Goal: Task Accomplishment & Management: Manage account settings

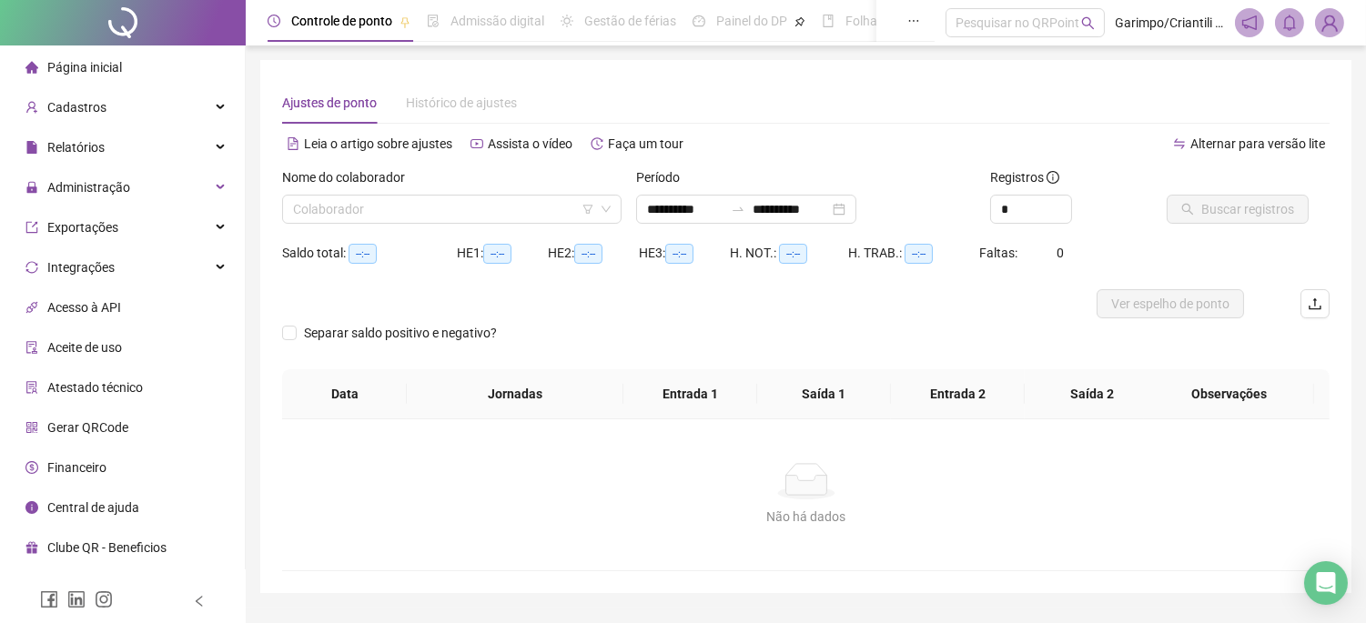
click at [544, 229] on div "Nome do colaborador Colaborador" at bounding box center [452, 202] width 354 height 71
click at [585, 205] on icon "filter" at bounding box center [588, 209] width 10 height 9
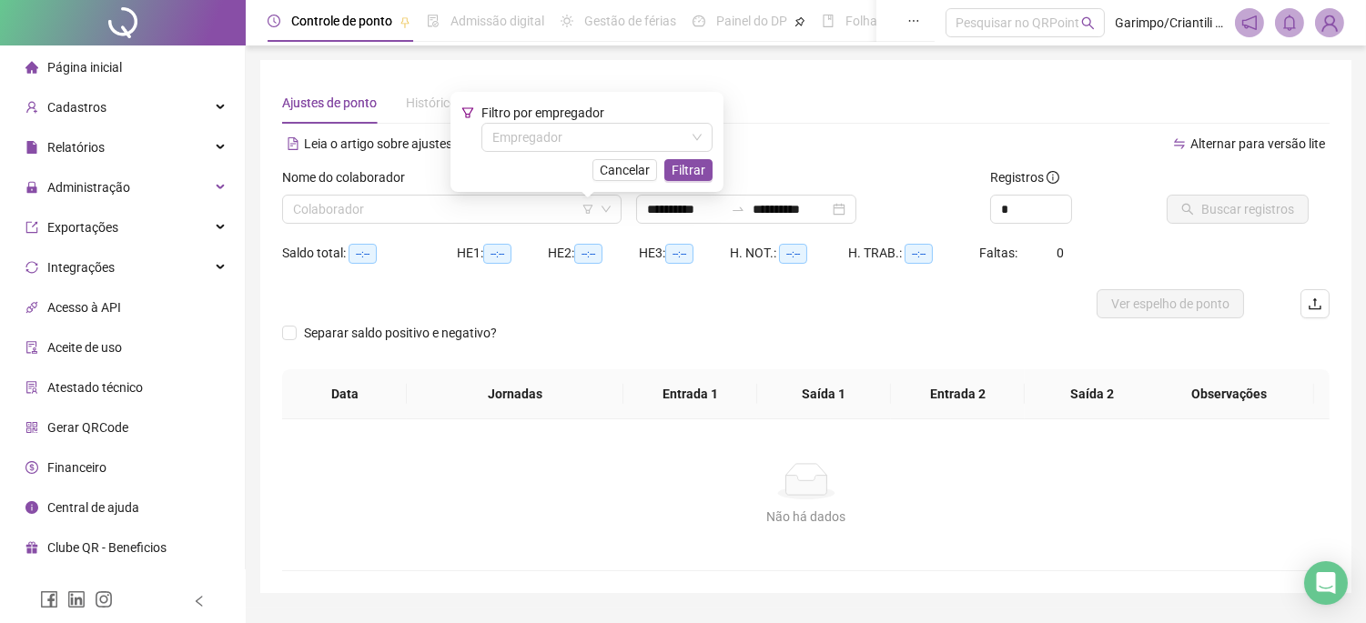
click at [542, 120] on span "Filtro por empregador" at bounding box center [542, 113] width 123 height 15
click at [542, 133] on input "search" at bounding box center [588, 137] width 193 height 27
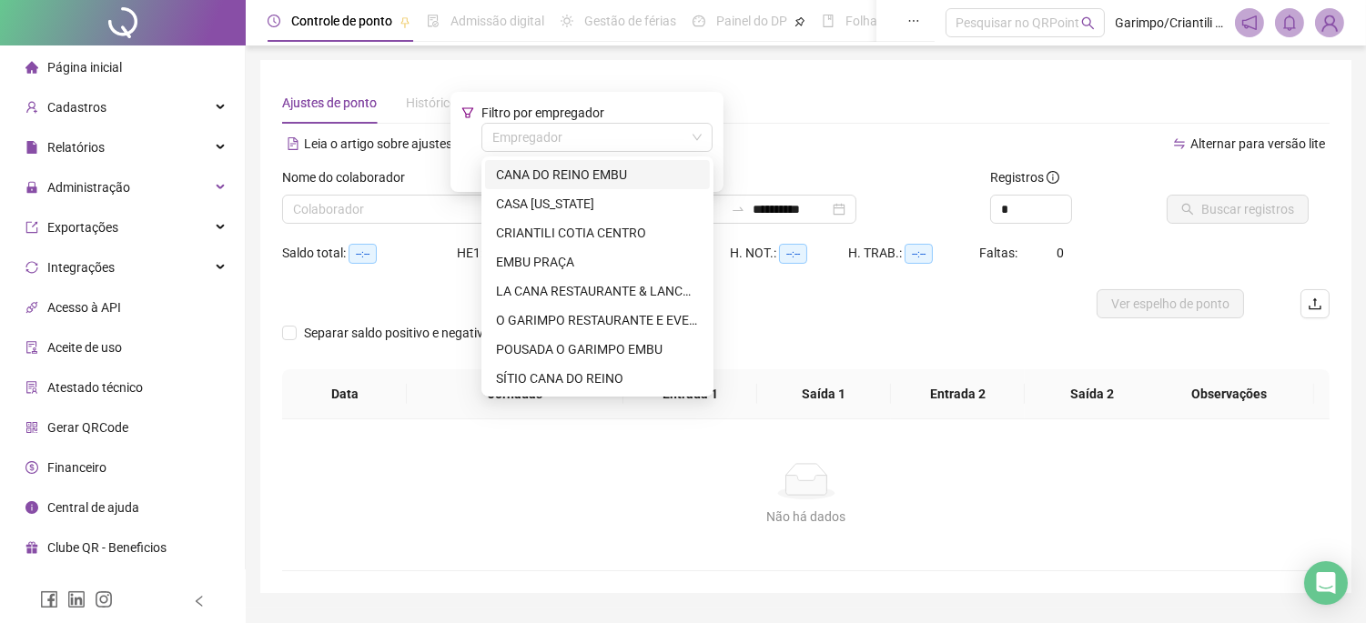
click at [543, 175] on div "CANA DO REINO EMBU" at bounding box center [597, 175] width 203 height 20
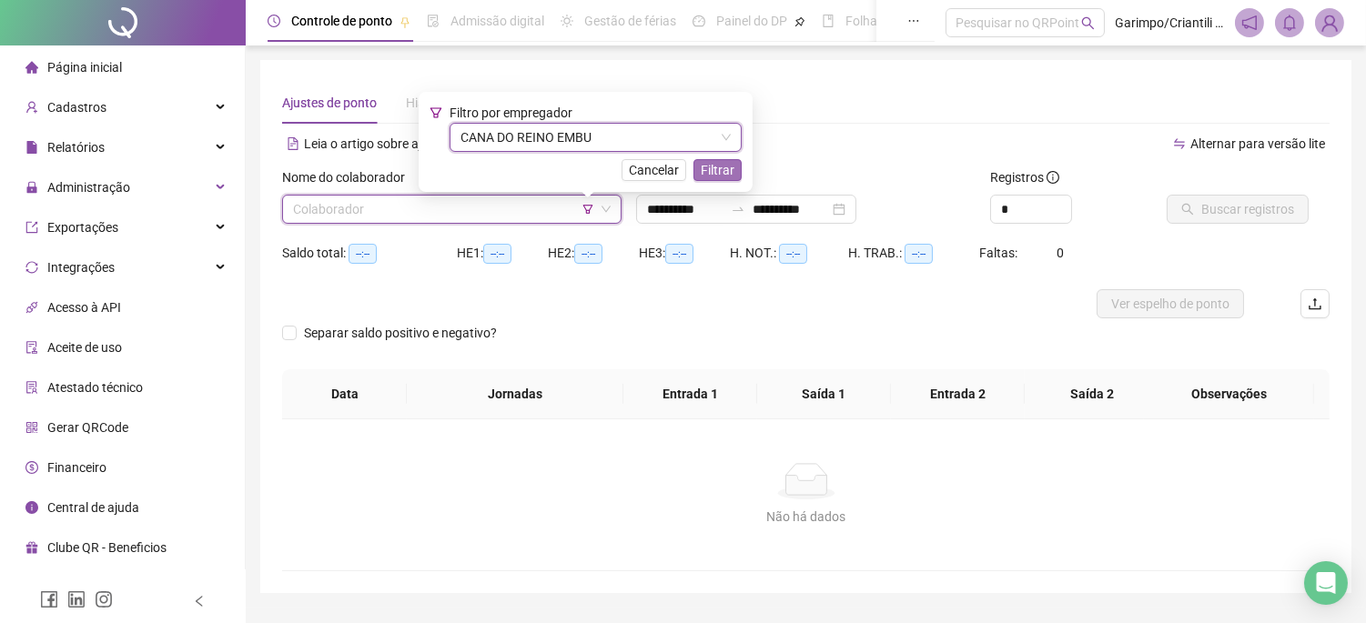
click at [725, 180] on button "Filtrar" at bounding box center [717, 170] width 48 height 22
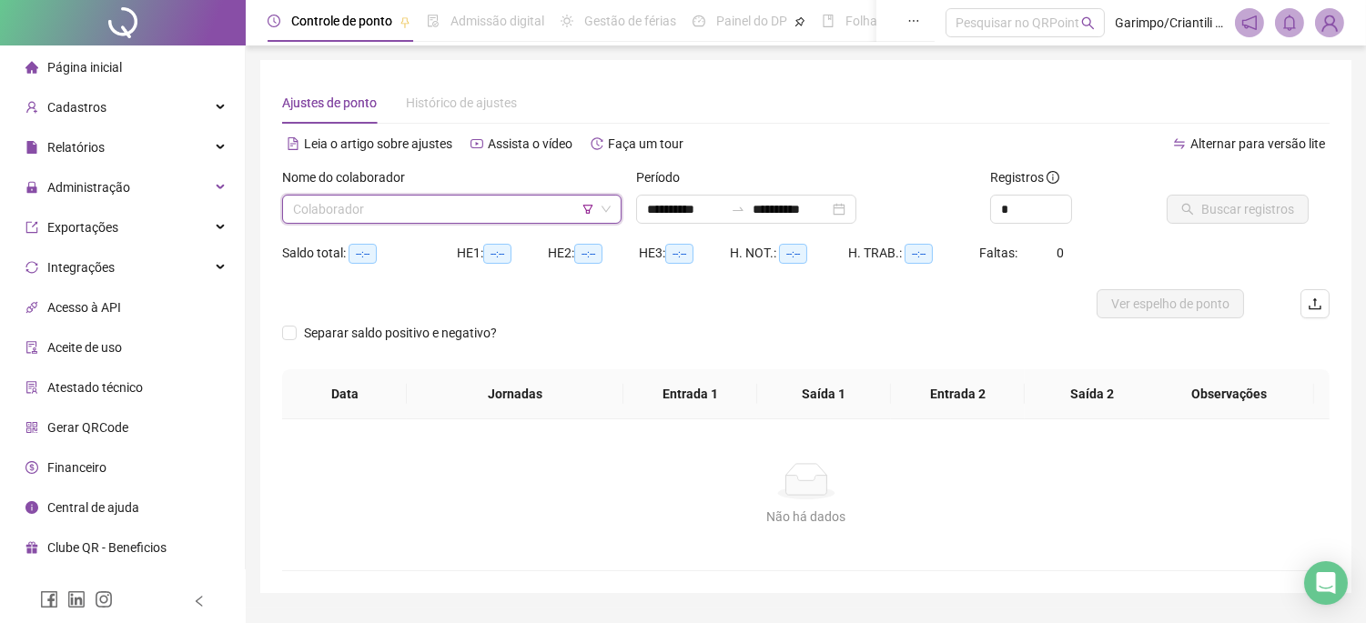
click at [512, 201] on input "search" at bounding box center [443, 209] width 301 height 27
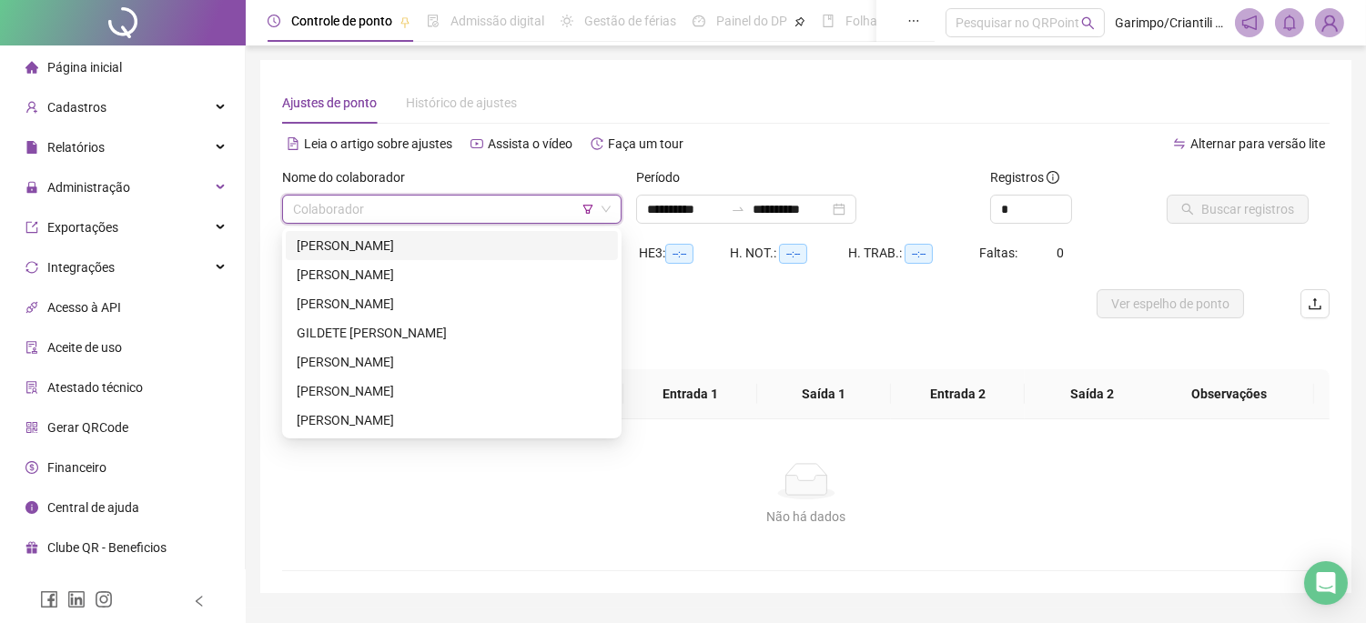
click at [505, 231] on div "[PERSON_NAME]" at bounding box center [452, 245] width 332 height 29
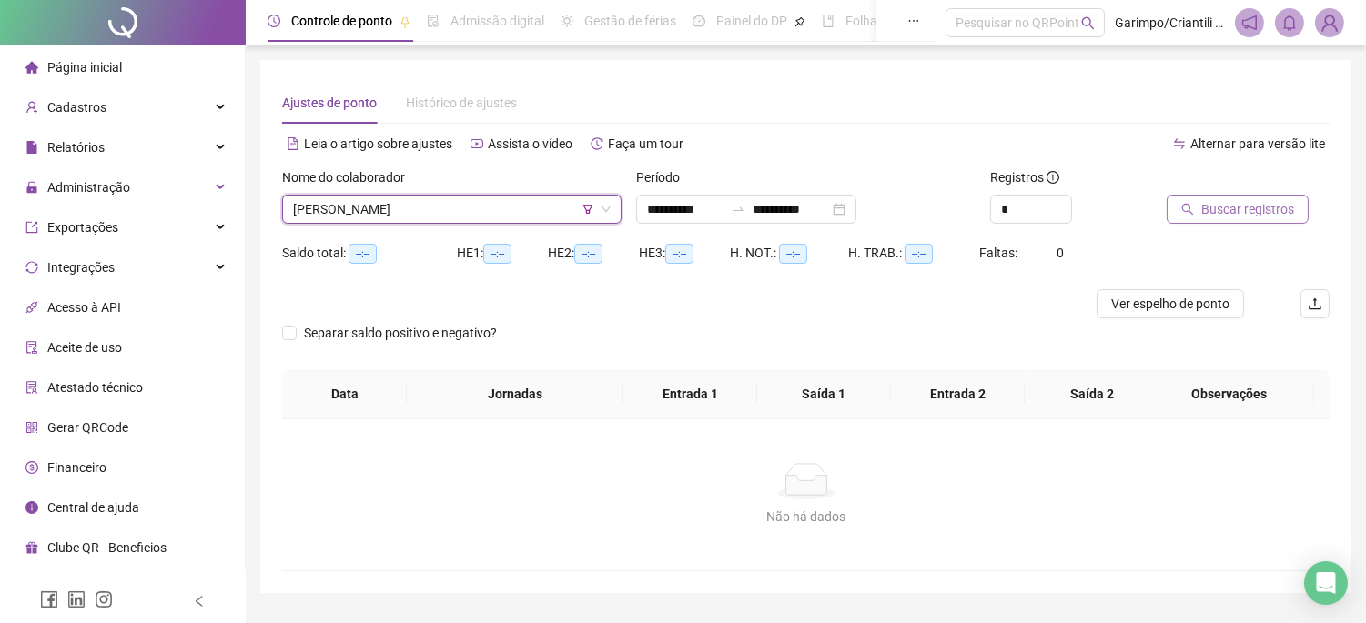
click at [1262, 212] on span "Buscar registros" at bounding box center [1247, 209] width 93 height 20
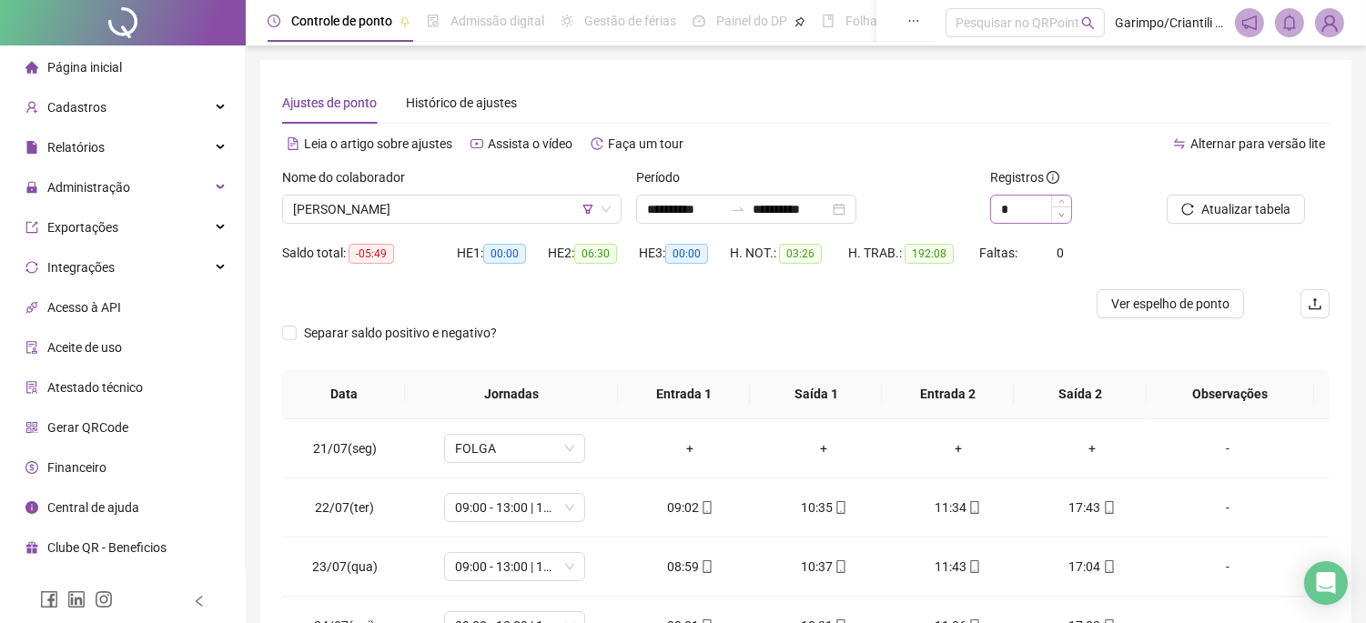
click at [1070, 207] on span "Decrease Value" at bounding box center [1061, 215] width 20 height 16
click at [1071, 203] on span "Increase Value" at bounding box center [1071, 203] width 1 height 14
type input "*"
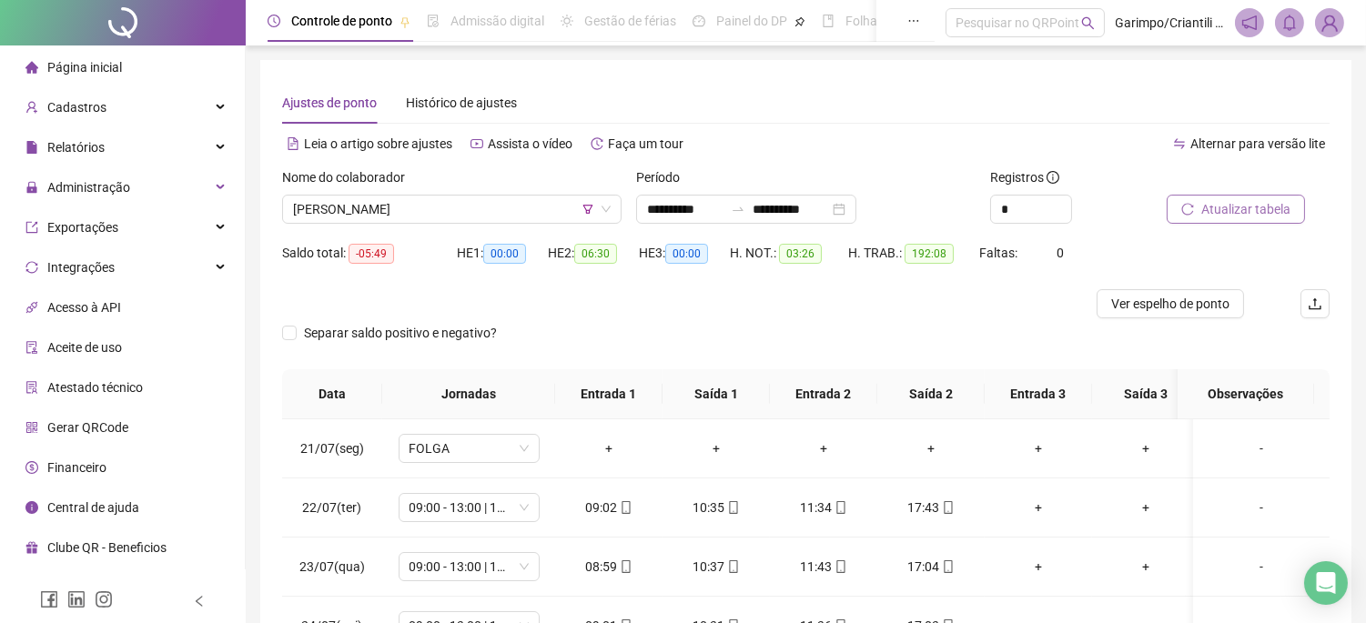
click at [1235, 215] on span "Atualizar tabela" at bounding box center [1245, 209] width 89 height 20
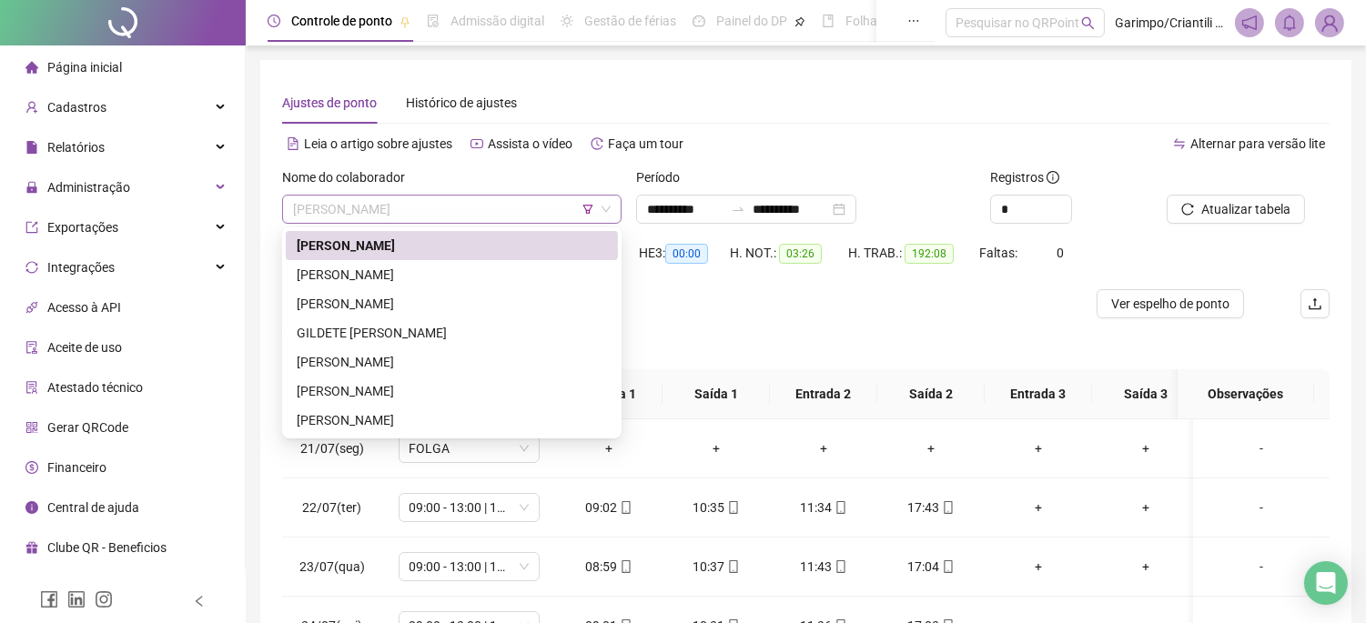
click at [535, 201] on span "[PERSON_NAME]" at bounding box center [452, 209] width 318 height 27
click at [830, 294] on div at bounding box center [674, 303] width 785 height 29
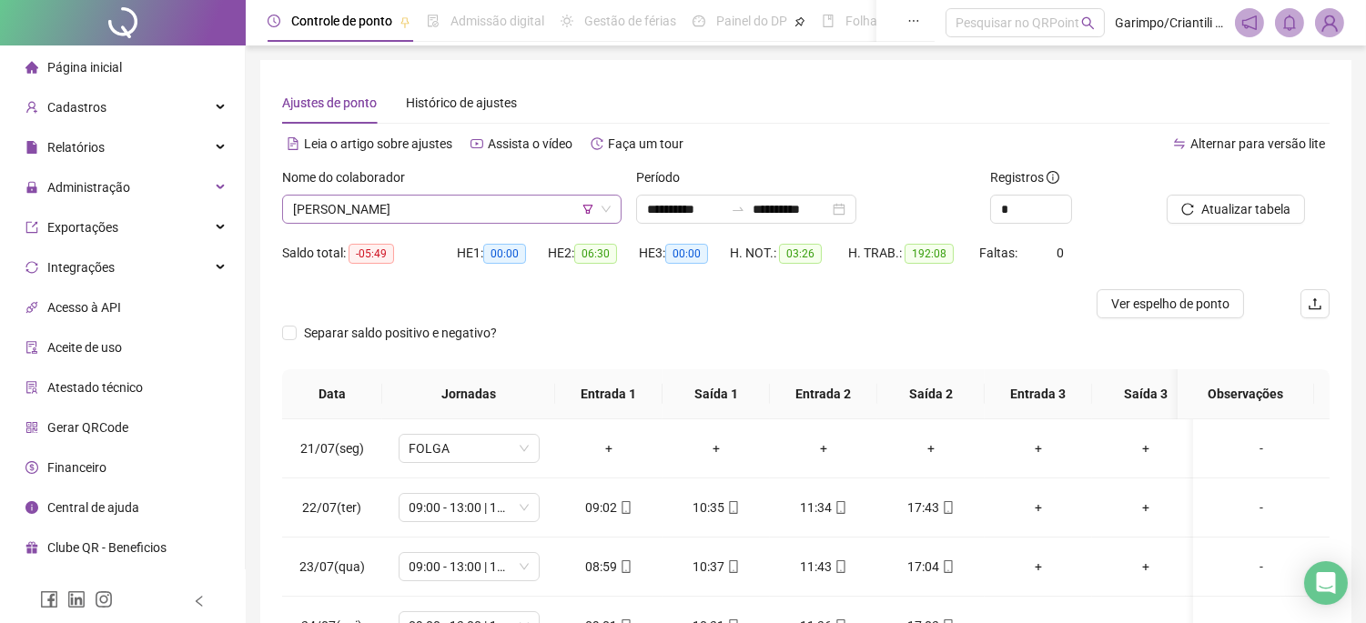
click at [495, 219] on span "[PERSON_NAME]" at bounding box center [452, 209] width 318 height 27
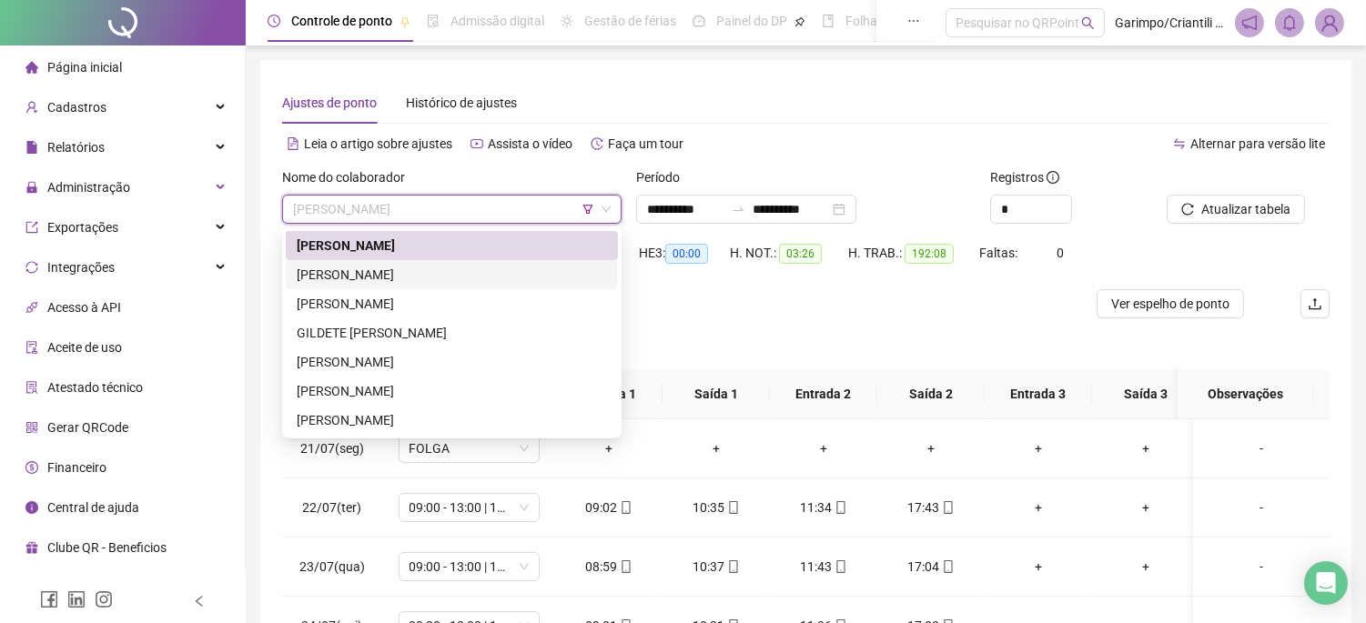
click at [434, 273] on div "[PERSON_NAME]" at bounding box center [452, 275] width 310 height 20
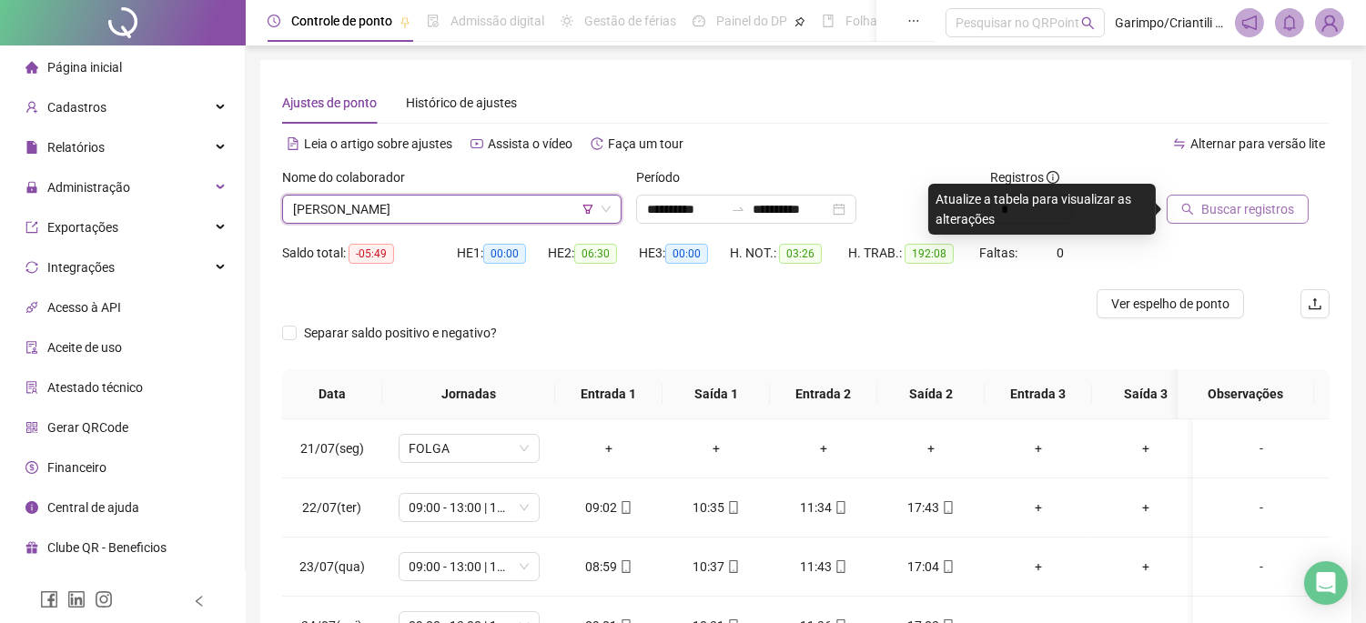
click at [1233, 203] on span "Buscar registros" at bounding box center [1247, 209] width 93 height 20
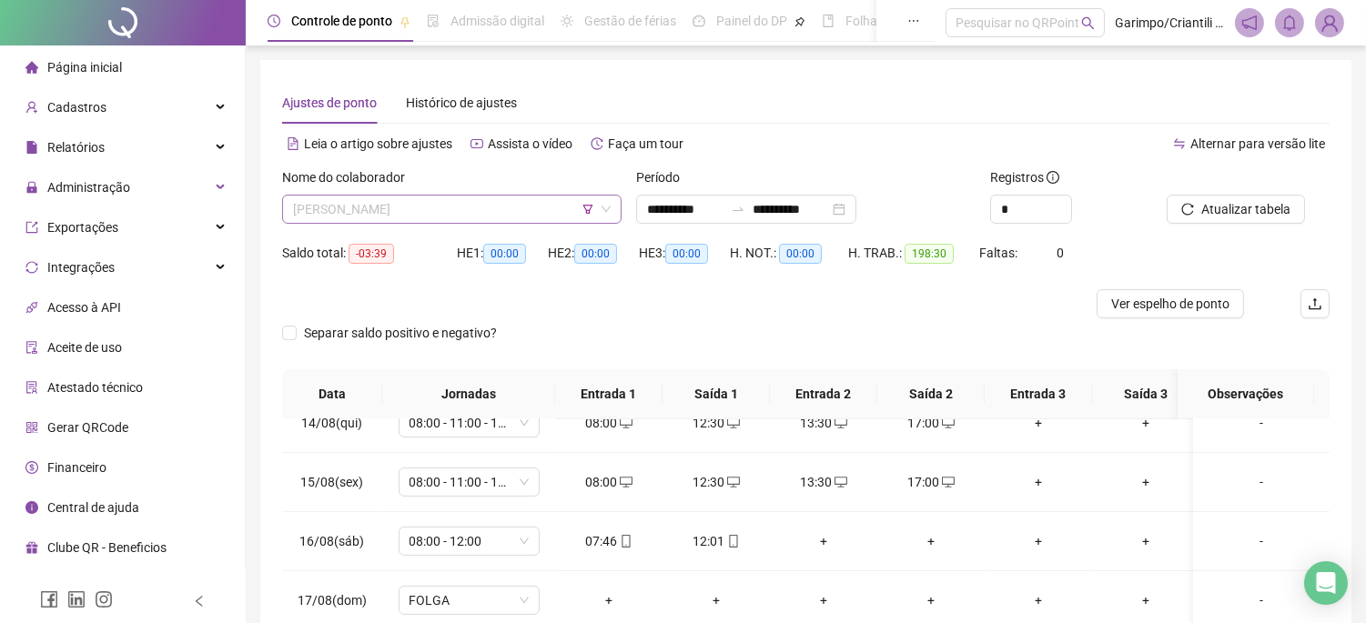
click at [491, 213] on span "[PERSON_NAME]" at bounding box center [452, 209] width 318 height 27
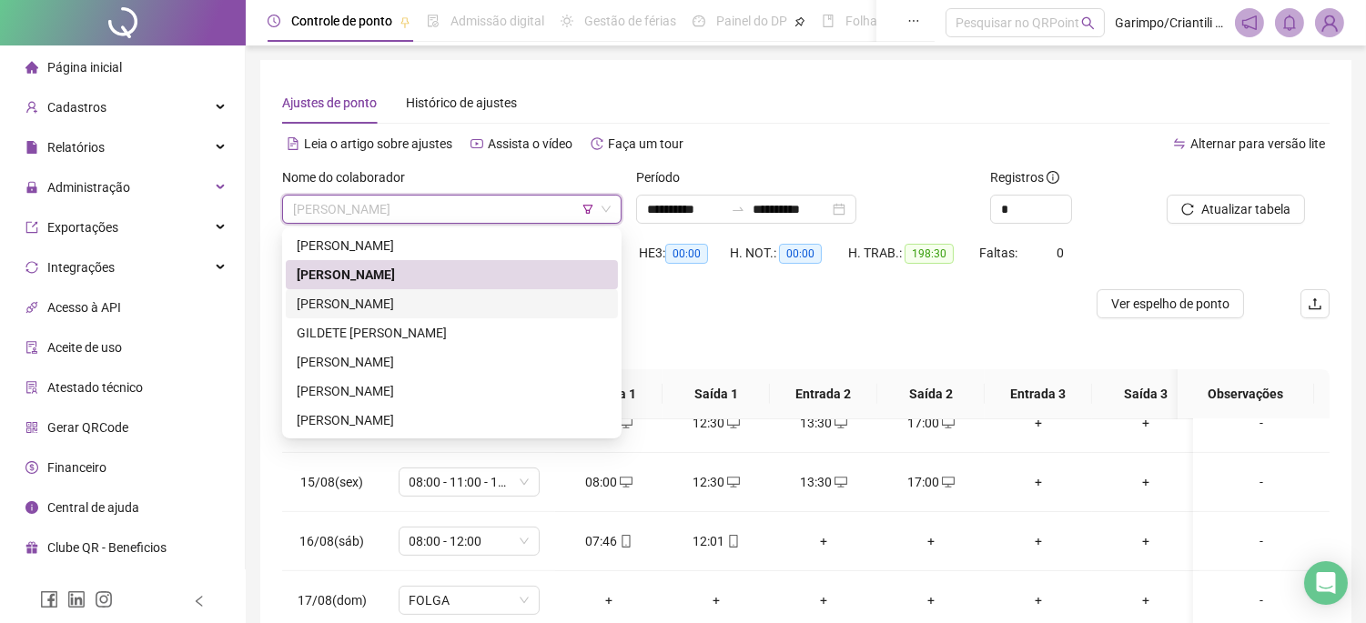
click at [439, 300] on div "[PERSON_NAME]" at bounding box center [452, 304] width 310 height 20
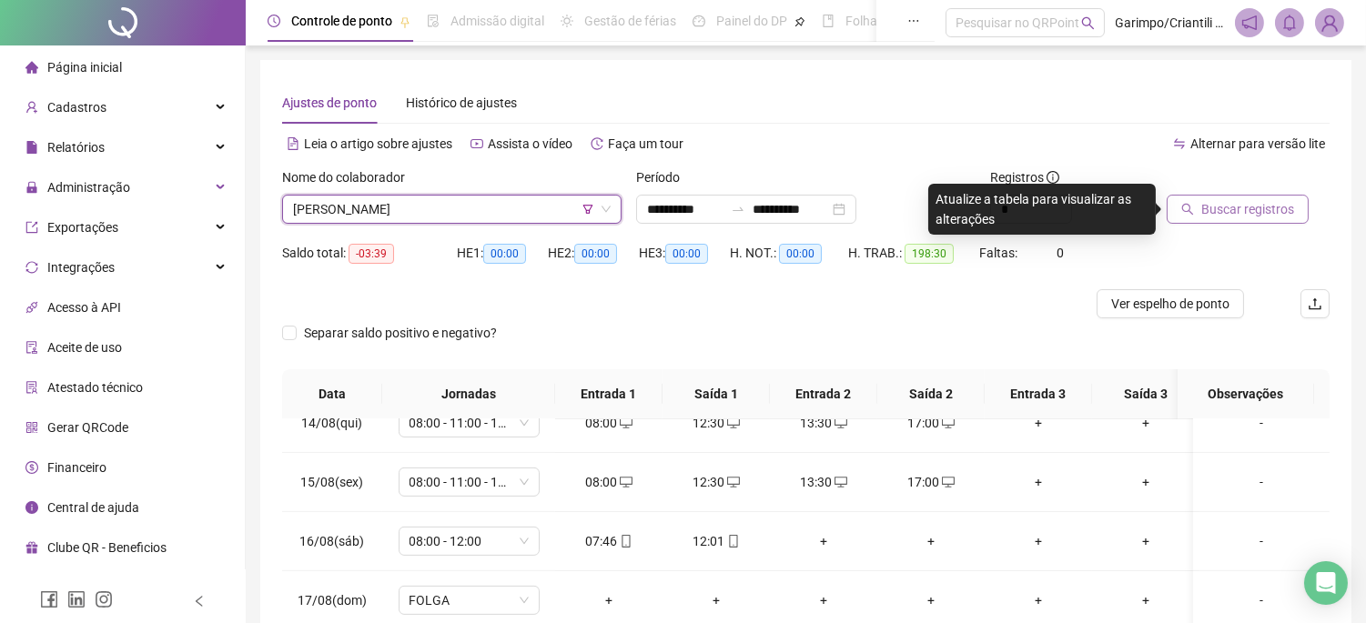
click at [1251, 220] on button "Buscar registros" at bounding box center [1237, 209] width 142 height 29
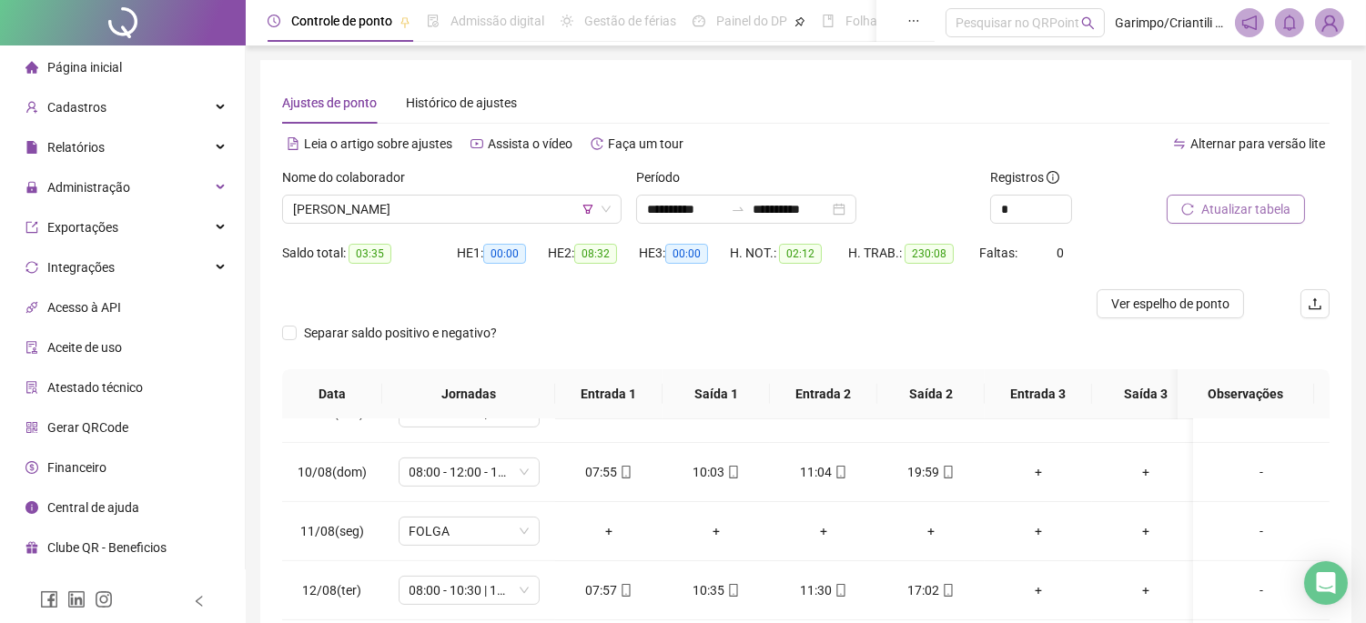
click at [1211, 214] on span "Atualizar tabela" at bounding box center [1245, 209] width 89 height 20
click at [392, 223] on div "[PERSON_NAME]" at bounding box center [451, 209] width 339 height 29
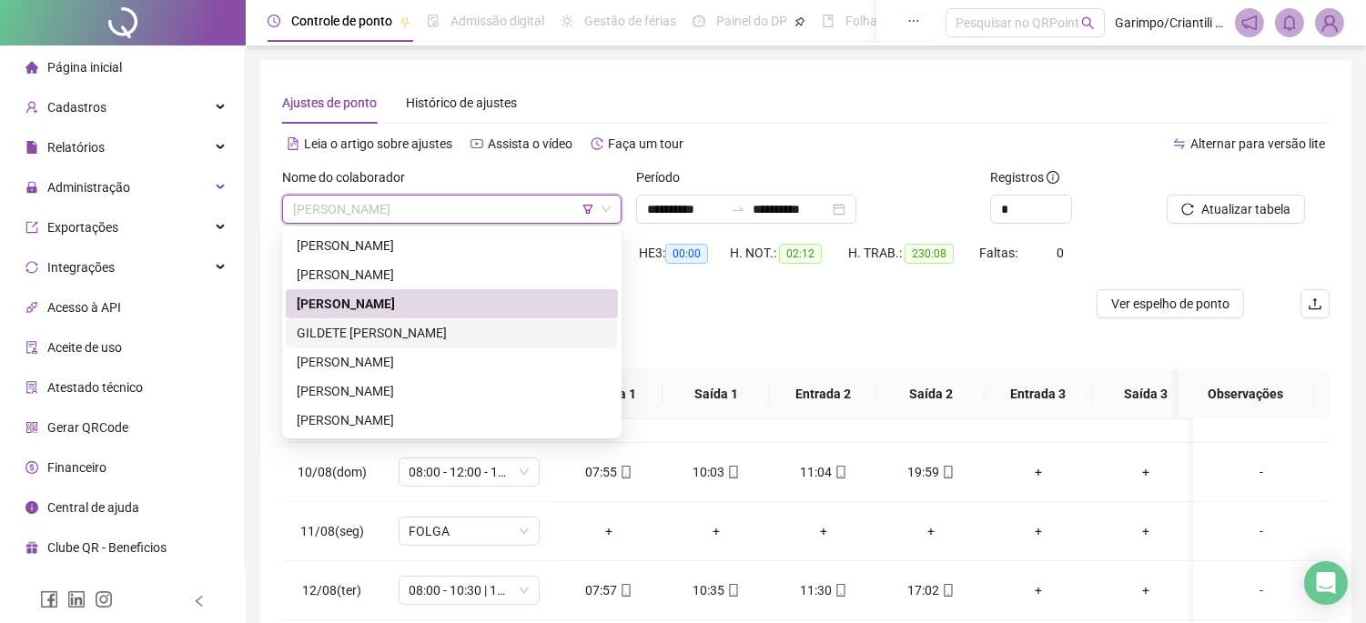
click at [380, 328] on div "GILDETE [PERSON_NAME]" at bounding box center [452, 333] width 310 height 20
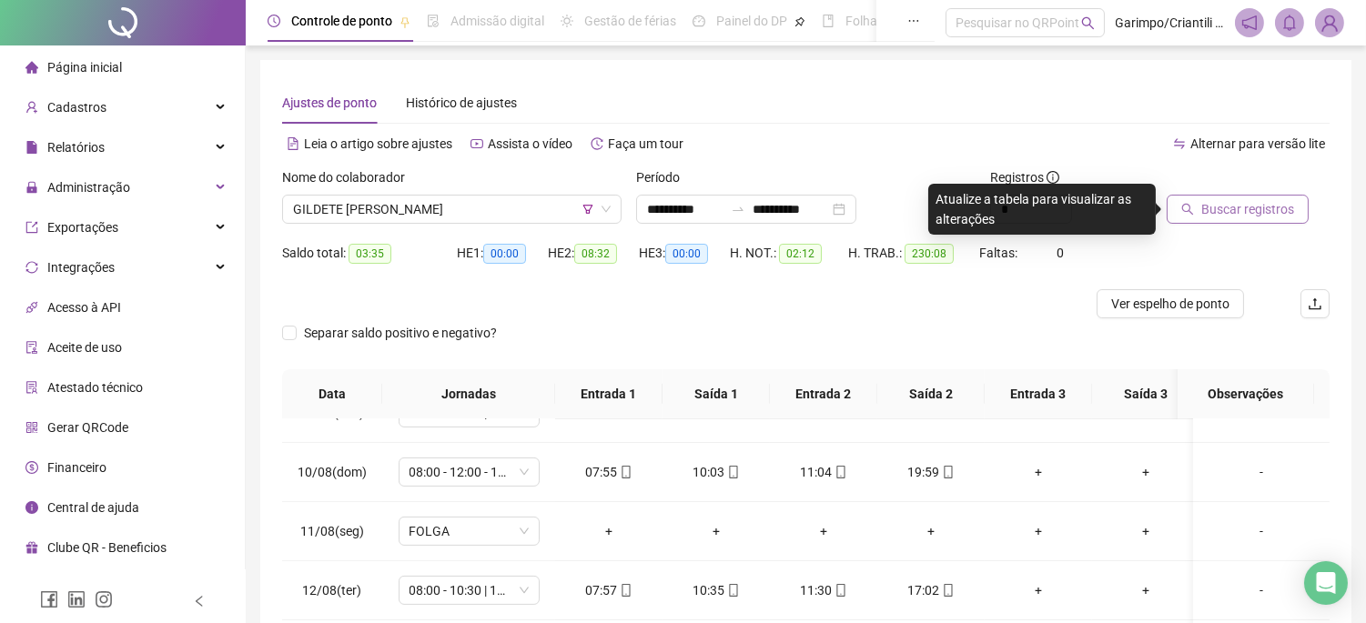
click at [1258, 207] on span "Buscar registros" at bounding box center [1247, 209] width 93 height 20
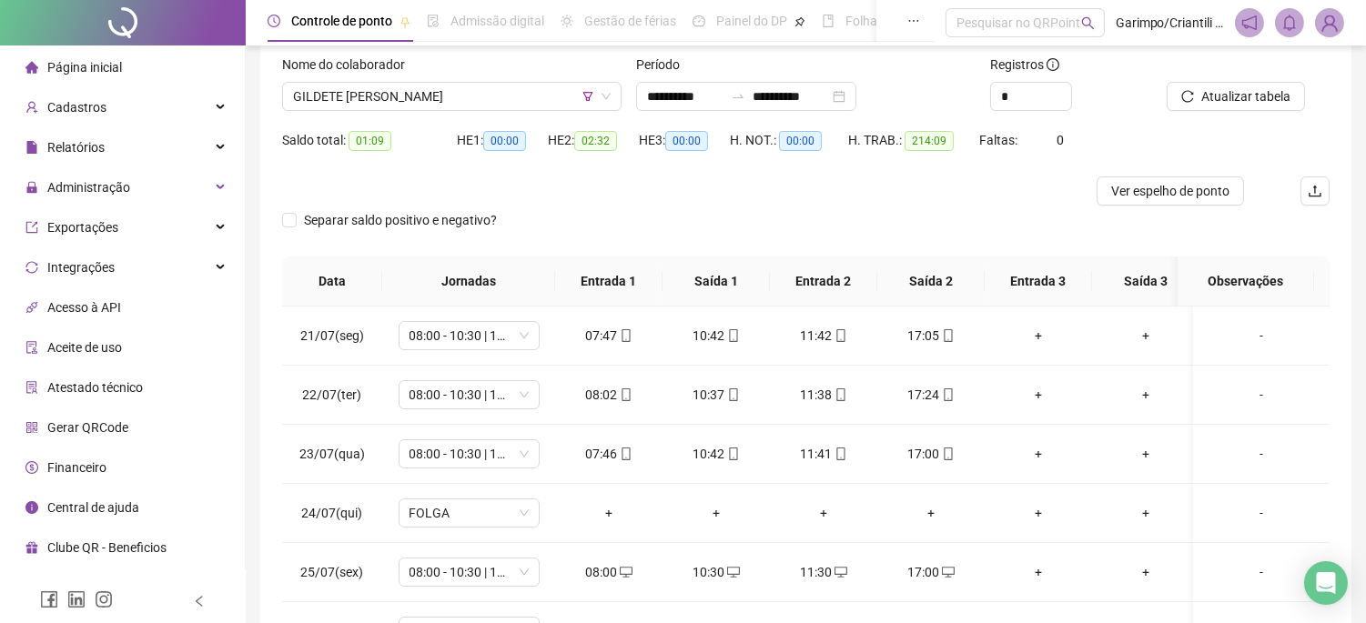
scroll to position [284, 0]
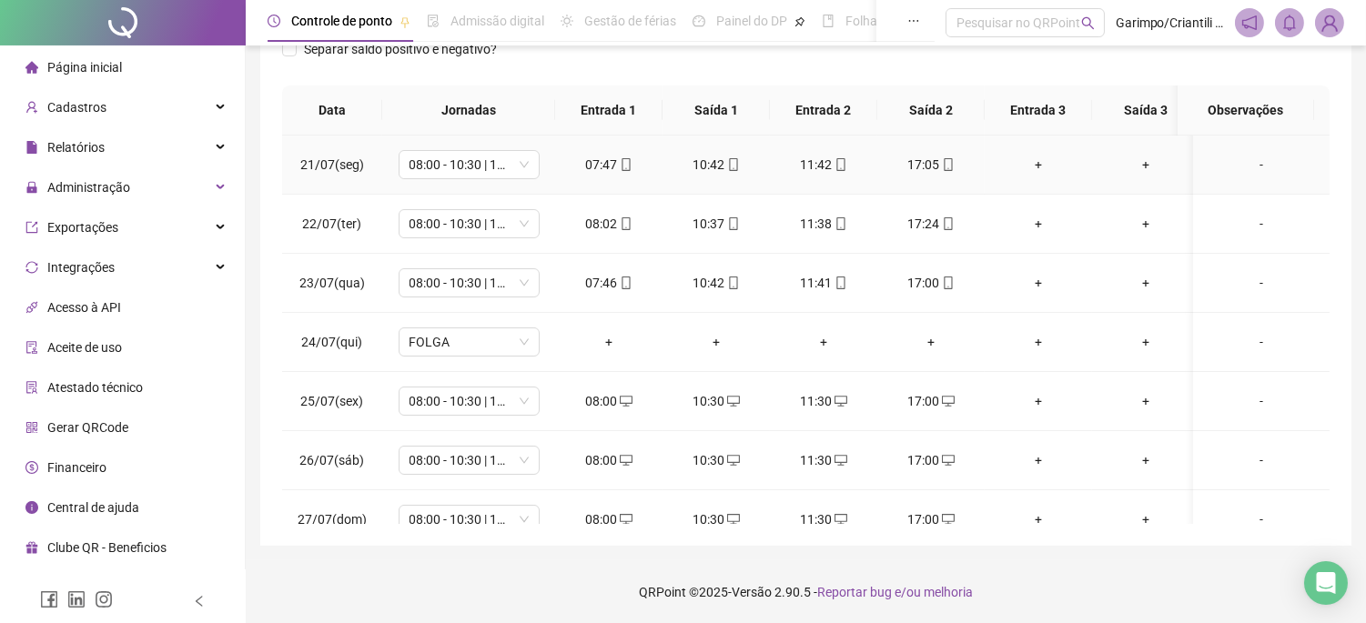
click at [630, 169] on icon "mobile" at bounding box center [626, 164] width 13 height 13
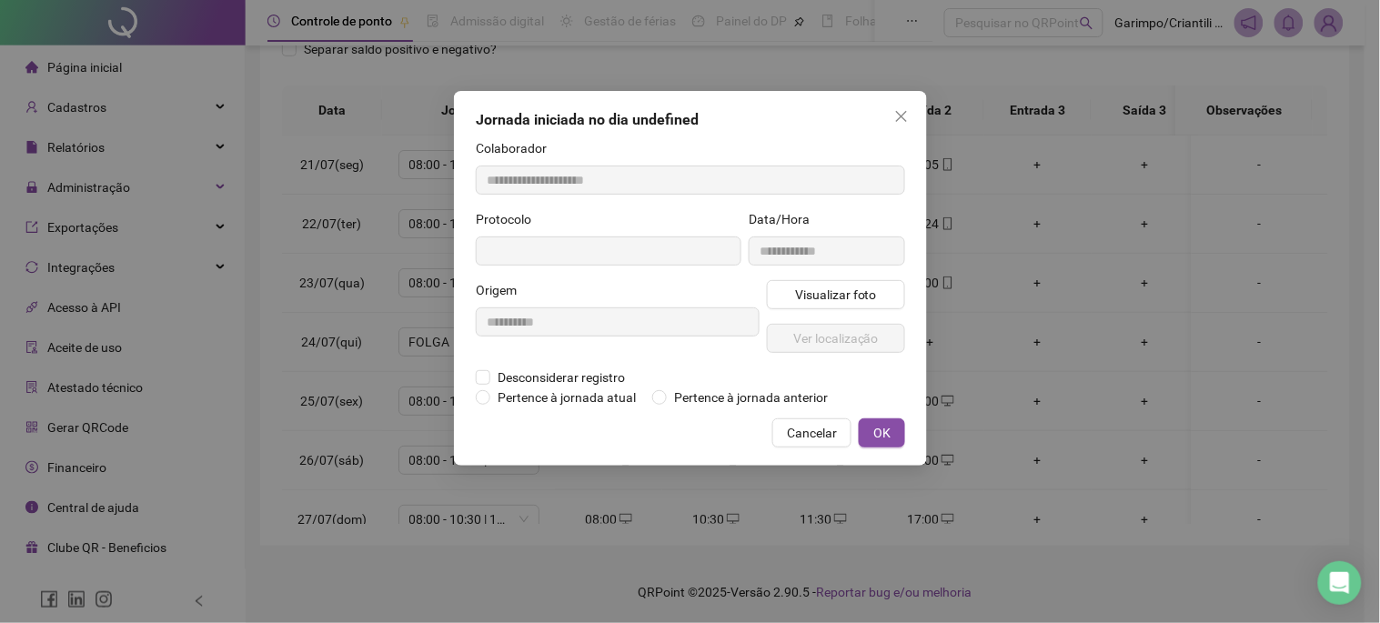
type input "**********"
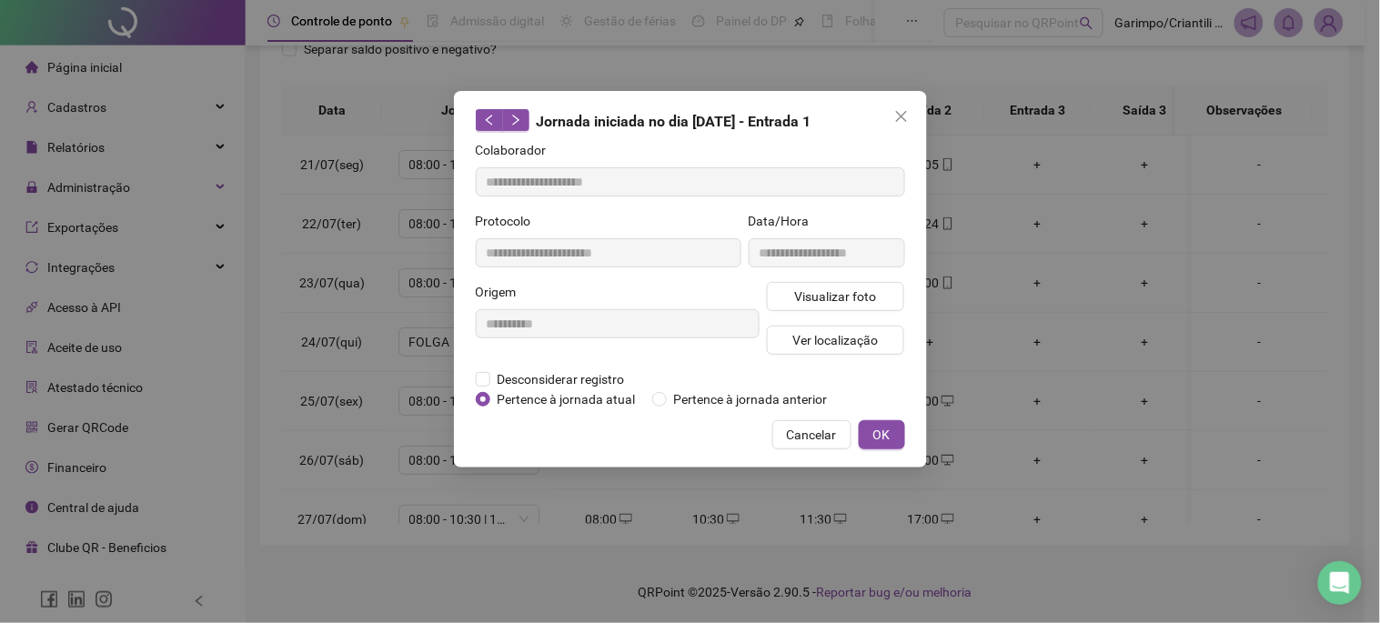
click at [802, 312] on div "Visualizar foto Ver localização" at bounding box center [836, 325] width 146 height 87
click at [796, 308] on button "Visualizar foto" at bounding box center [836, 296] width 138 height 29
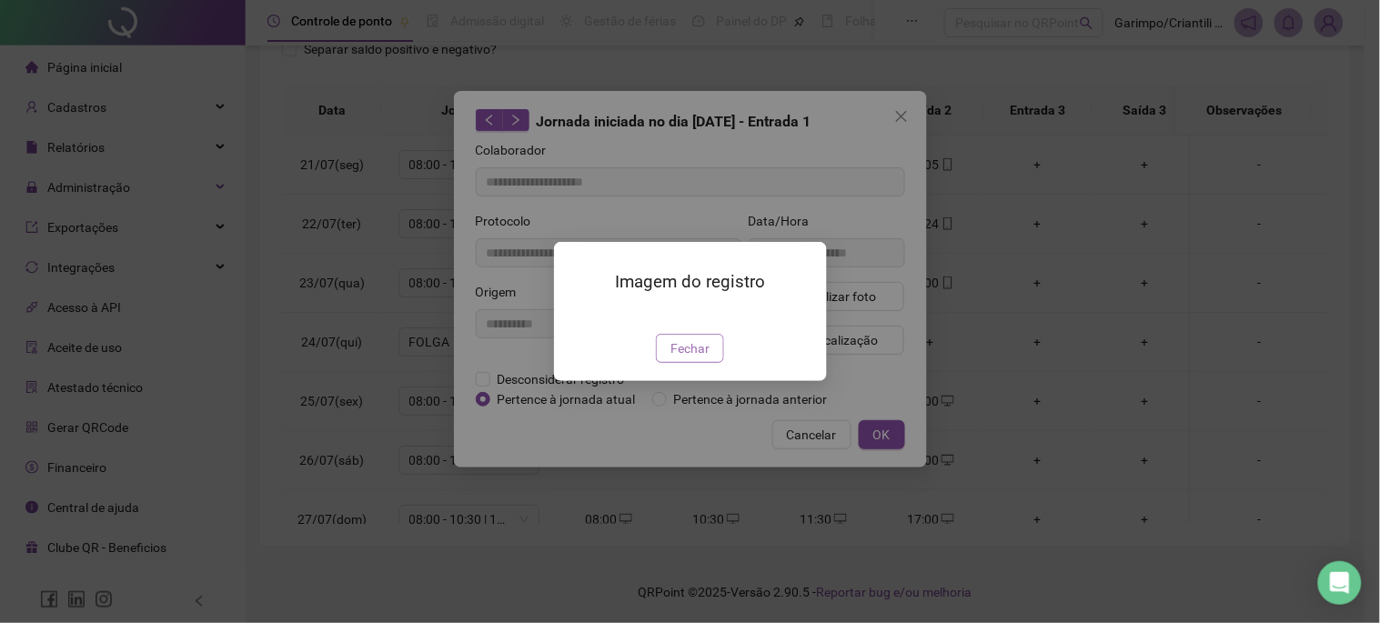
click at [658, 363] on button "Fechar" at bounding box center [690, 348] width 68 height 29
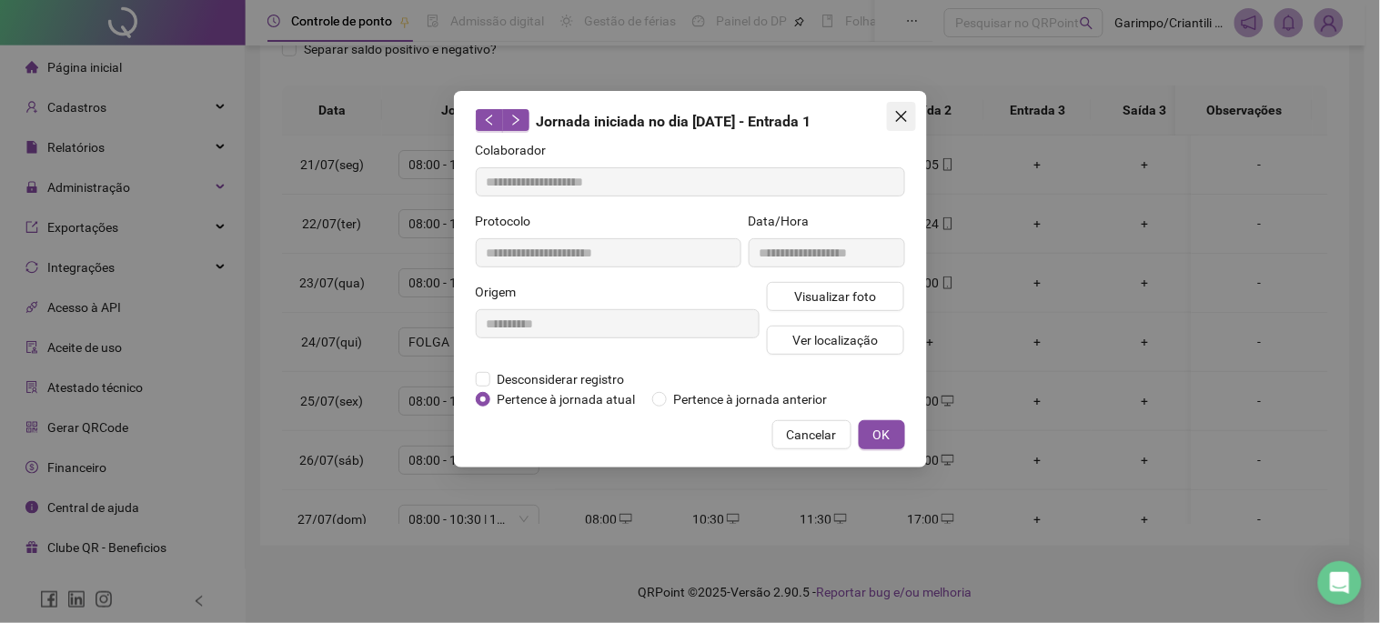
click at [911, 106] on button "Close" at bounding box center [901, 116] width 29 height 29
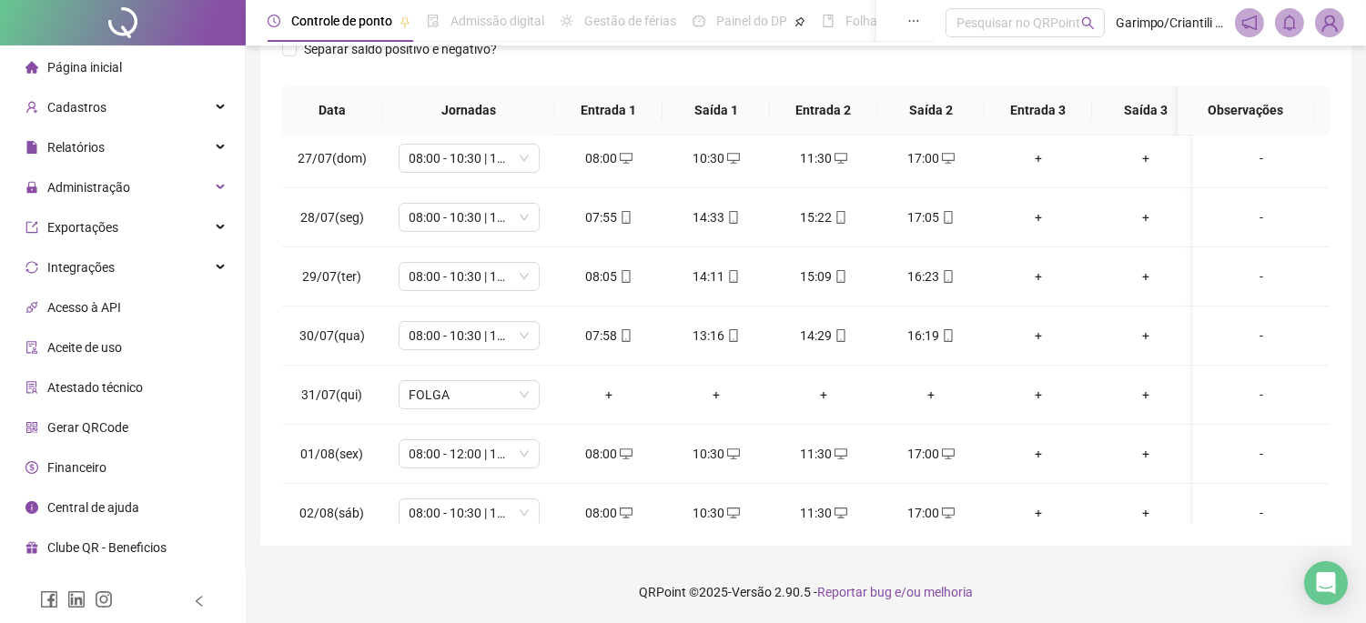
scroll to position [404, 0]
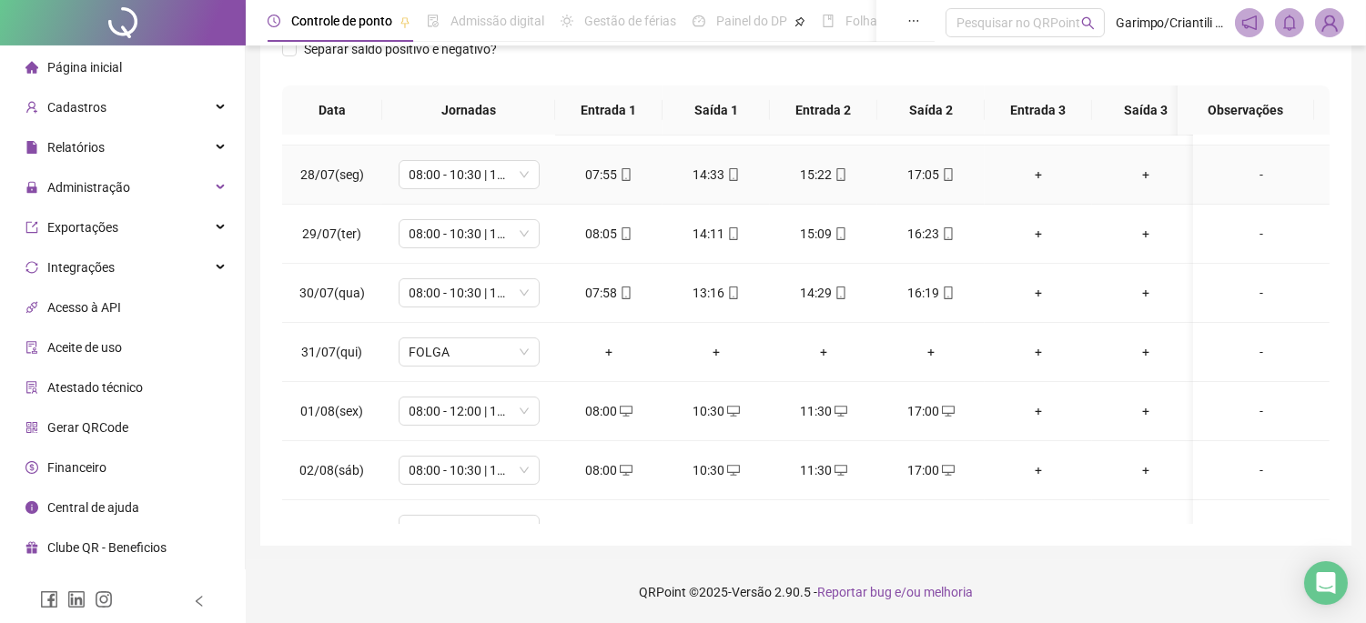
click at [965, 169] on div "17:05" at bounding box center [931, 175] width 78 height 20
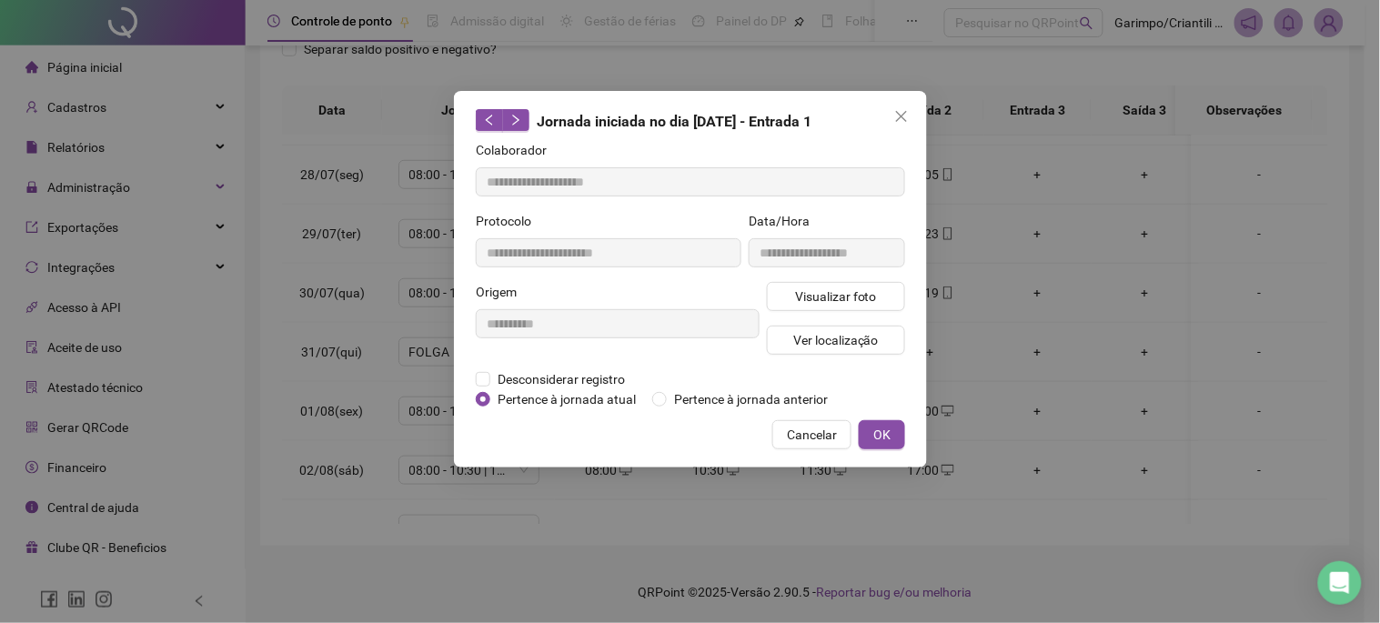
type input "**********"
click at [881, 286] on button "Visualizar foto" at bounding box center [836, 296] width 138 height 29
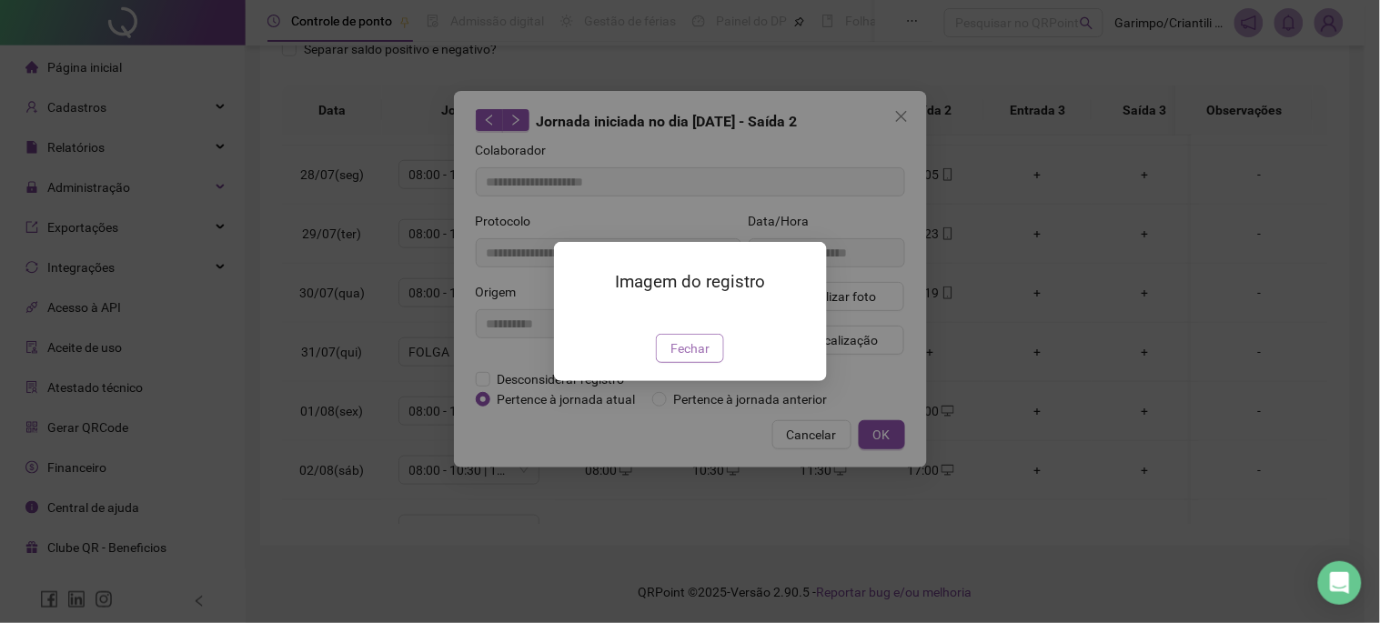
click at [695, 358] on span "Fechar" at bounding box center [690, 348] width 39 height 20
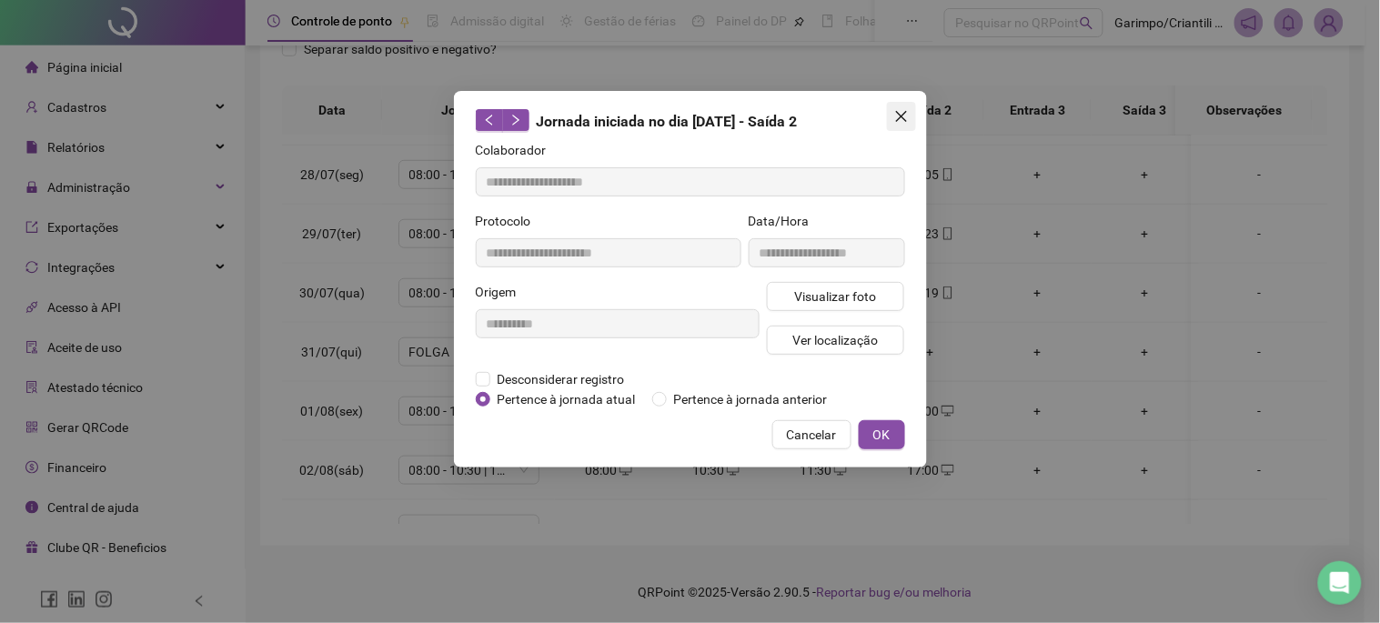
click at [910, 106] on button "Close" at bounding box center [901, 116] width 29 height 29
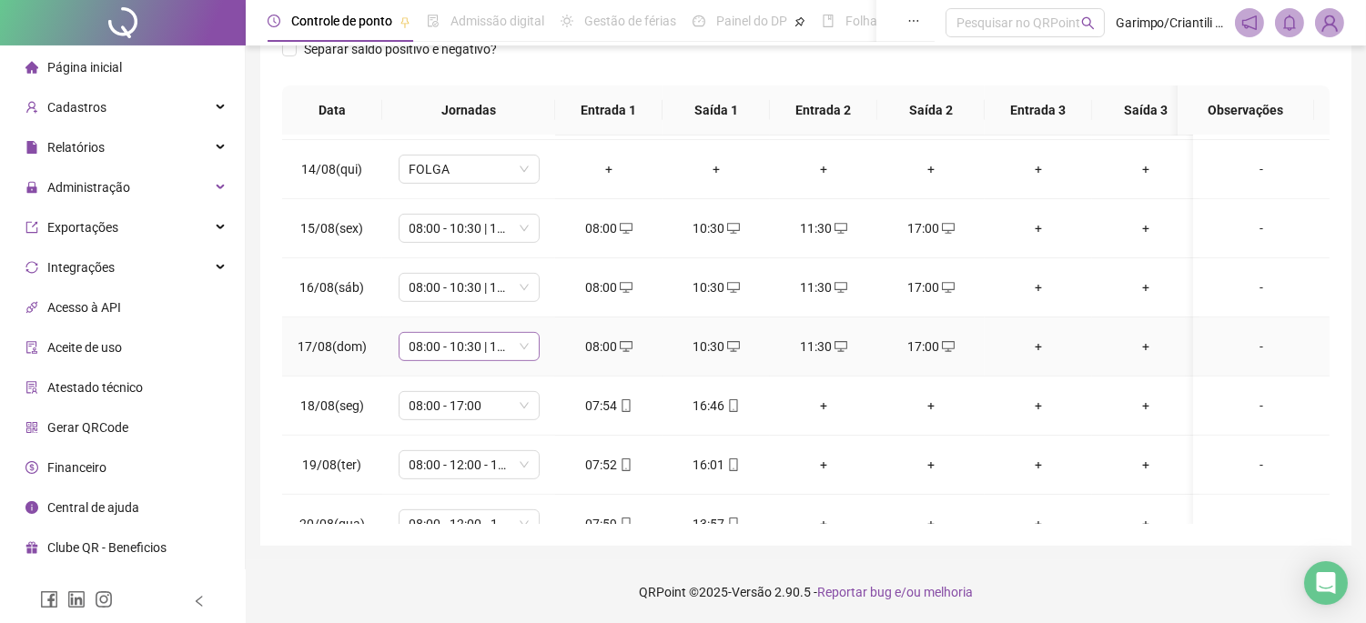
scroll to position [1462, 0]
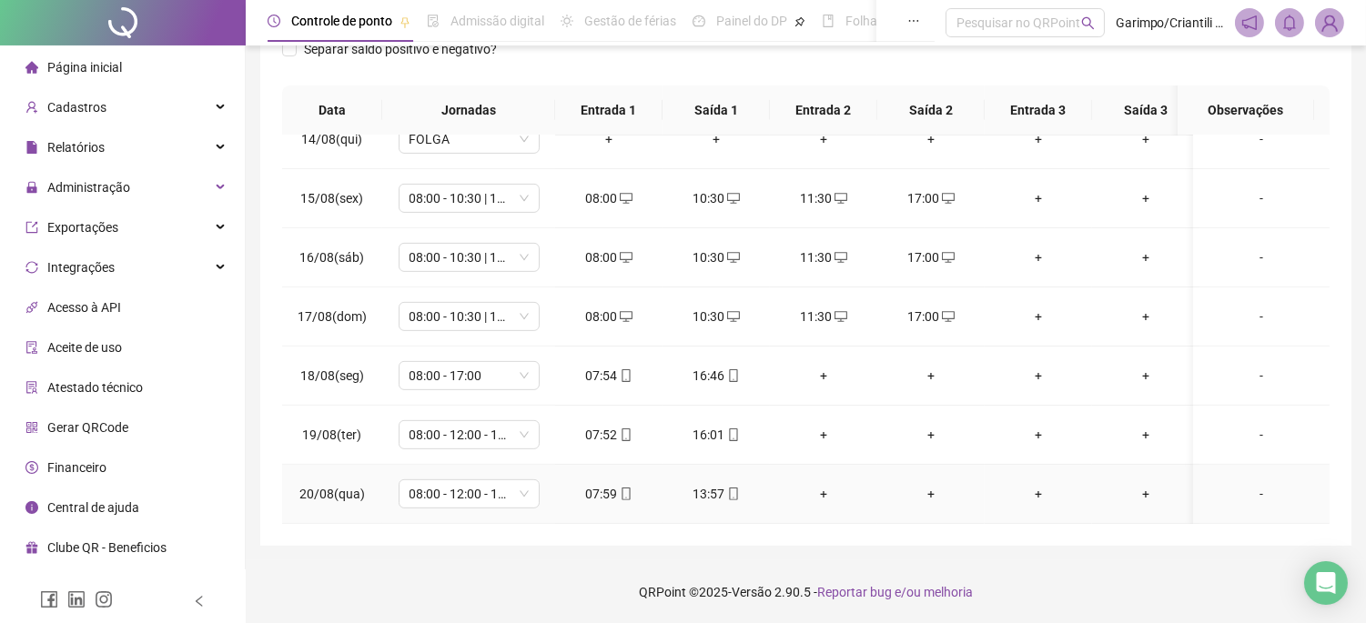
click at [738, 488] on icon "mobile" at bounding box center [733, 494] width 13 height 13
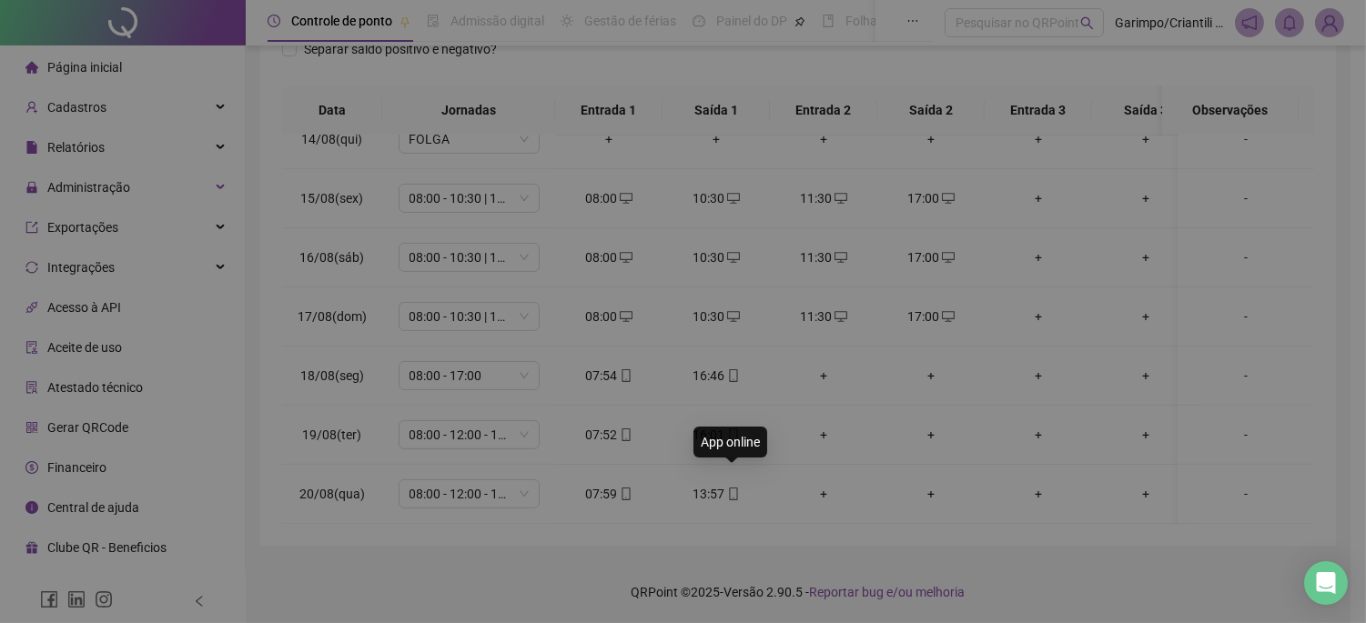
type input "**********"
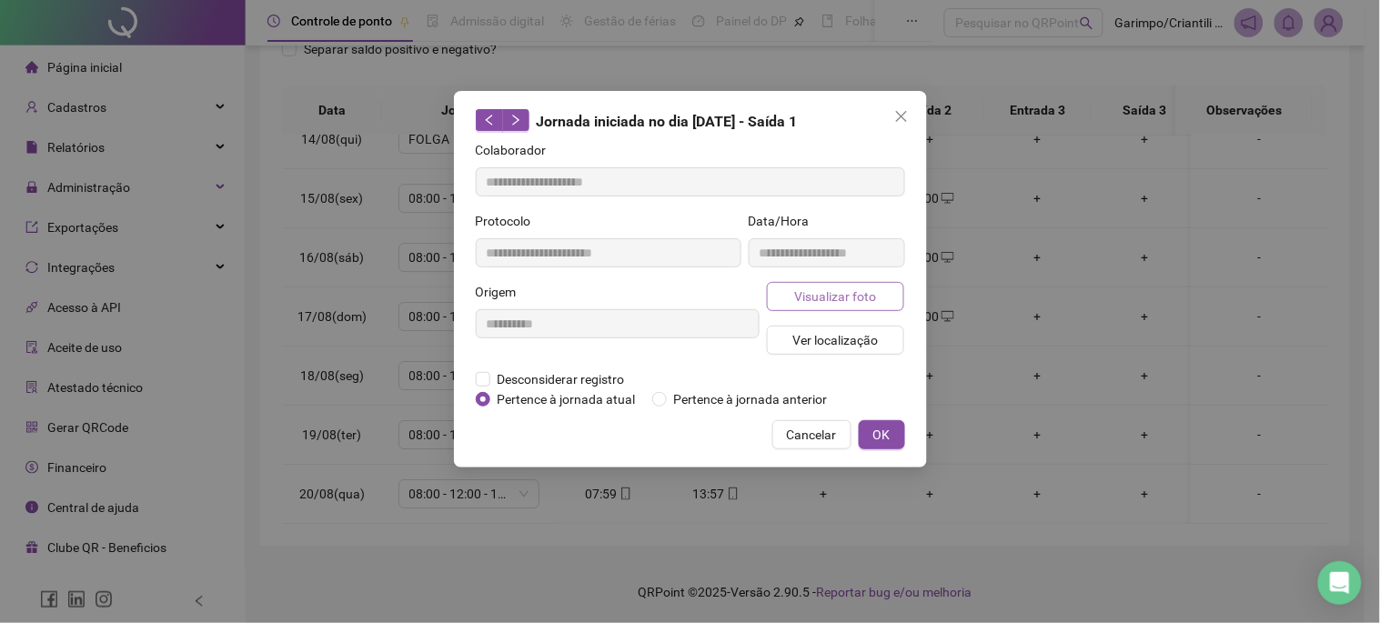
click at [784, 294] on button "Visualizar foto" at bounding box center [836, 296] width 138 height 29
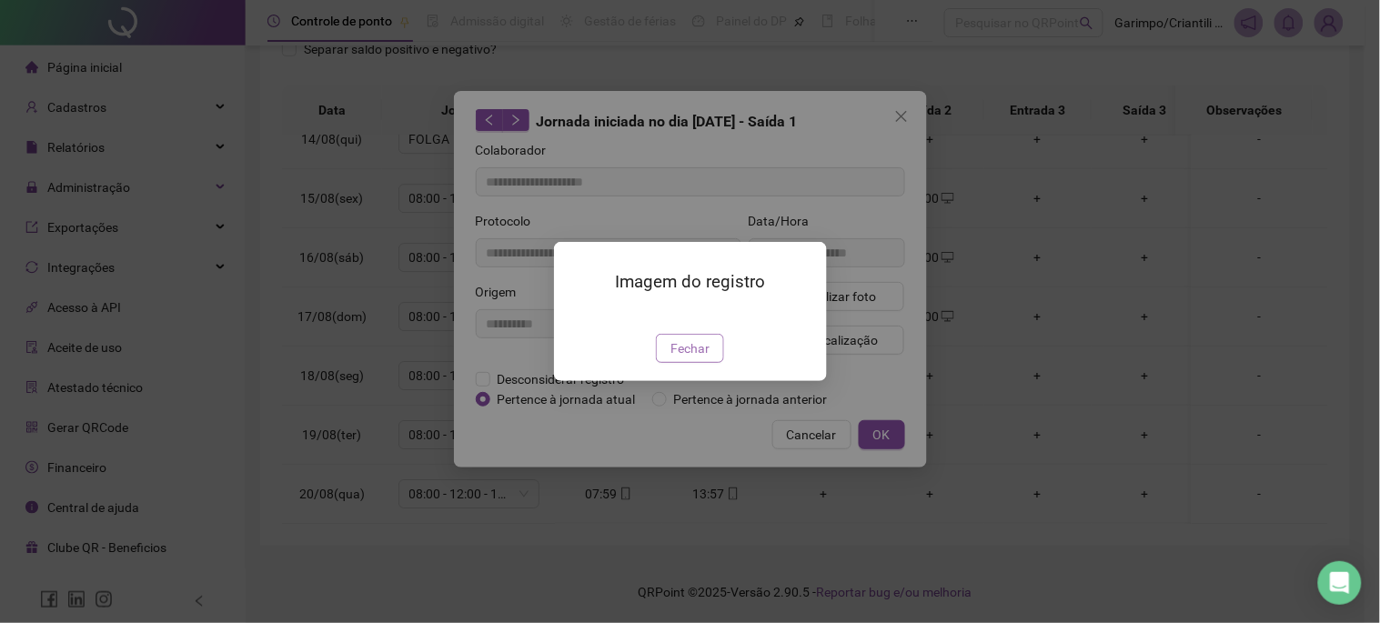
click at [667, 363] on button "Fechar" at bounding box center [690, 348] width 68 height 29
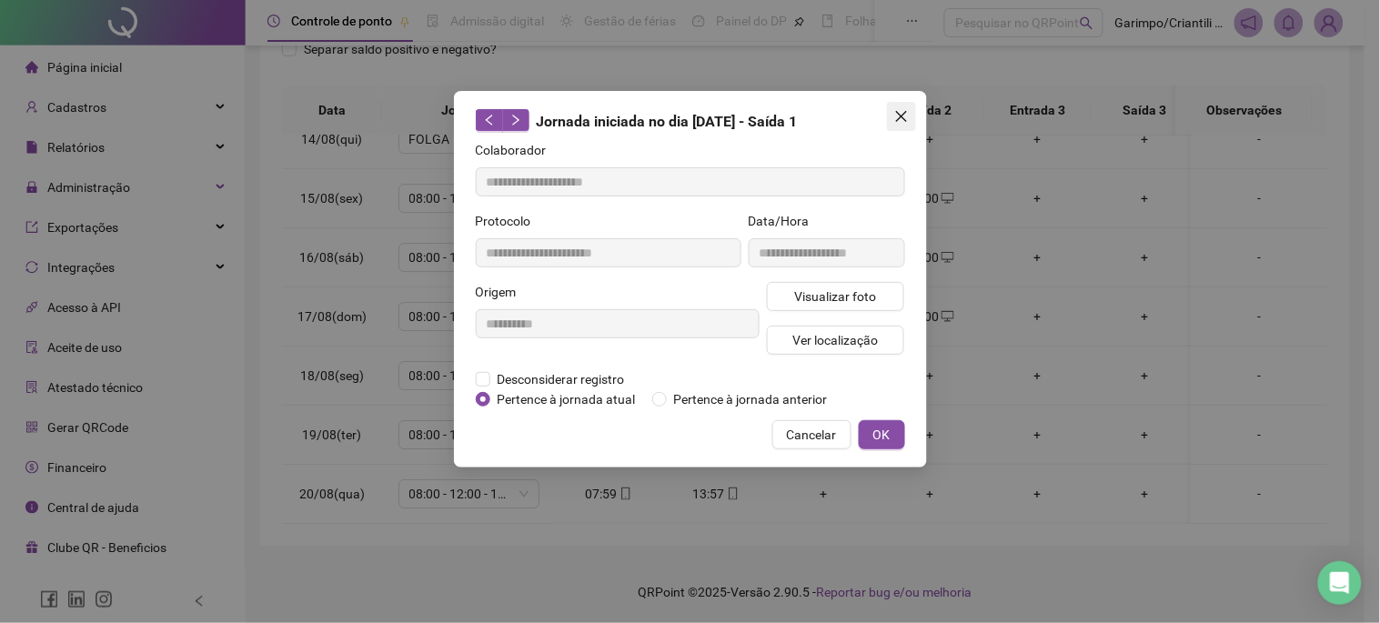
click at [904, 124] on button "Close" at bounding box center [901, 116] width 29 height 29
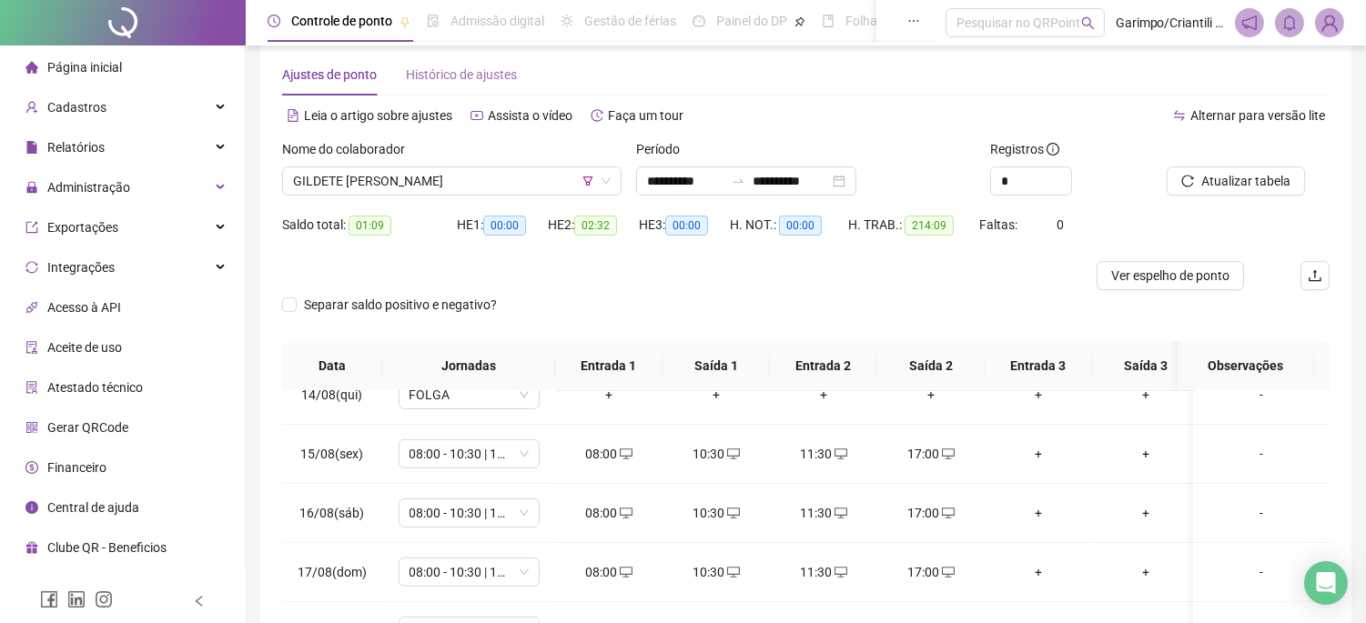
scroll to position [0, 0]
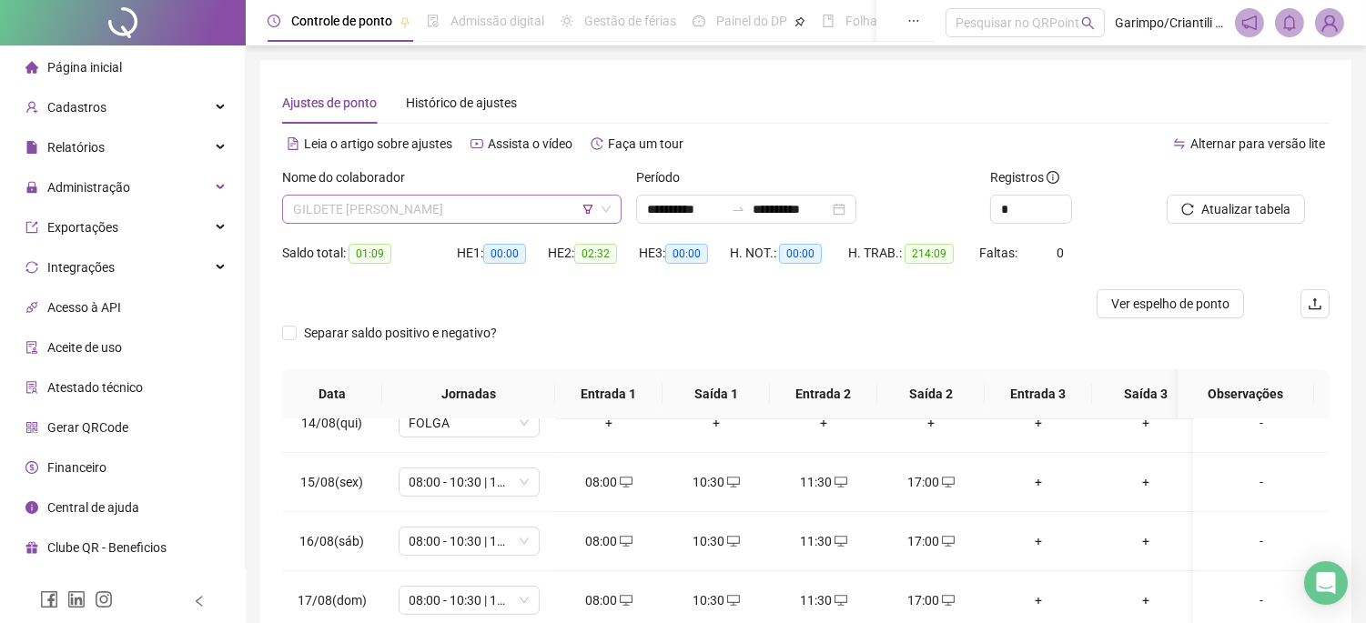
click at [500, 218] on span "GILDETE [PERSON_NAME]" at bounding box center [452, 209] width 318 height 27
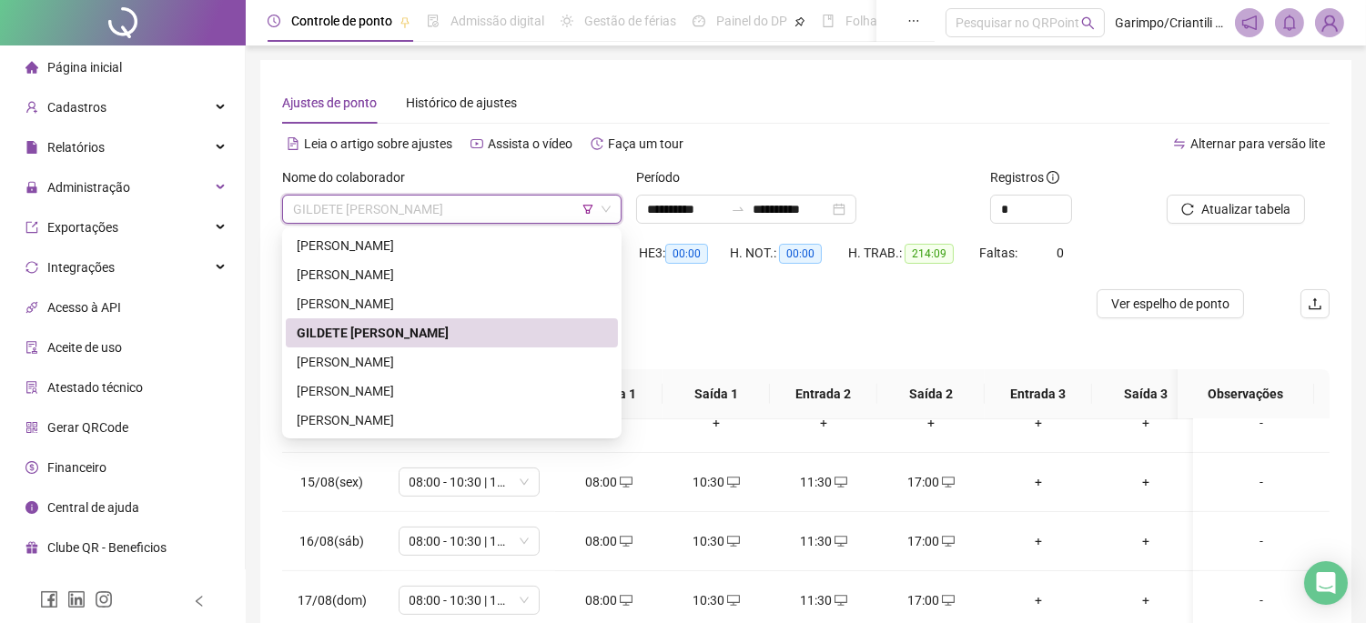
click at [610, 328] on div "GILDETE [PERSON_NAME]" at bounding box center [452, 332] width 332 height 29
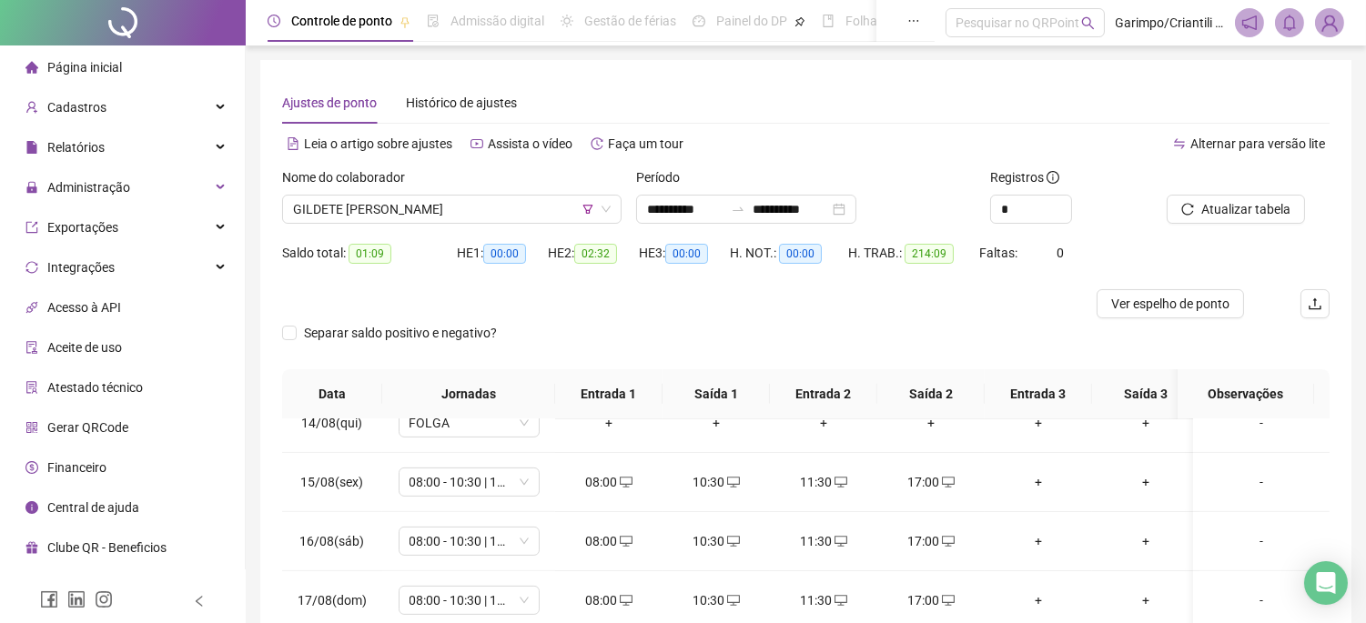
click at [449, 228] on div "Nome do colaborador GILDETE [PERSON_NAME]" at bounding box center [452, 202] width 354 height 71
click at [451, 207] on span "GILDETE [PERSON_NAME]" at bounding box center [452, 209] width 318 height 27
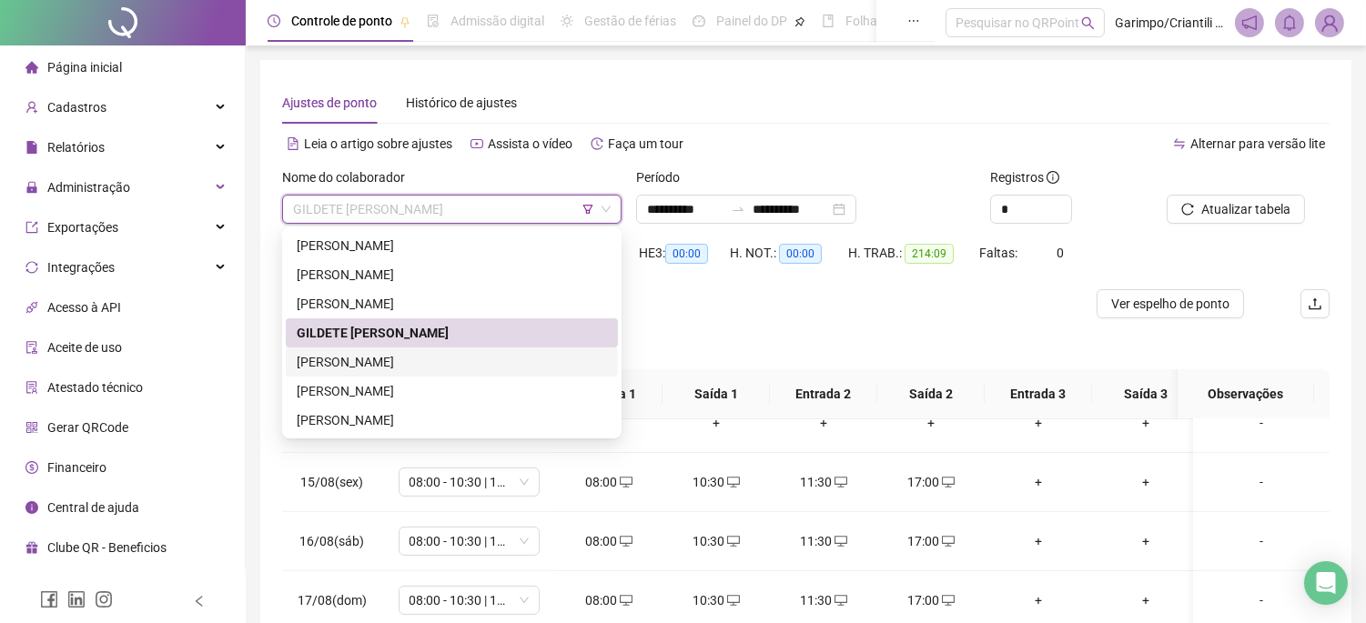
click at [388, 359] on div "[PERSON_NAME]" at bounding box center [452, 362] width 310 height 20
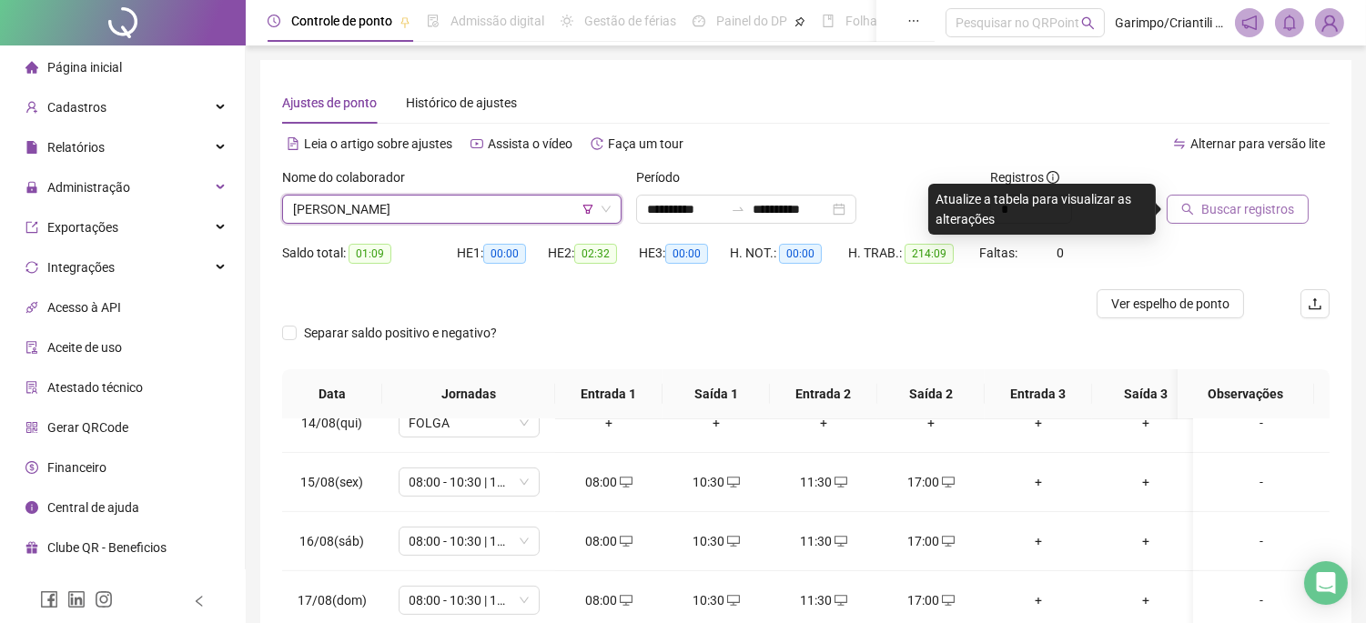
click at [1197, 195] on button "Buscar registros" at bounding box center [1237, 209] width 142 height 29
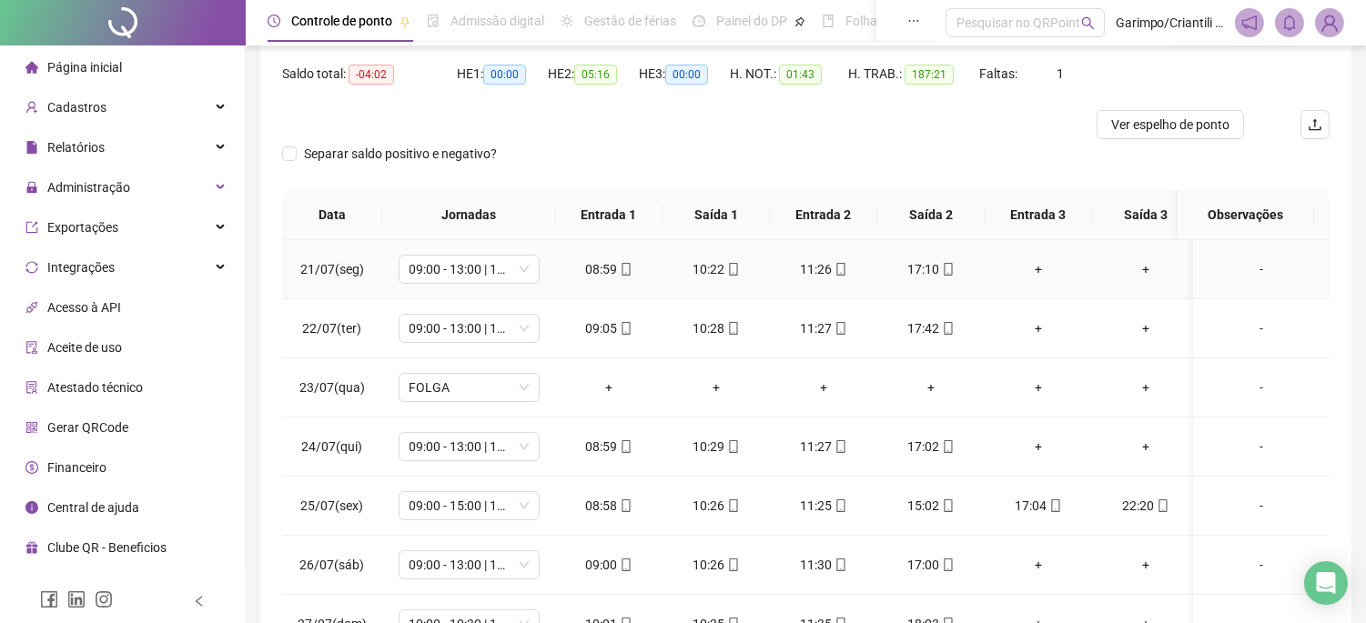
scroll to position [82, 0]
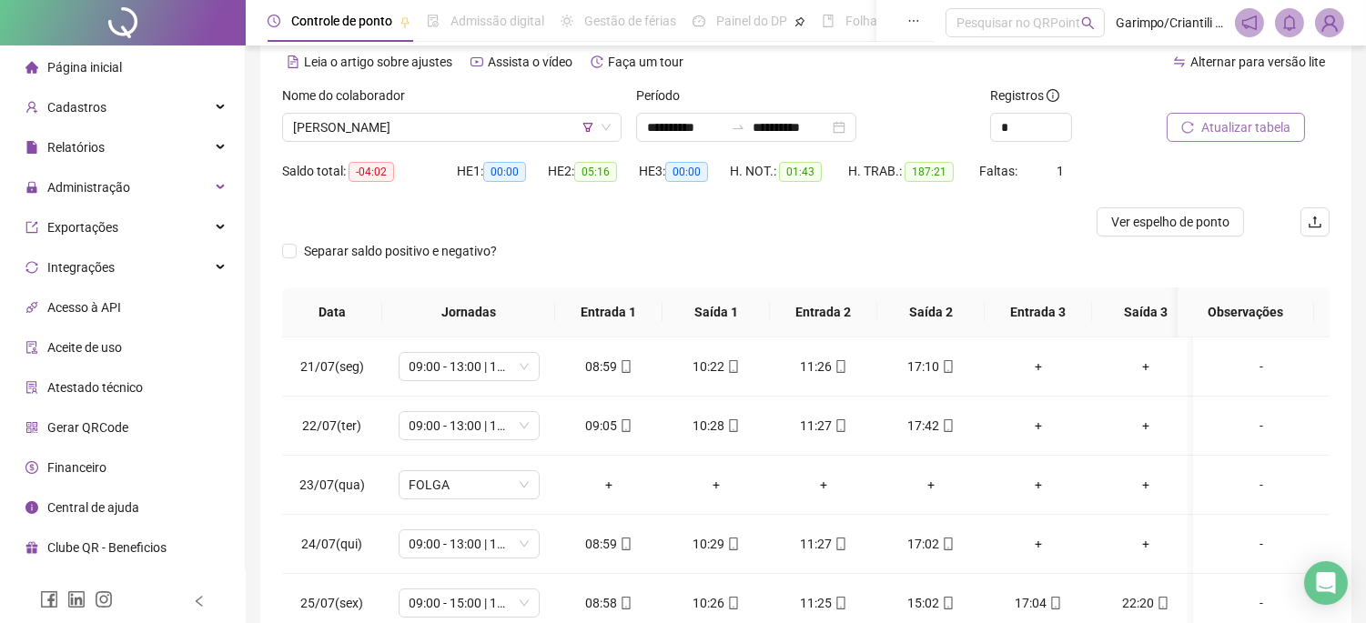
click at [1259, 126] on span "Atualizar tabela" at bounding box center [1245, 127] width 89 height 20
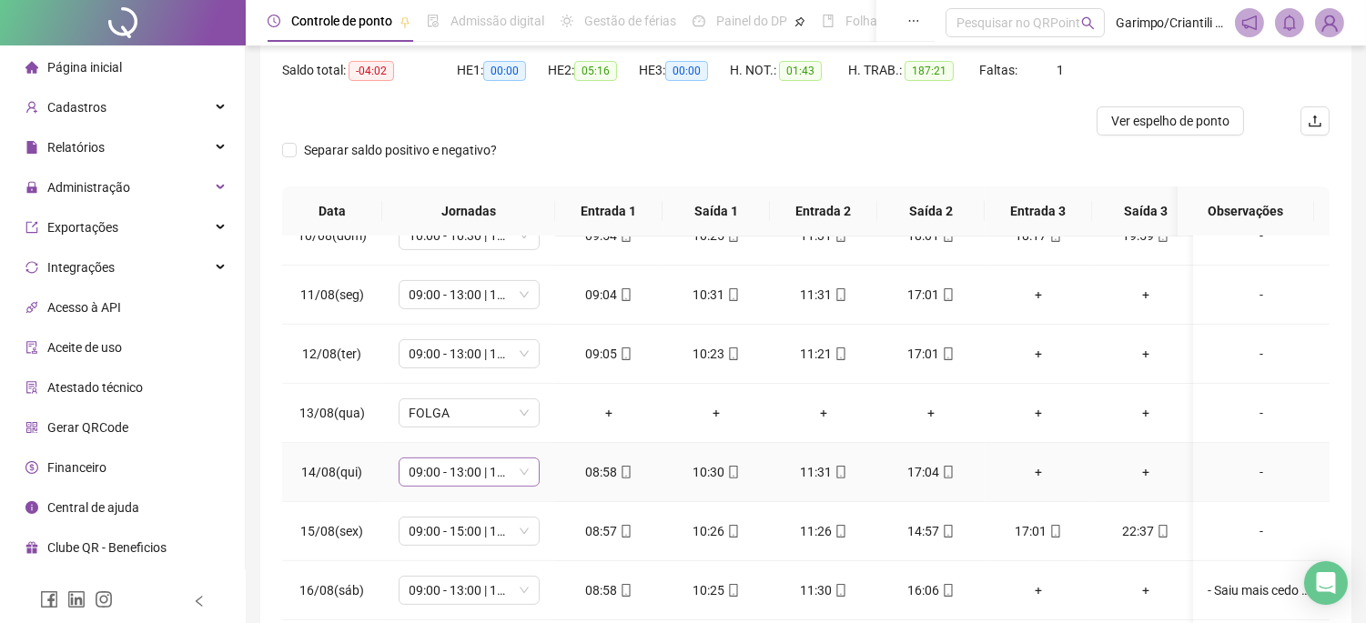
scroll to position [1314, 0]
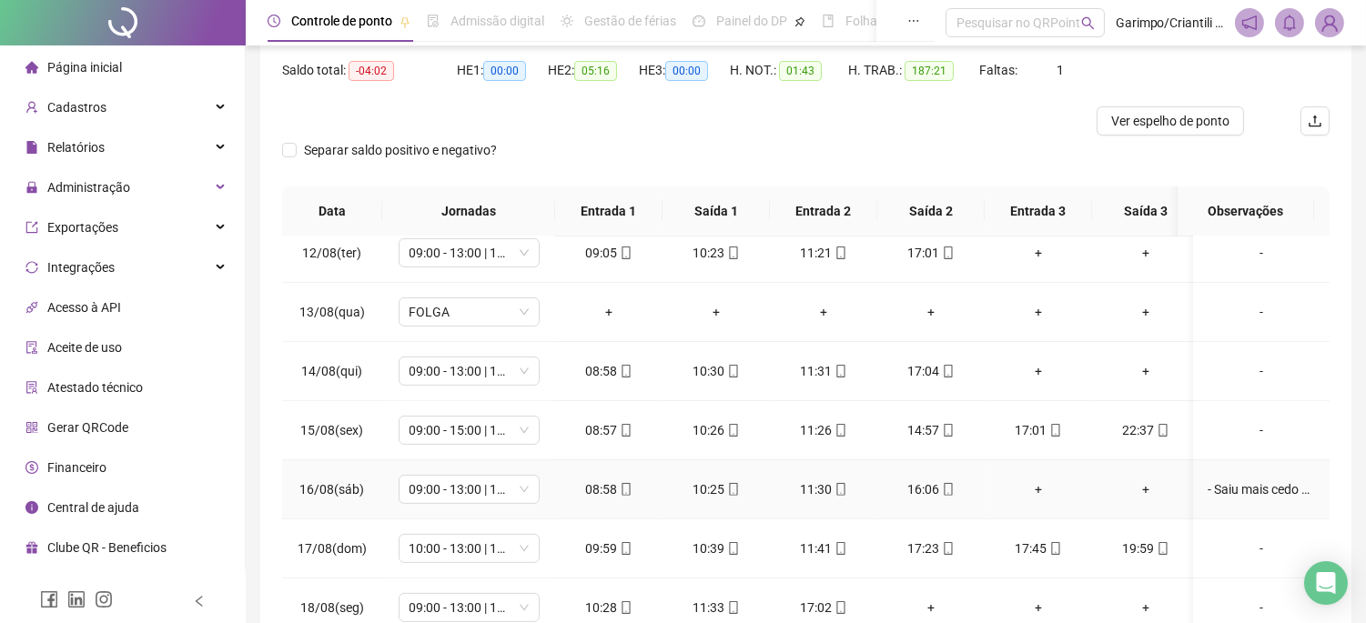
click at [1210, 511] on td "- Saiu mais cedo por motivos pessoais (autorizado pela [PERSON_NAME])" at bounding box center [1261, 489] width 136 height 59
click at [1211, 496] on div "- Saiu mais cedo por motivos pessoais (autorizado pela [PERSON_NAME])" at bounding box center [1260, 489] width 107 height 20
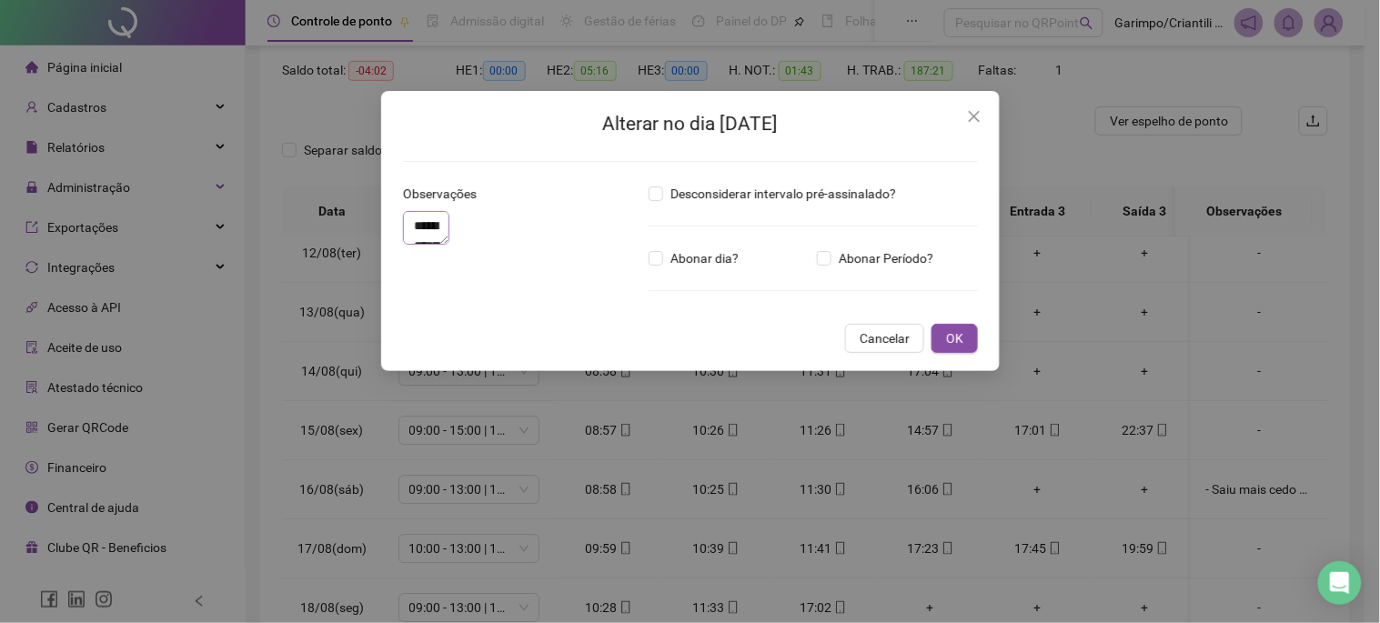
type textarea "**********"
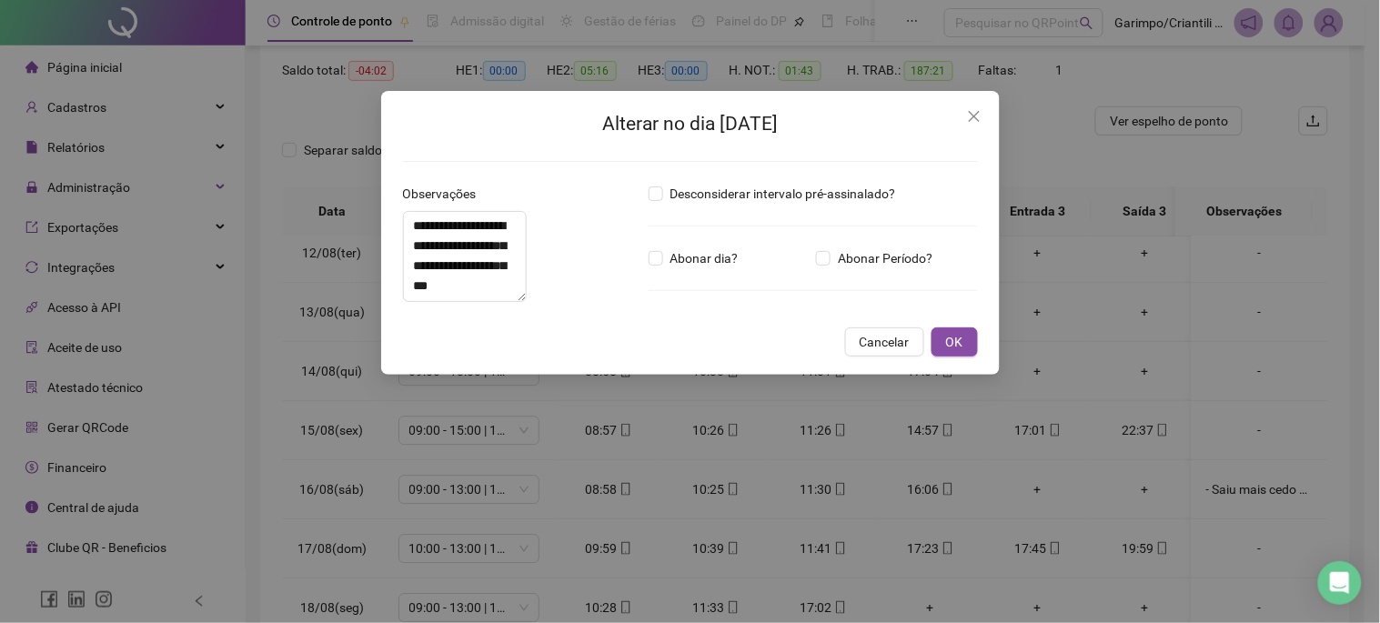
click at [948, 122] on h2 "Alterar no dia [DATE]" at bounding box center [690, 124] width 575 height 30
click at [972, 116] on icon "close" at bounding box center [974, 116] width 15 height 15
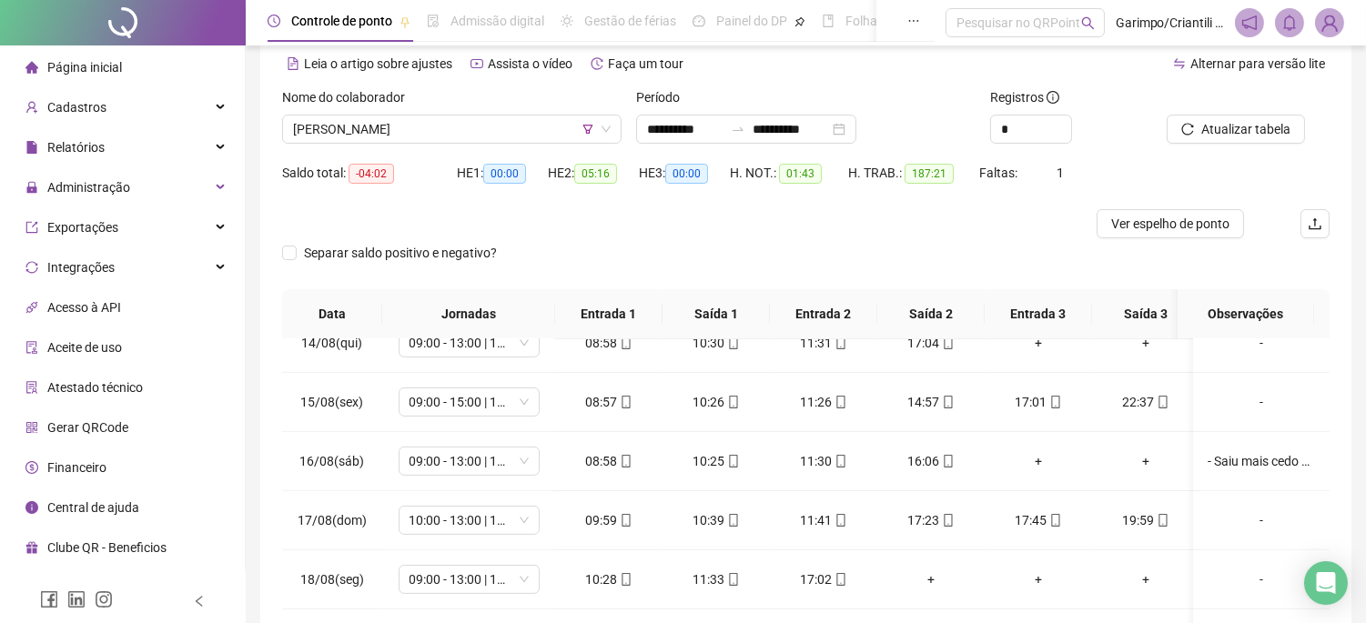
scroll to position [0, 0]
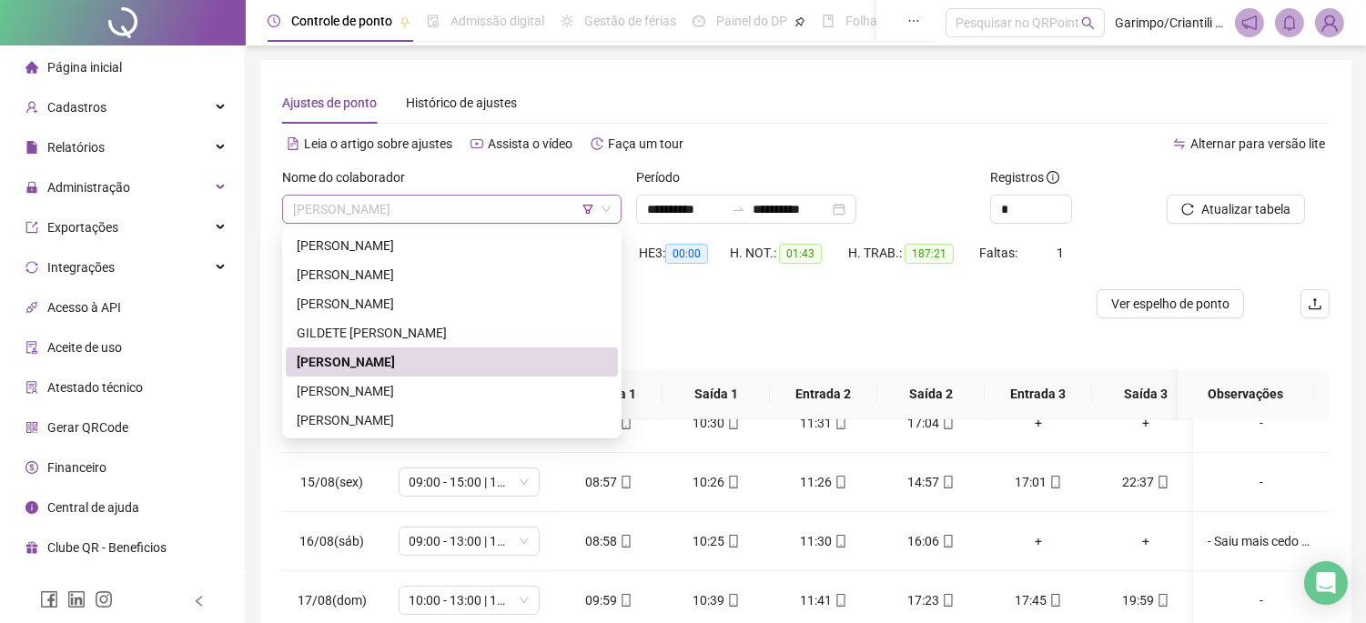
click at [519, 211] on span "[PERSON_NAME]" at bounding box center [452, 209] width 318 height 27
drag, startPoint x: 414, startPoint y: 393, endPoint x: 930, endPoint y: 221, distance: 543.7
click at [414, 393] on div "[PERSON_NAME]" at bounding box center [452, 391] width 310 height 20
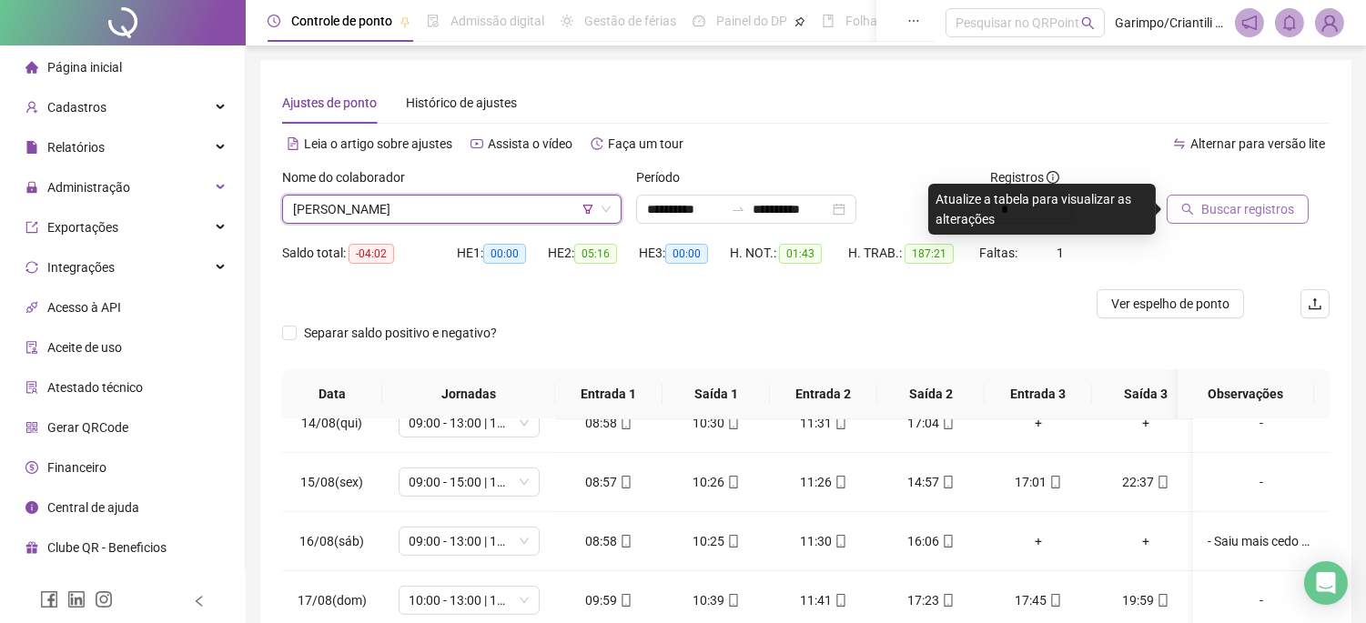
click at [1219, 213] on span "Buscar registros" at bounding box center [1247, 209] width 93 height 20
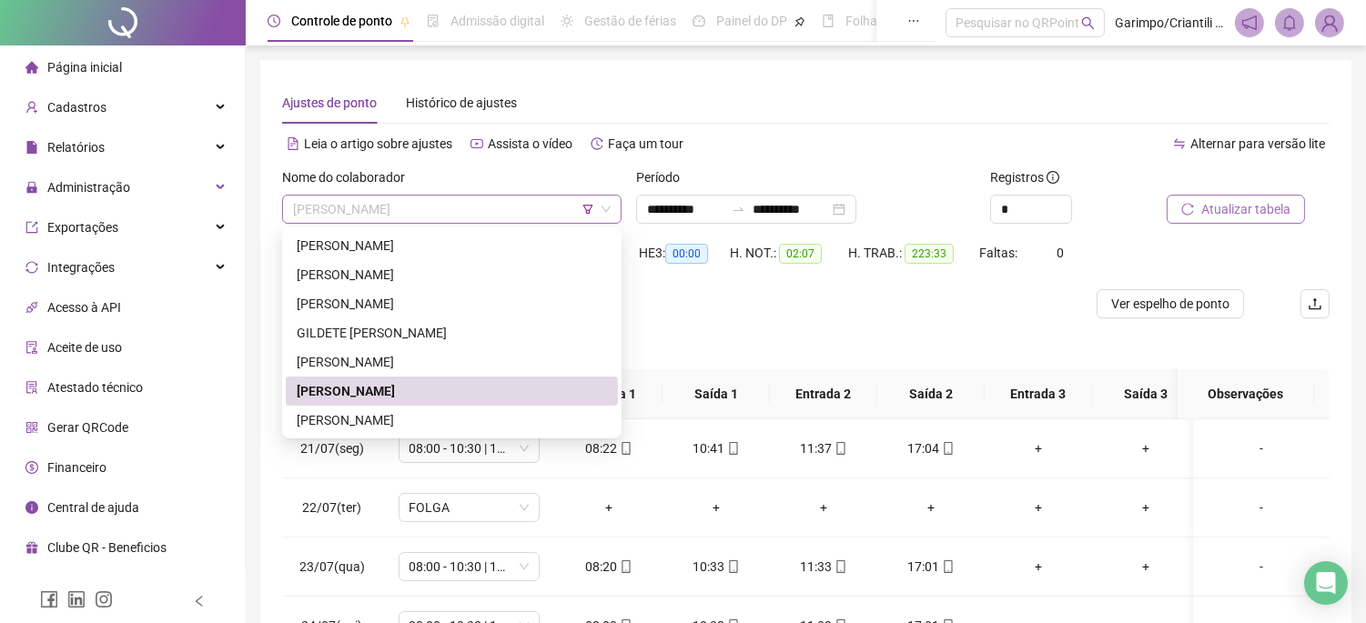
click at [521, 211] on span "[PERSON_NAME]" at bounding box center [452, 209] width 318 height 27
click at [477, 430] on div "[PERSON_NAME]" at bounding box center [452, 420] width 332 height 29
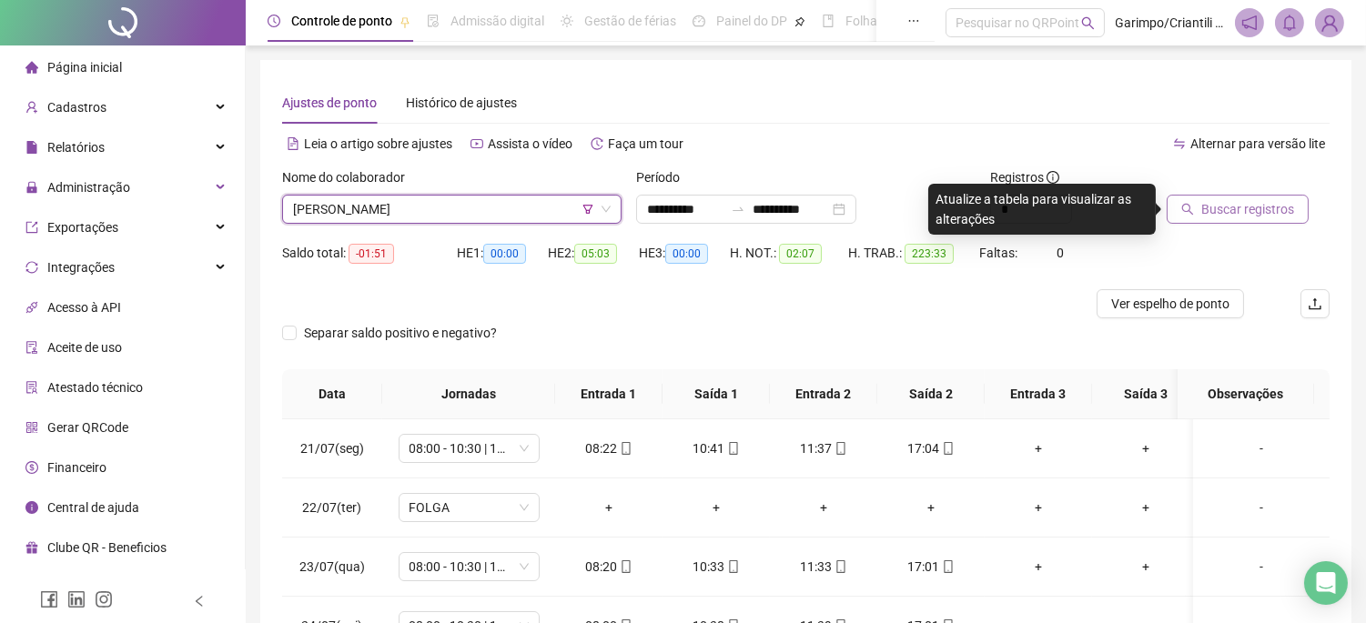
click at [1278, 210] on span "Buscar registros" at bounding box center [1247, 209] width 93 height 20
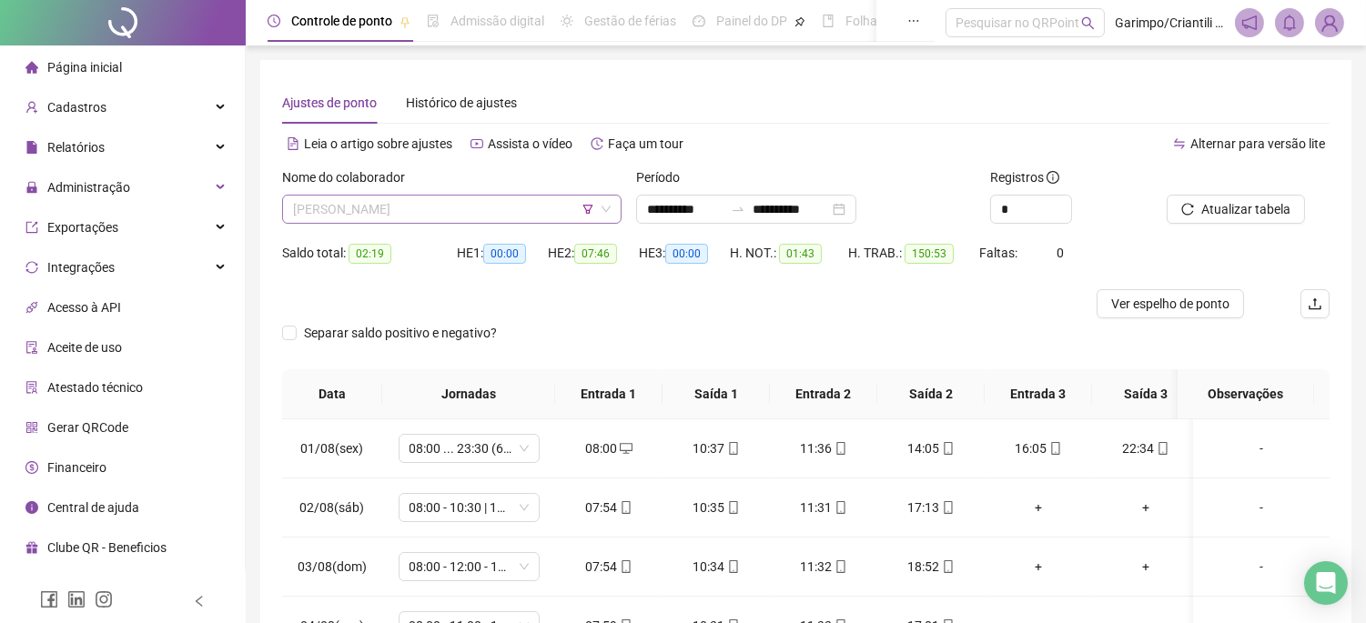
click at [597, 216] on span "[PERSON_NAME]" at bounding box center [452, 209] width 318 height 27
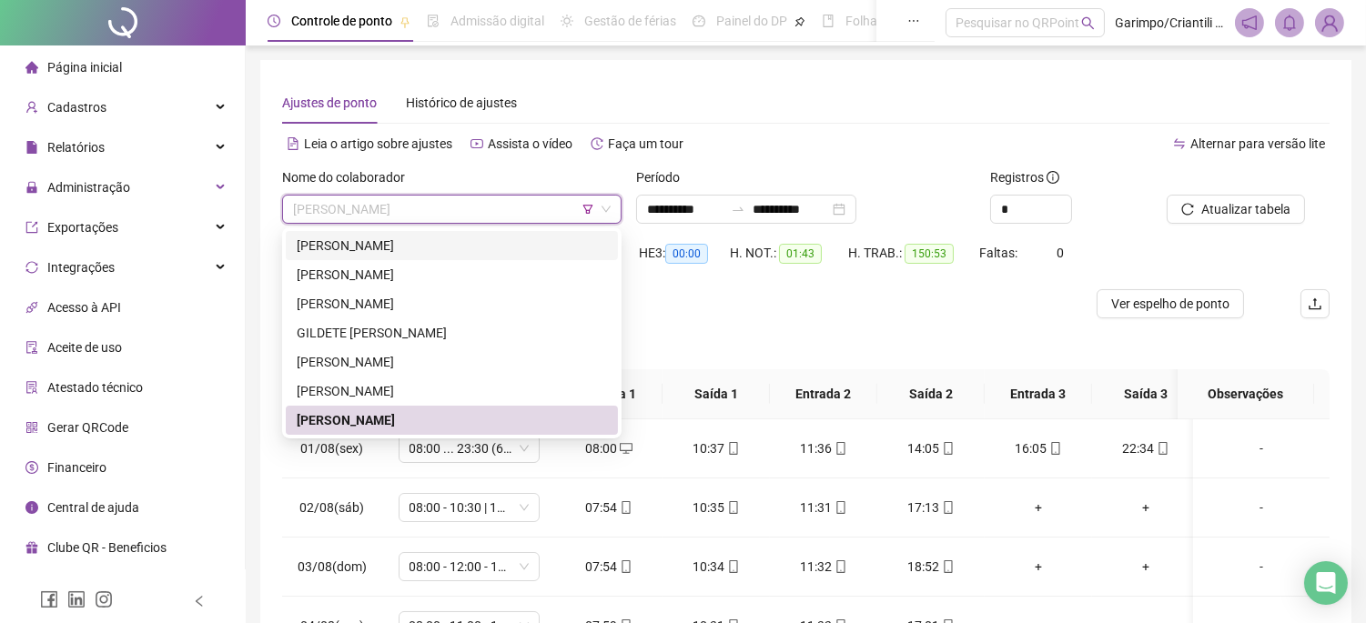
click at [583, 222] on span "[PERSON_NAME]" at bounding box center [452, 209] width 318 height 27
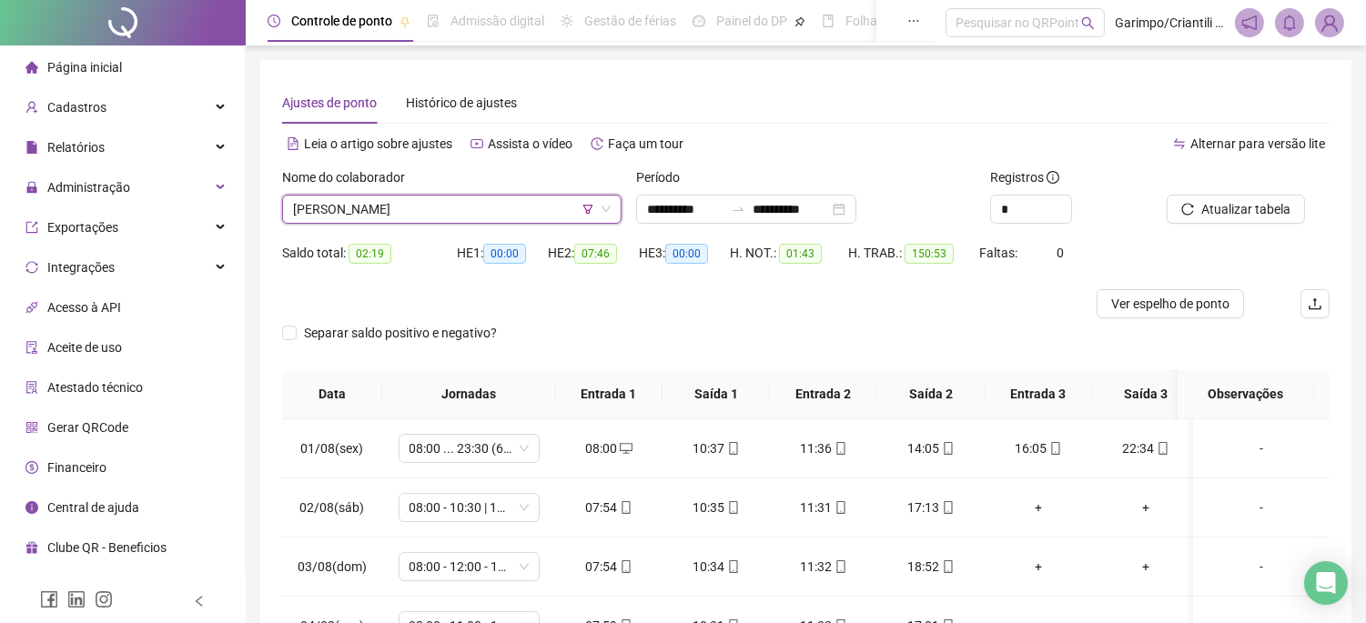
click at [589, 212] on icon "filter" at bounding box center [588, 209] width 10 height 9
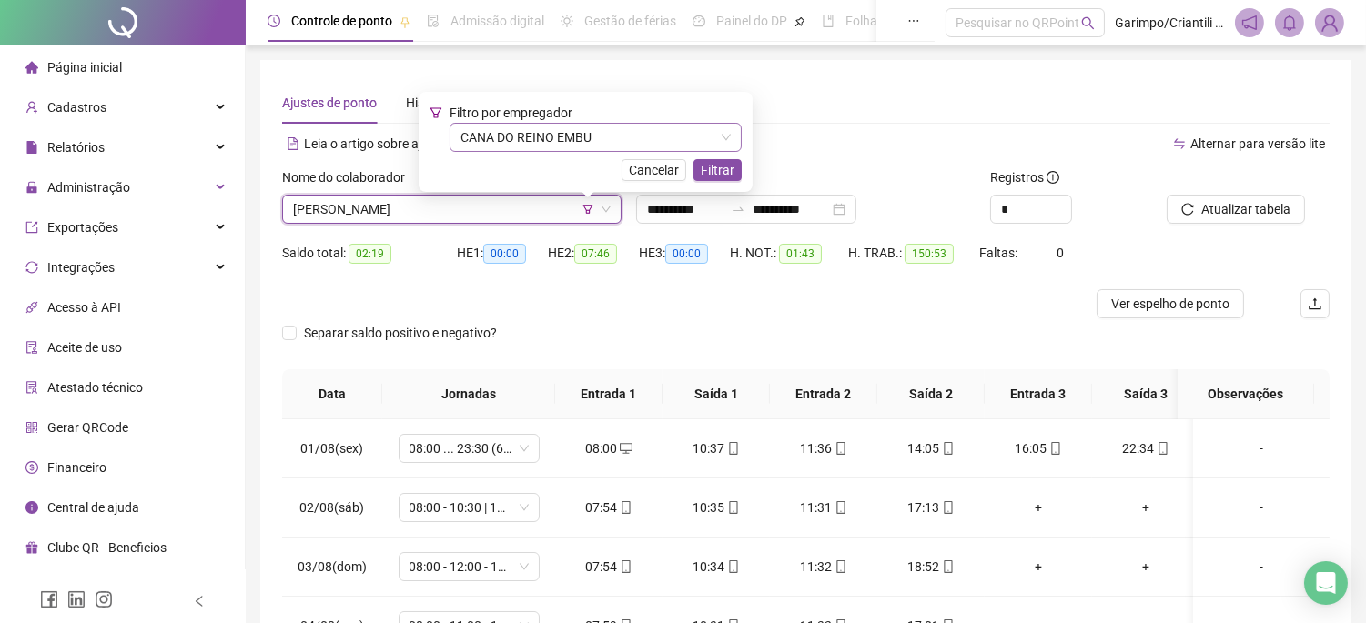
click at [607, 149] on span "CANA DO REINO EMBU" at bounding box center [595, 137] width 270 height 27
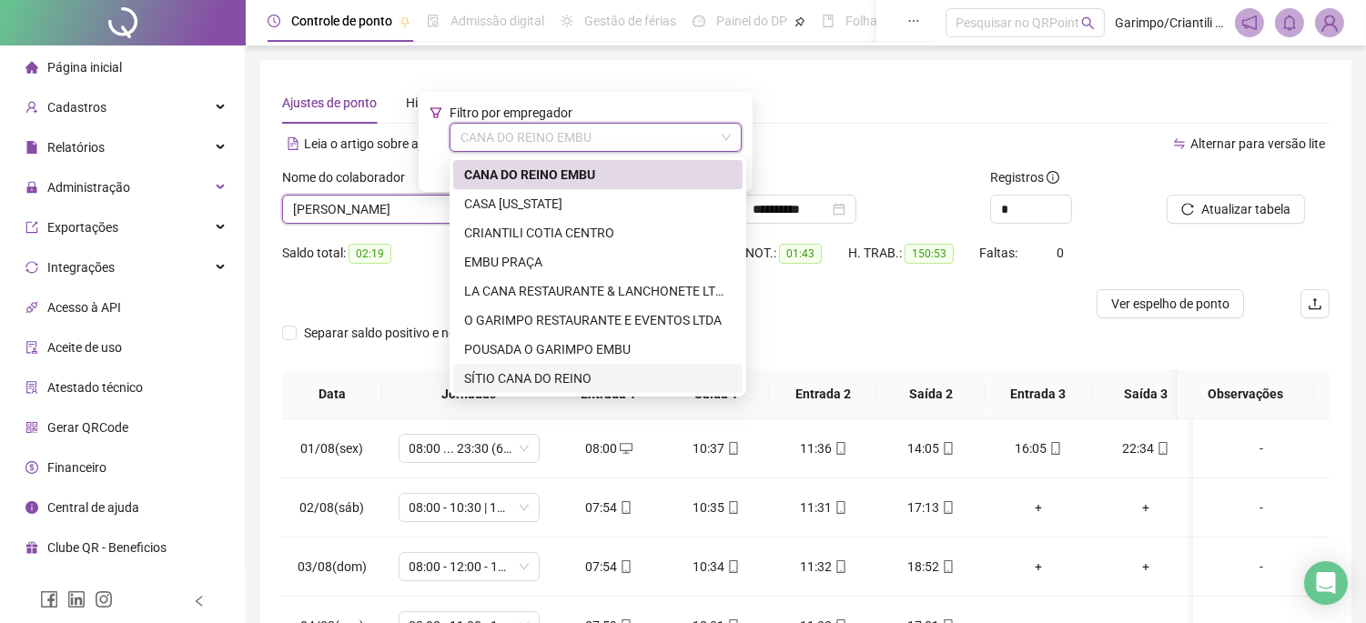
click at [560, 378] on div "SÍTIO CANA DO REINO" at bounding box center [597, 378] width 267 height 20
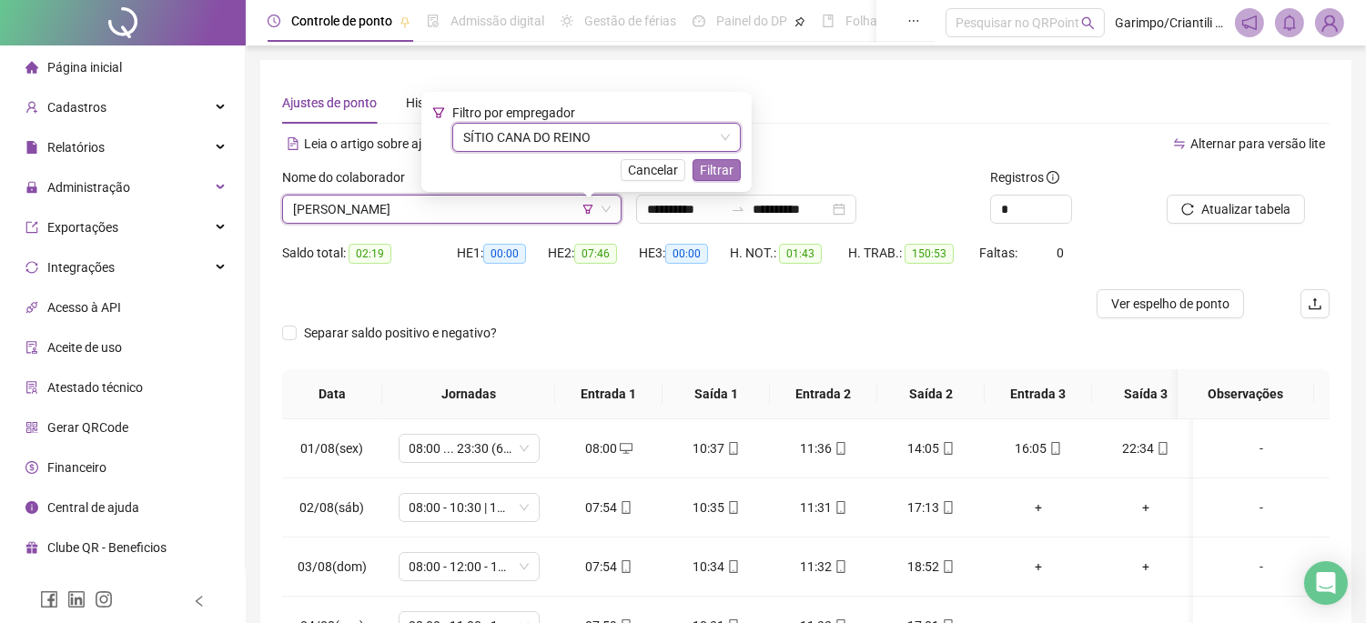
click at [698, 164] on button "Filtrar" at bounding box center [716, 170] width 48 height 22
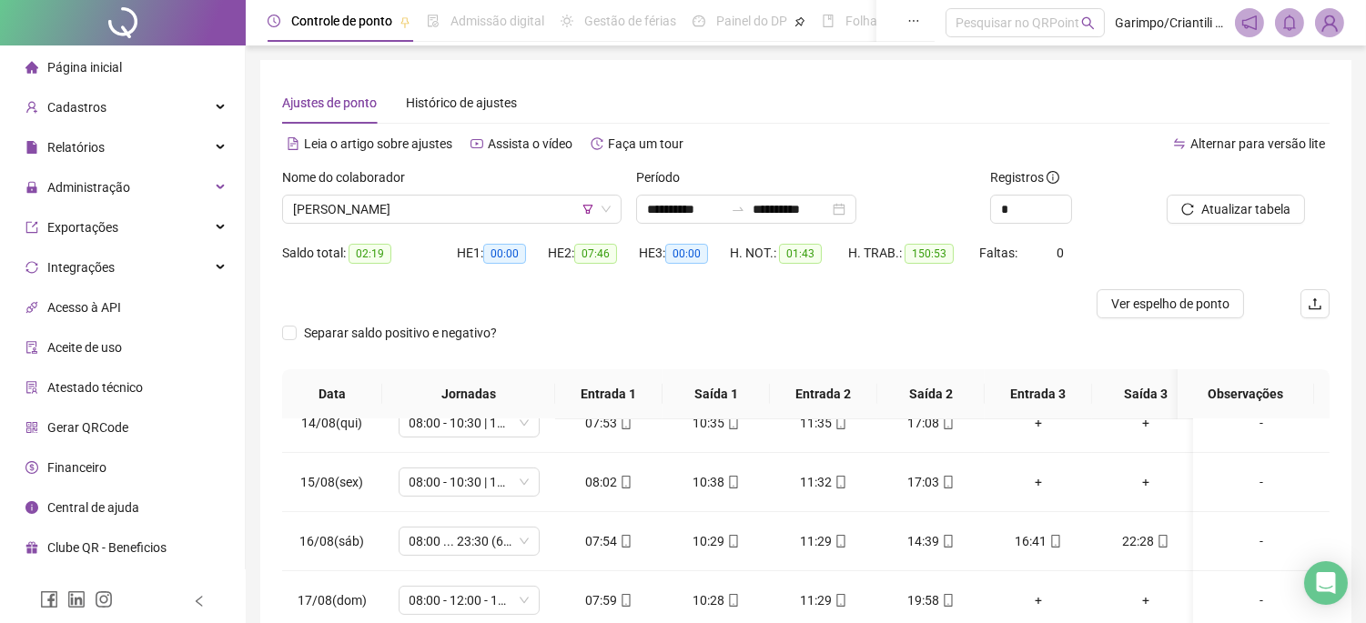
click at [524, 229] on div "Nome do colaborador [PERSON_NAME]" at bounding box center [452, 202] width 354 height 71
click at [519, 200] on span "[PERSON_NAME]" at bounding box center [452, 209] width 318 height 27
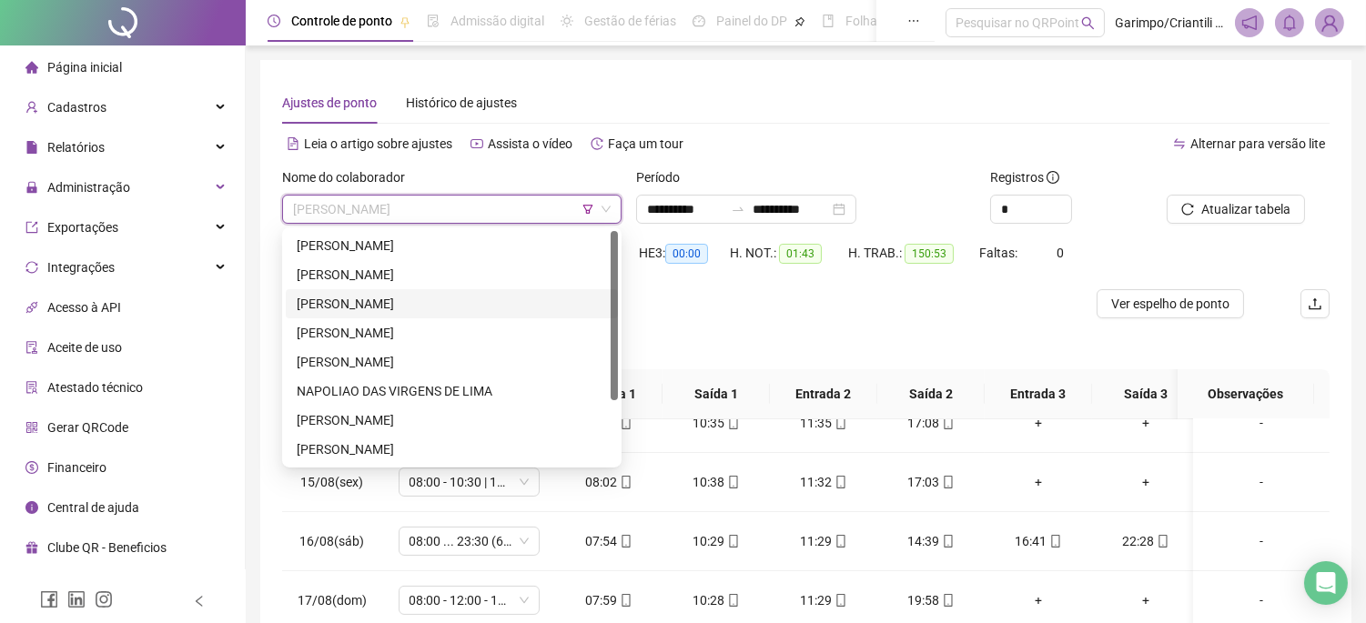
click at [585, 207] on icon "filter" at bounding box center [588, 209] width 10 height 9
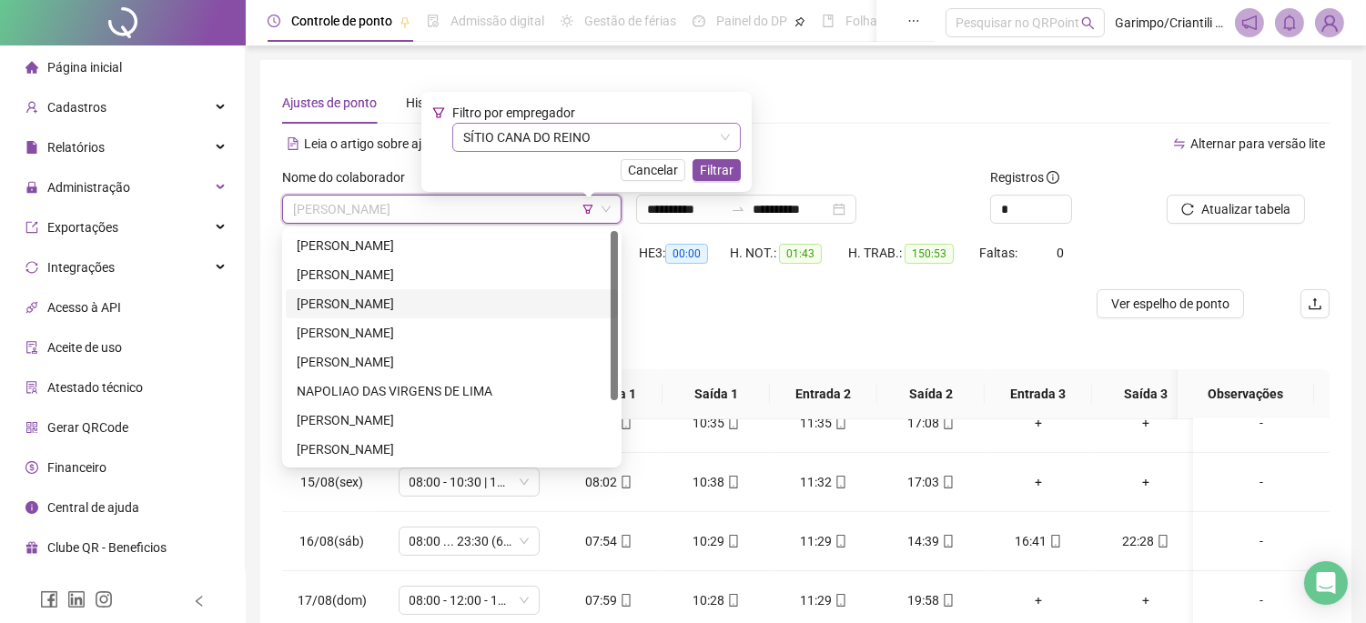
click at [555, 149] on span "SÍTIO CANA DO REINO" at bounding box center [596, 137] width 267 height 27
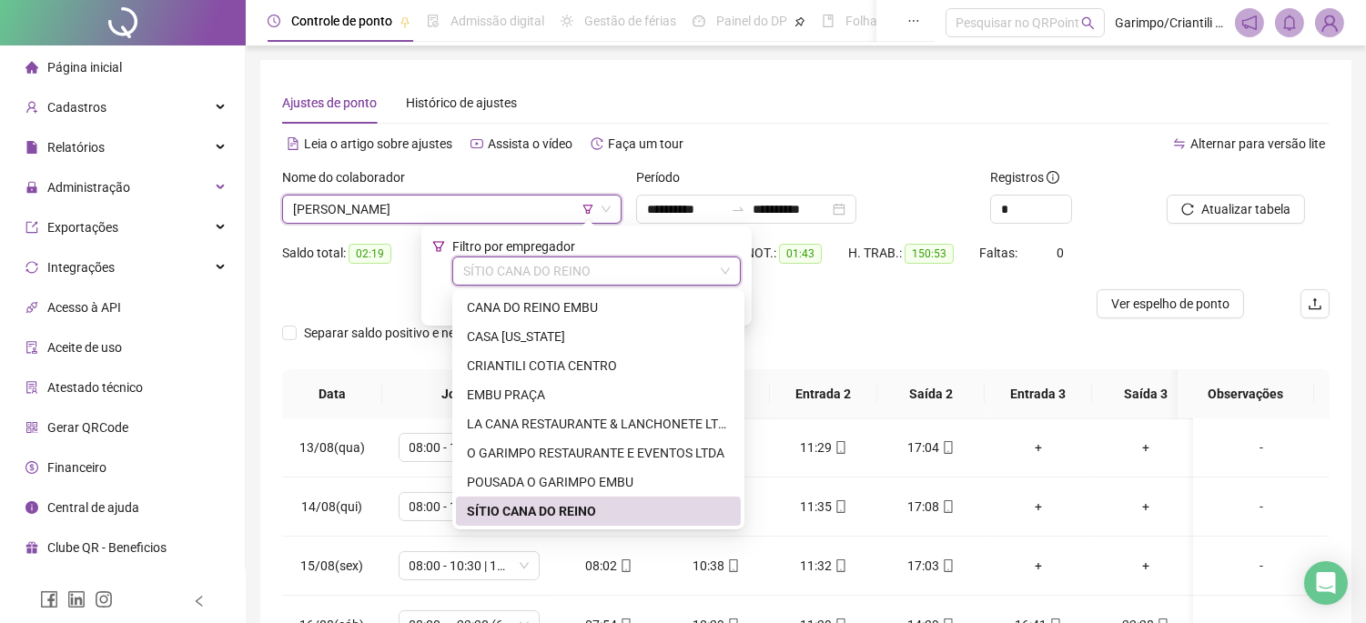
click at [548, 512] on div "SÍTIO CANA DO REINO" at bounding box center [598, 511] width 263 height 20
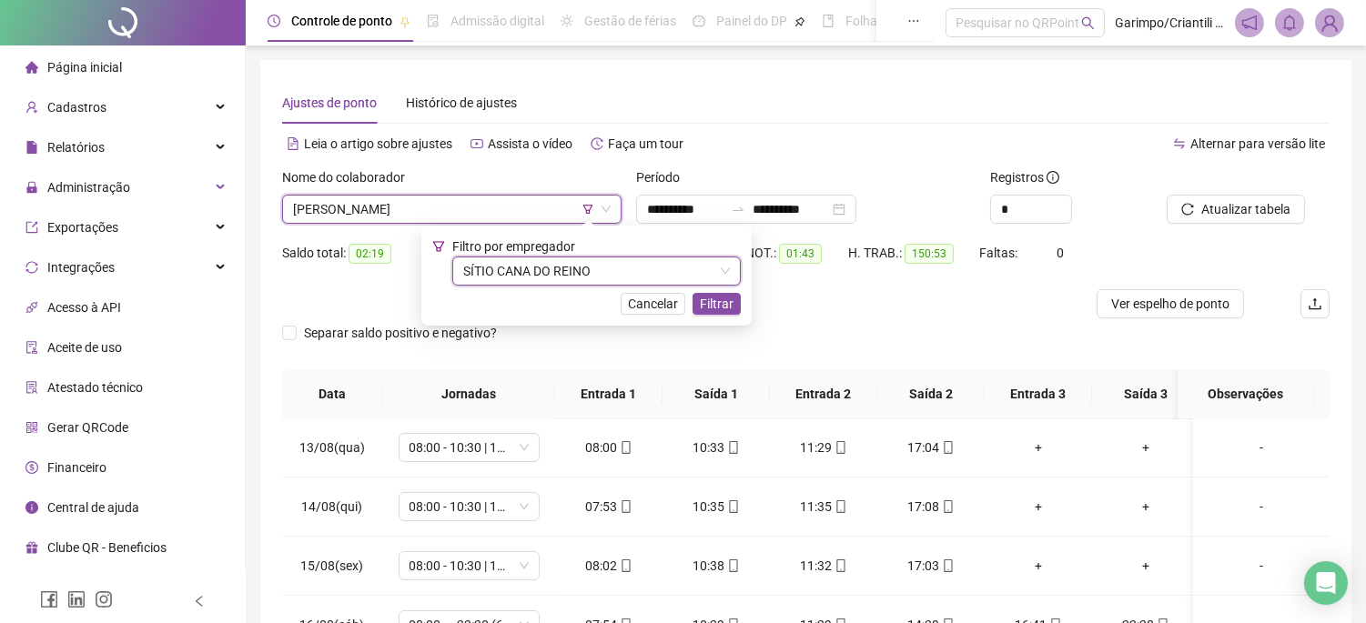
click at [474, 202] on span "[PERSON_NAME]" at bounding box center [452, 209] width 318 height 27
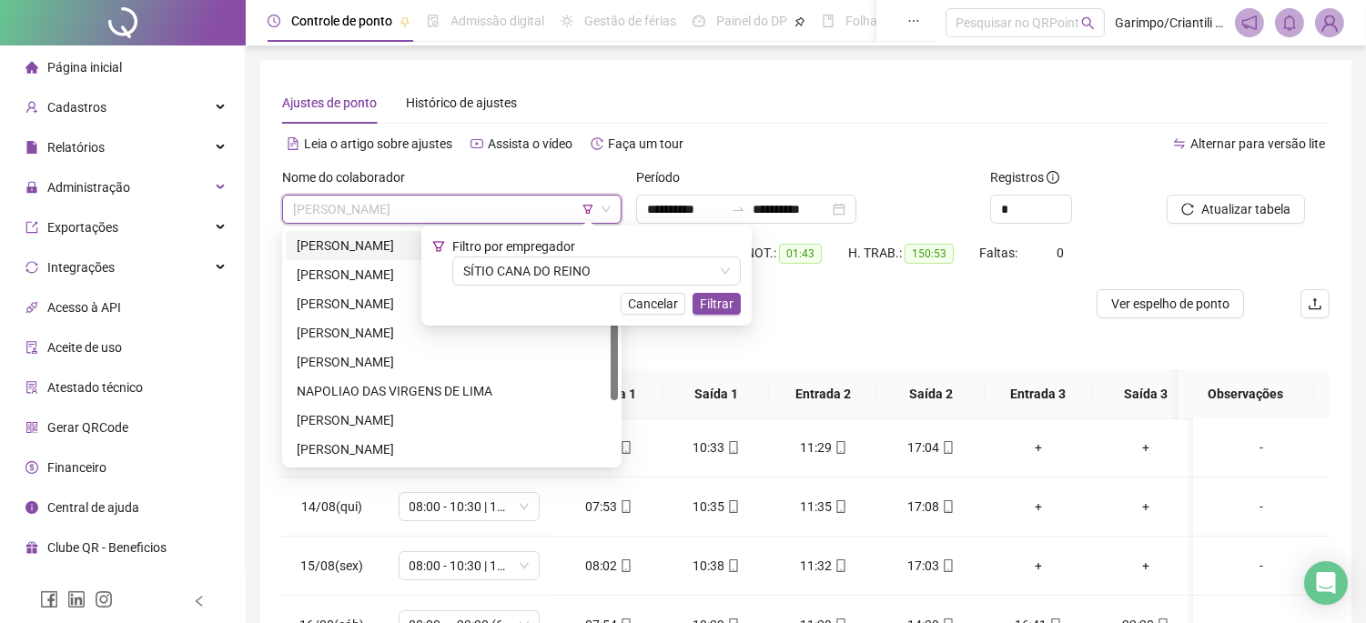
click at [388, 253] on div "[PERSON_NAME]" at bounding box center [452, 246] width 310 height 20
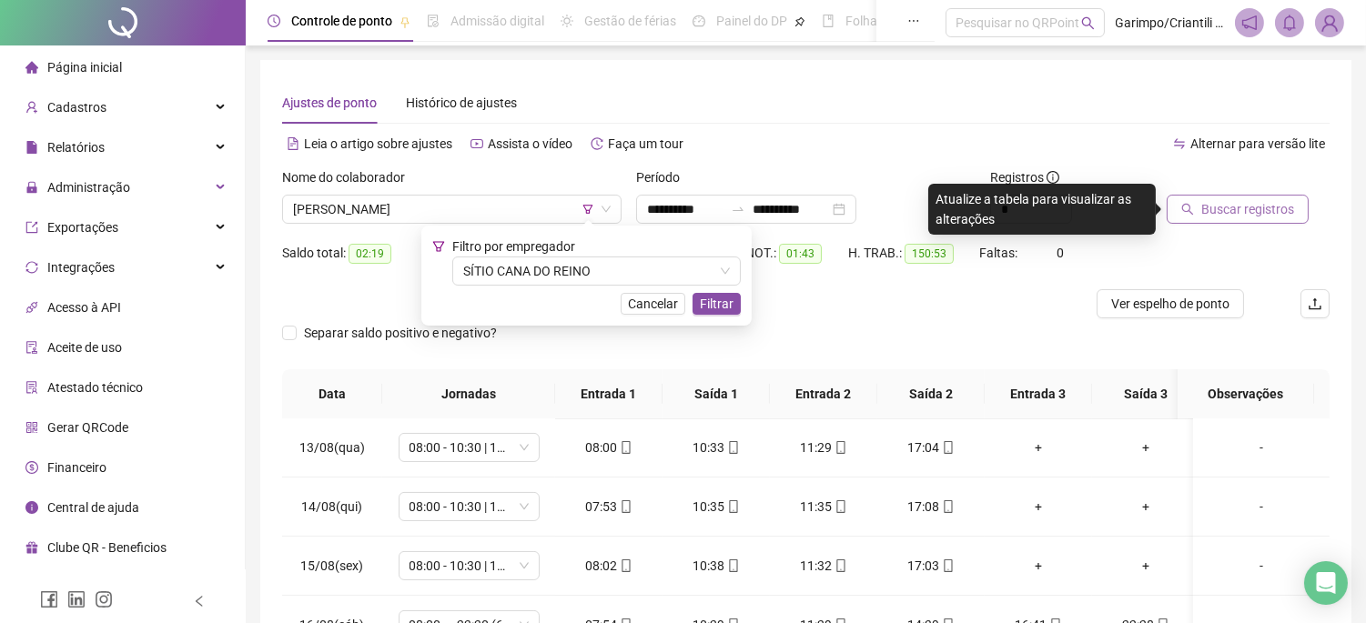
click at [1242, 203] on span "Buscar registros" at bounding box center [1247, 209] width 93 height 20
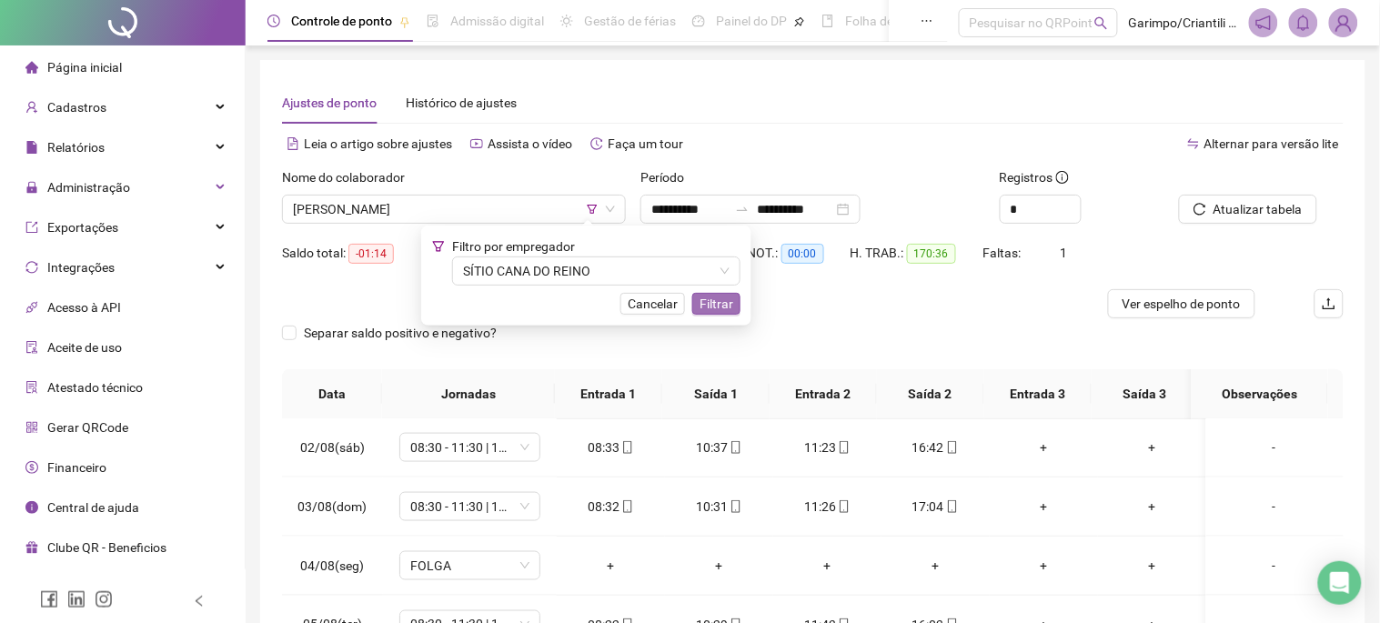
click at [721, 304] on span "Filtrar" at bounding box center [717, 304] width 34 height 20
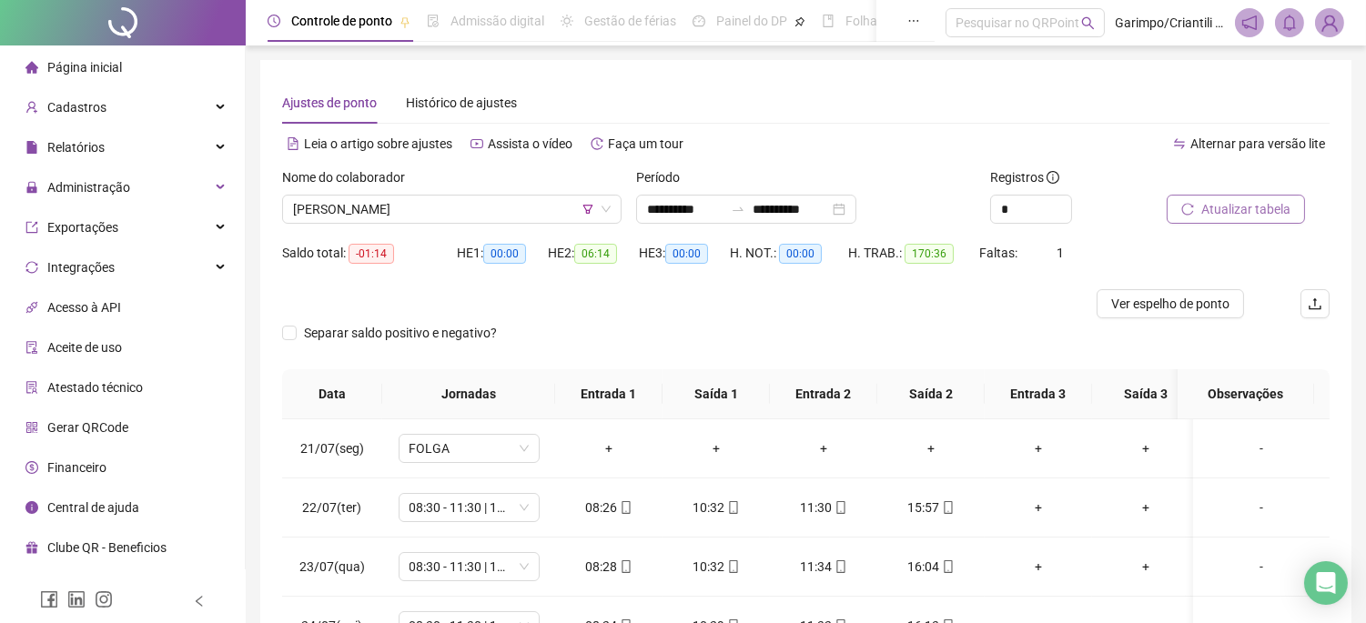
click at [1243, 197] on button "Atualizar tabela" at bounding box center [1235, 209] width 138 height 29
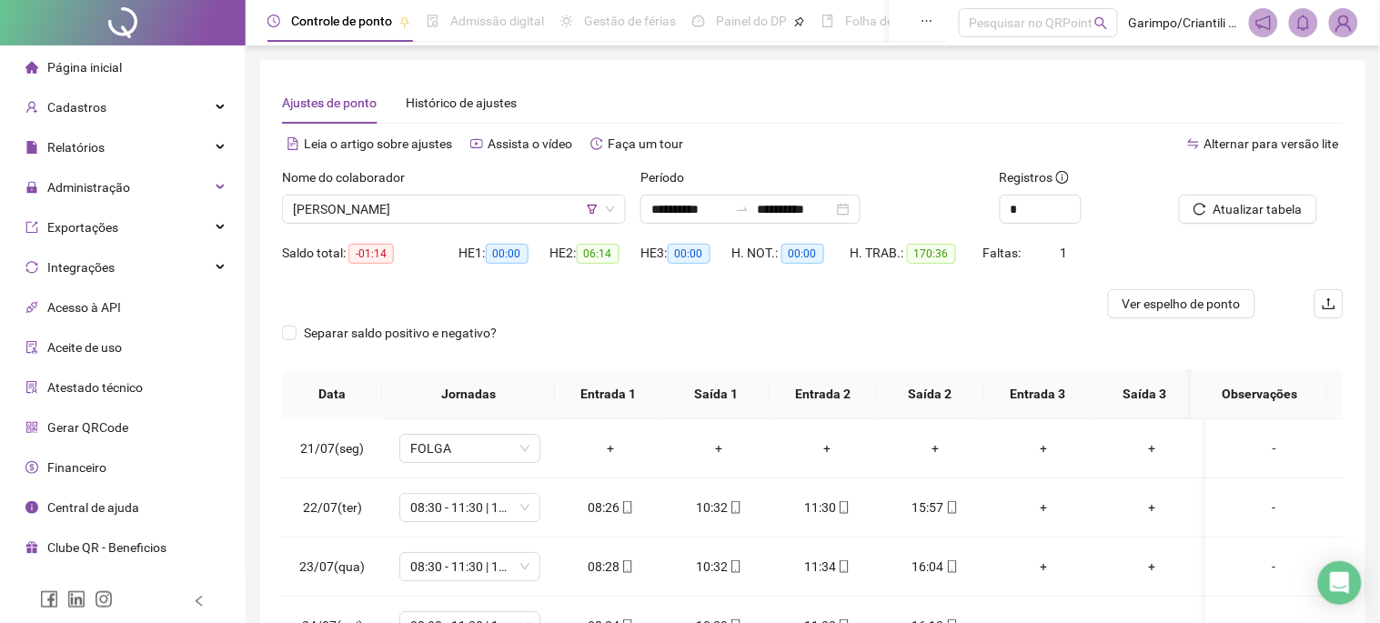
click at [1158, 301] on span "Ver espelho de ponto" at bounding box center [1182, 304] width 118 height 20
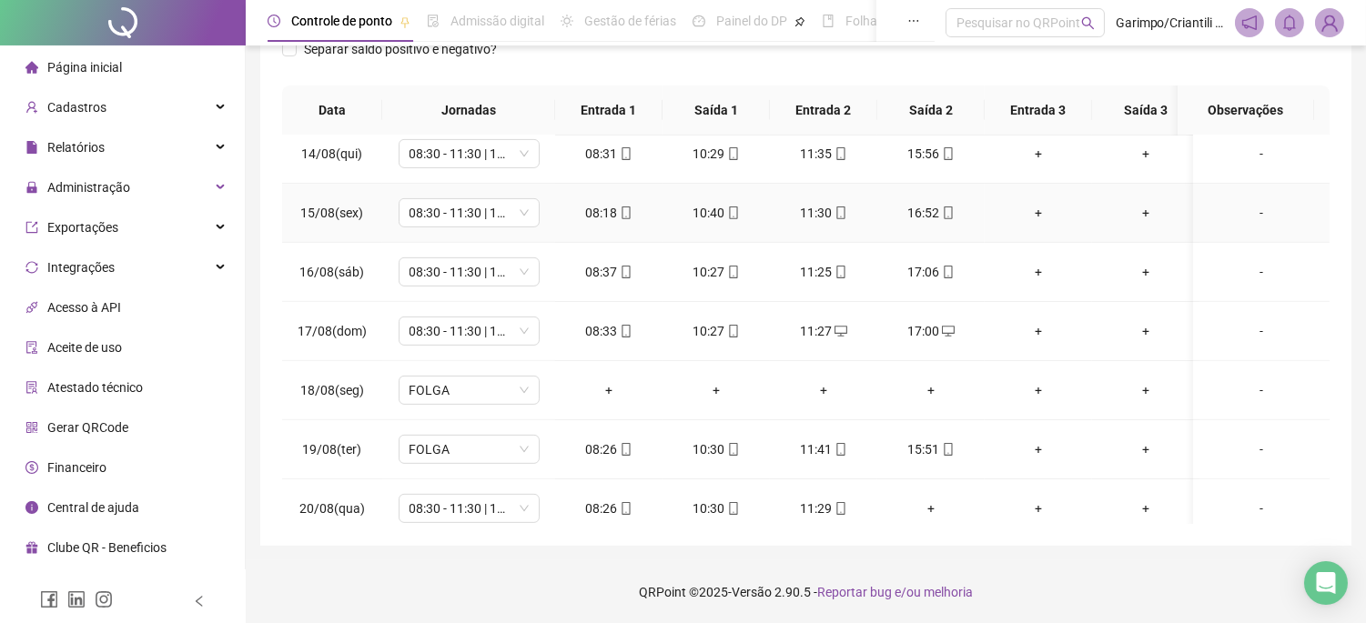
scroll to position [1462, 0]
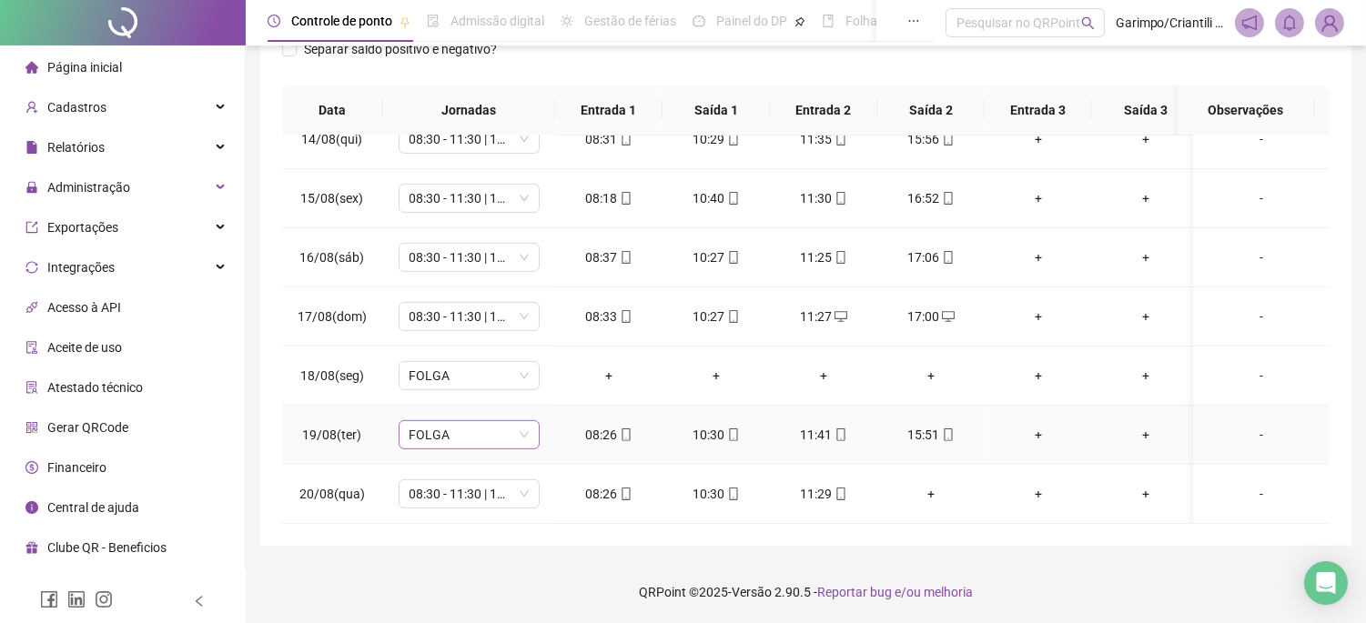
click at [444, 421] on span "FOLGA" at bounding box center [468, 434] width 119 height 27
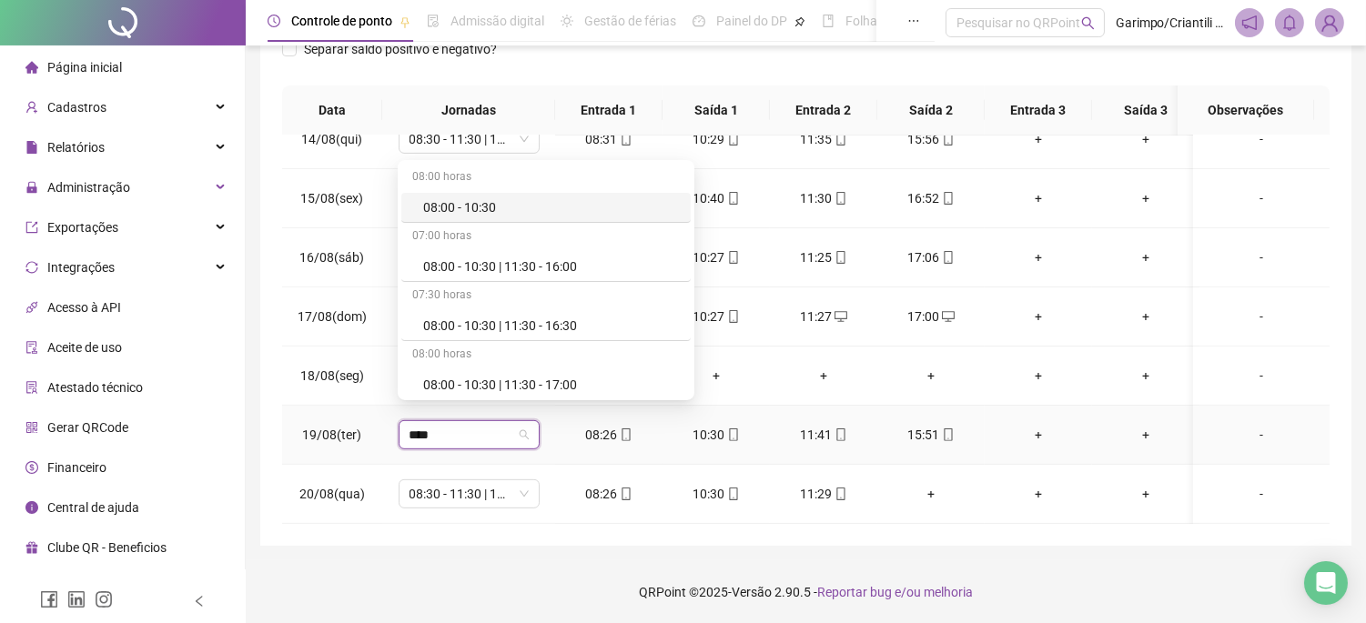
type input "*****"
click at [561, 331] on div "08:00 - 10:30 | 11:30 - 16:30" at bounding box center [551, 326] width 257 height 20
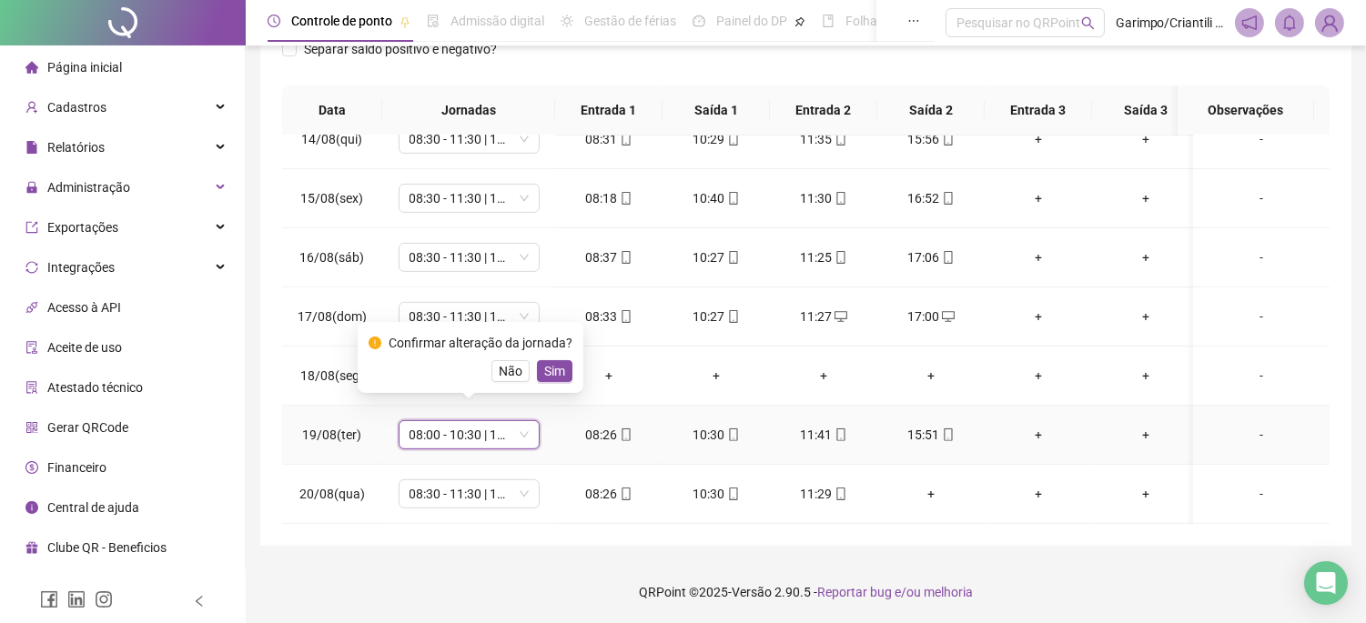
drag, startPoint x: 507, startPoint y: 376, endPoint x: 419, endPoint y: 416, distance: 96.1
click at [506, 376] on span "Não" at bounding box center [511, 371] width 24 height 20
click at [419, 421] on span "FOLGA" at bounding box center [468, 434] width 119 height 27
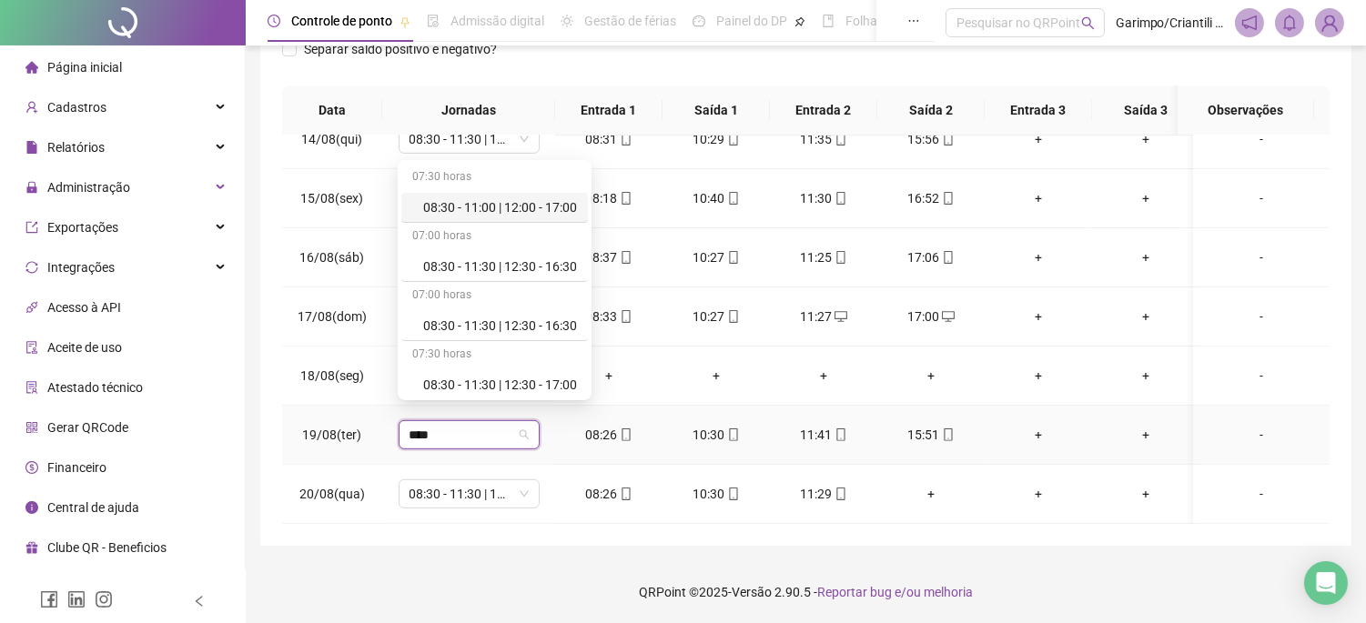
type input "*****"
click at [485, 326] on div "08:30 - 11:30 | 12:30 - 16:30" at bounding box center [500, 326] width 154 height 20
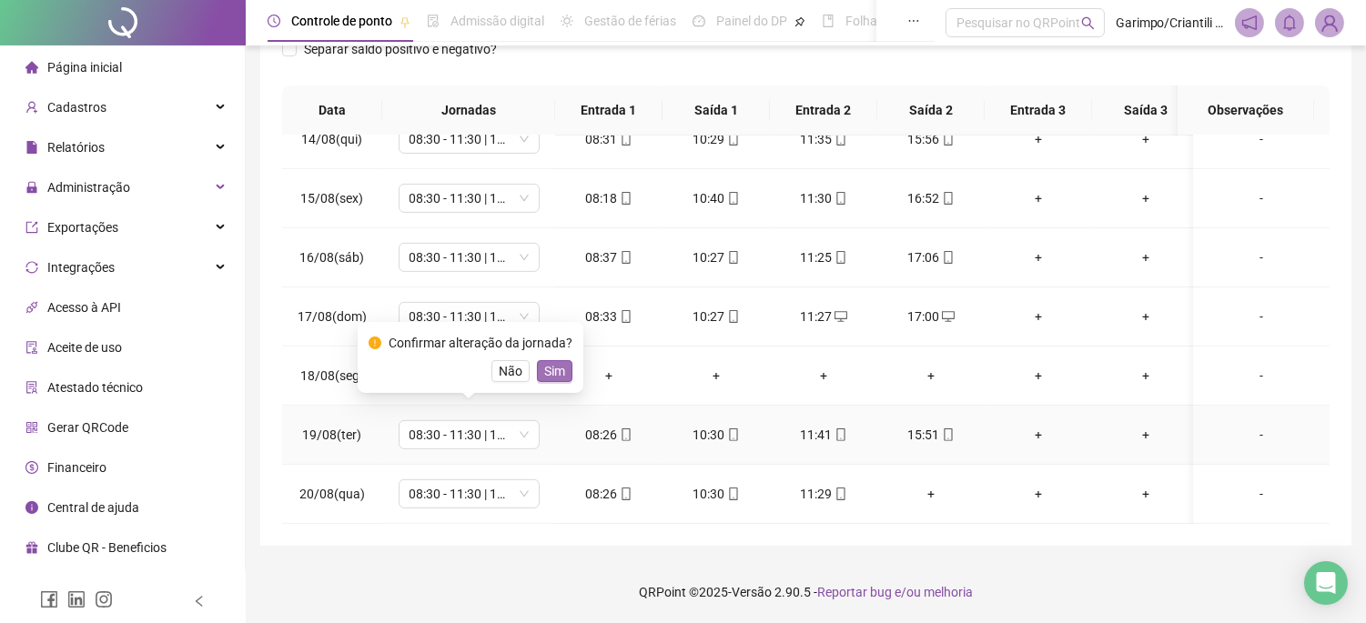
click at [539, 378] on button "Sim" at bounding box center [554, 371] width 35 height 22
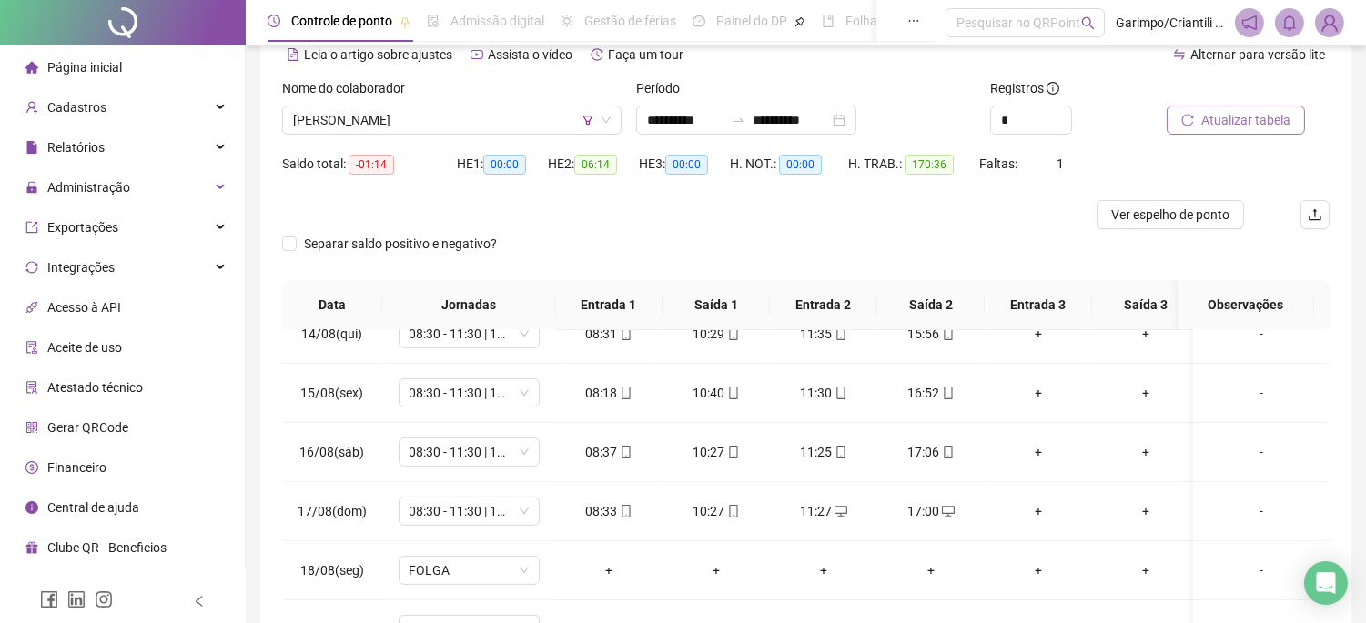
scroll to position [82, 0]
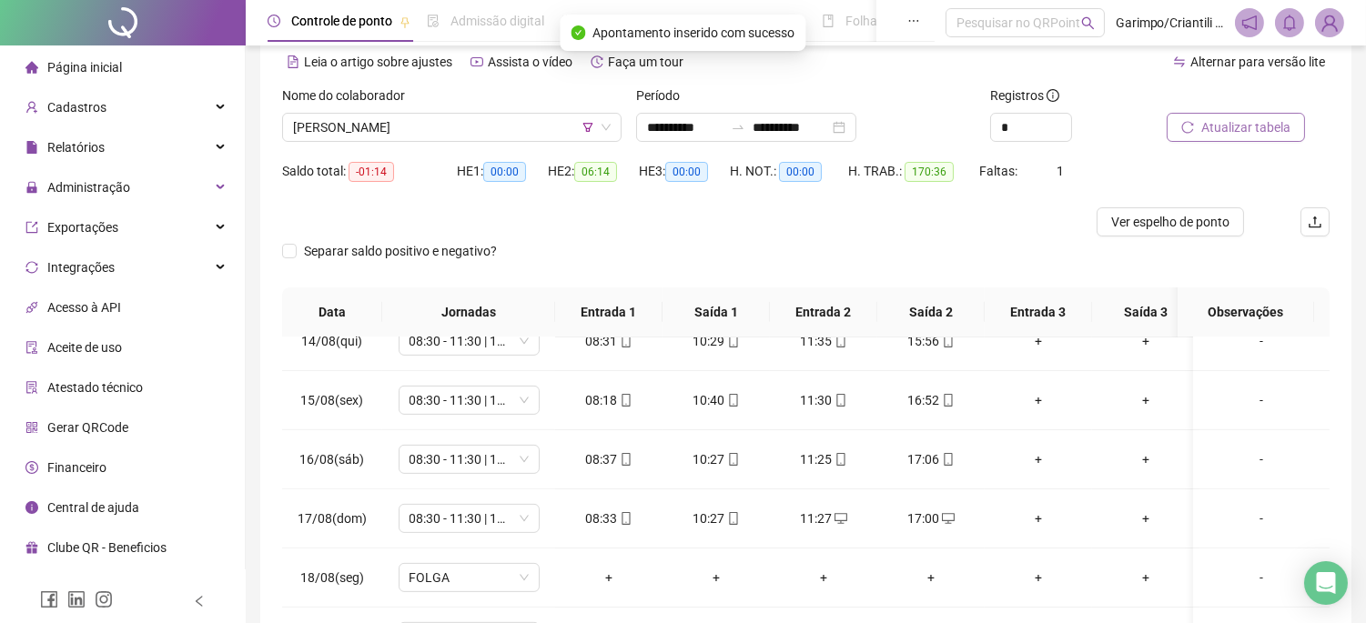
click at [1281, 130] on span "Atualizar tabela" at bounding box center [1245, 127] width 89 height 20
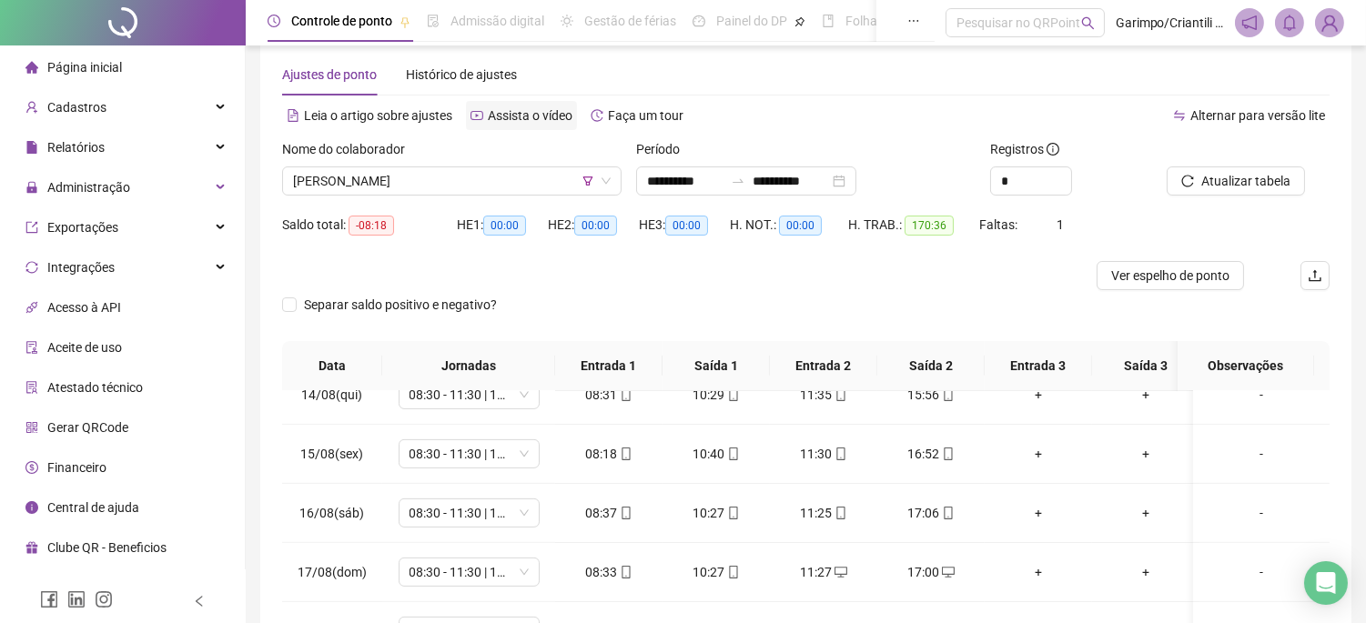
scroll to position [0, 0]
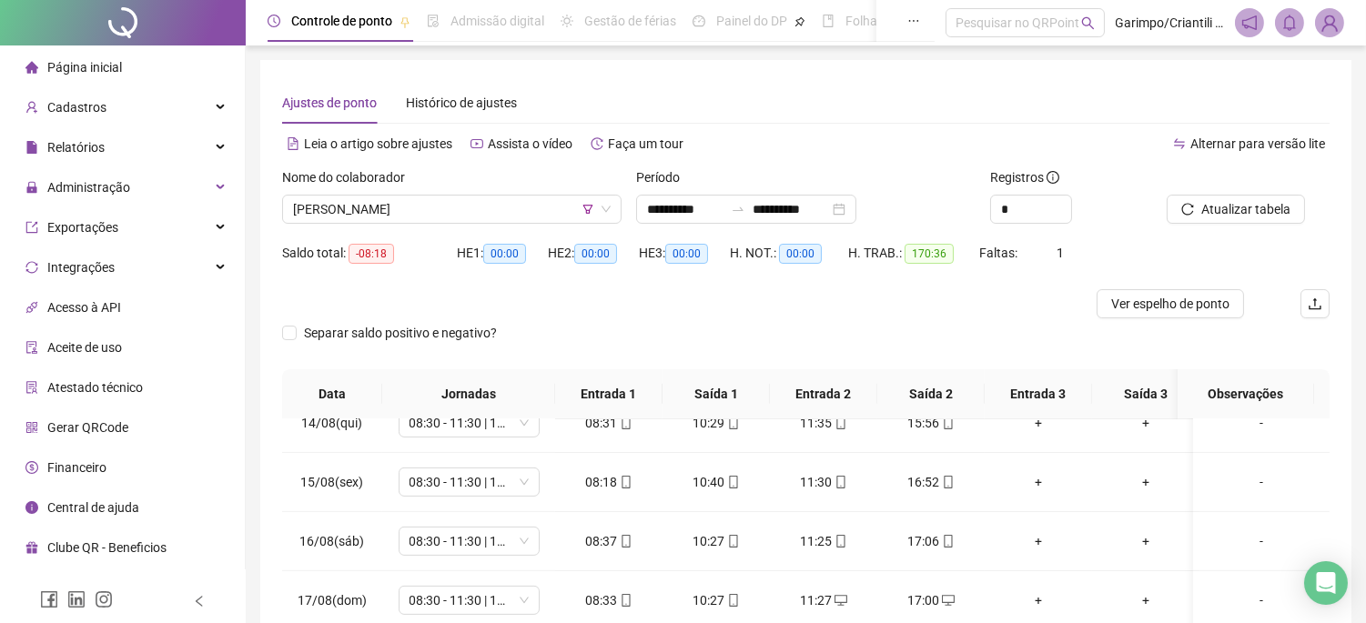
click at [440, 238] on div "Saldo total: -08:18" at bounding box center [369, 252] width 175 height 29
click at [439, 209] on span "[PERSON_NAME]" at bounding box center [452, 209] width 318 height 27
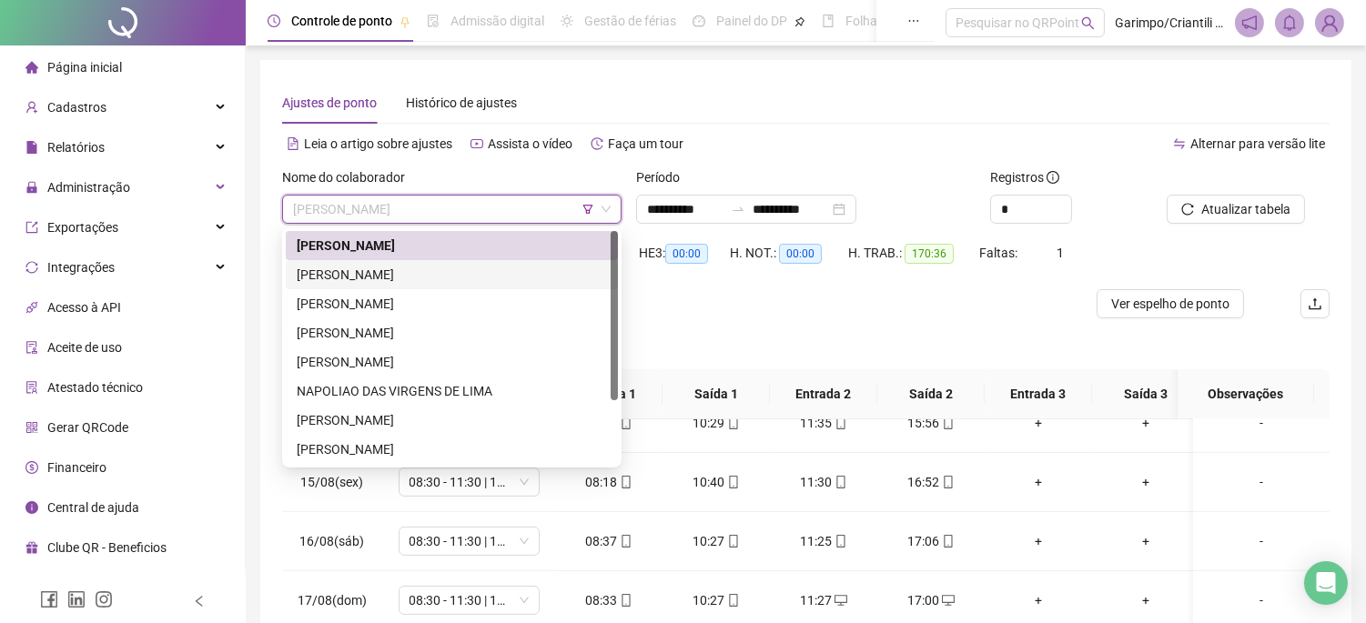
click at [432, 260] on div "[PERSON_NAME]" at bounding box center [452, 274] width 332 height 29
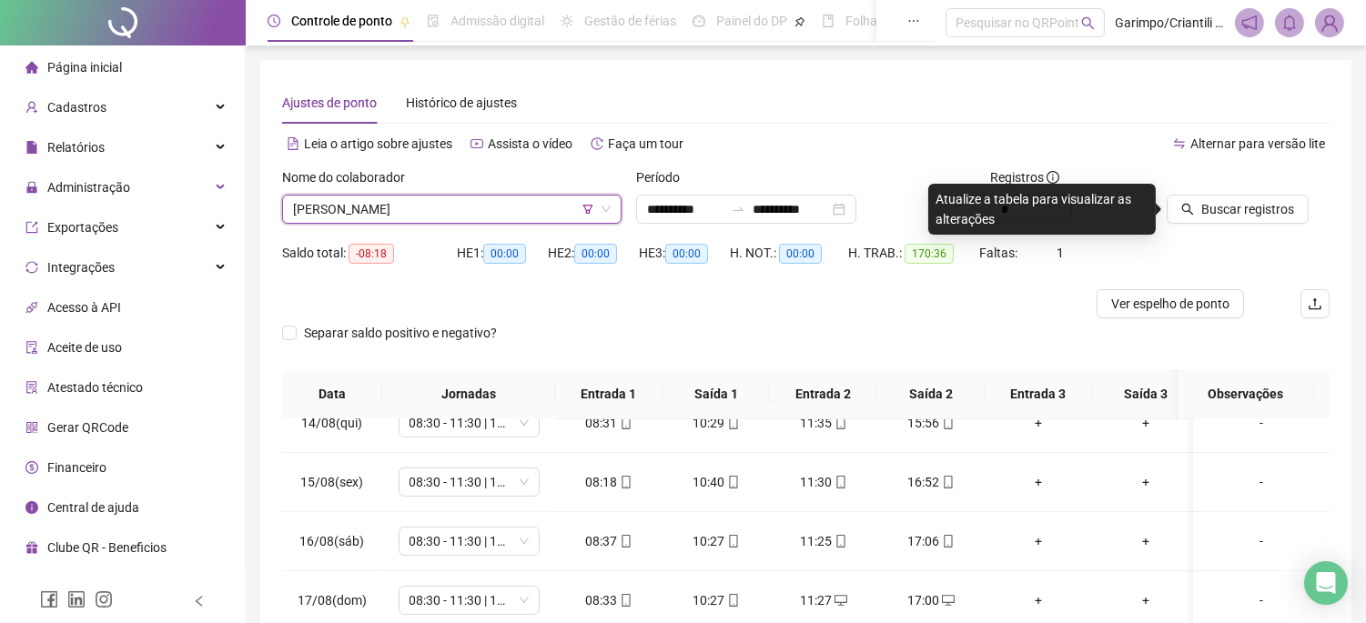
click at [1344, 173] on div "**********" at bounding box center [805, 445] width 1091 height 770
click at [1266, 213] on span "Buscar registros" at bounding box center [1247, 209] width 93 height 20
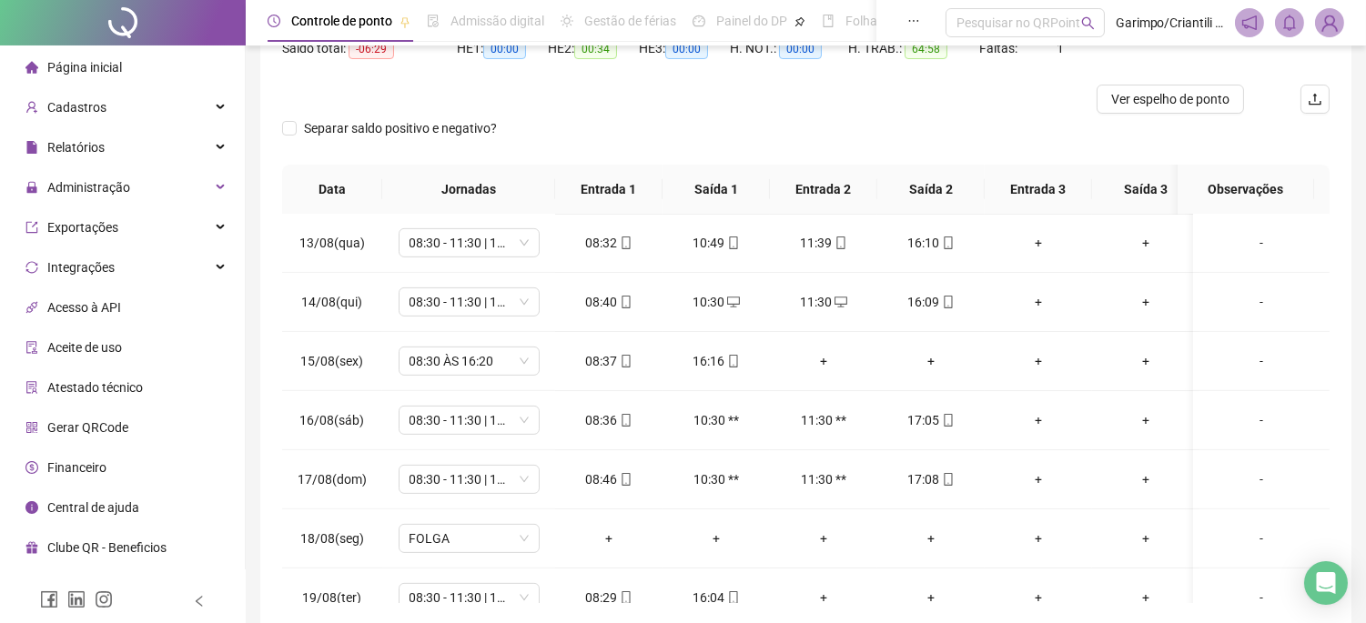
scroll to position [183, 0]
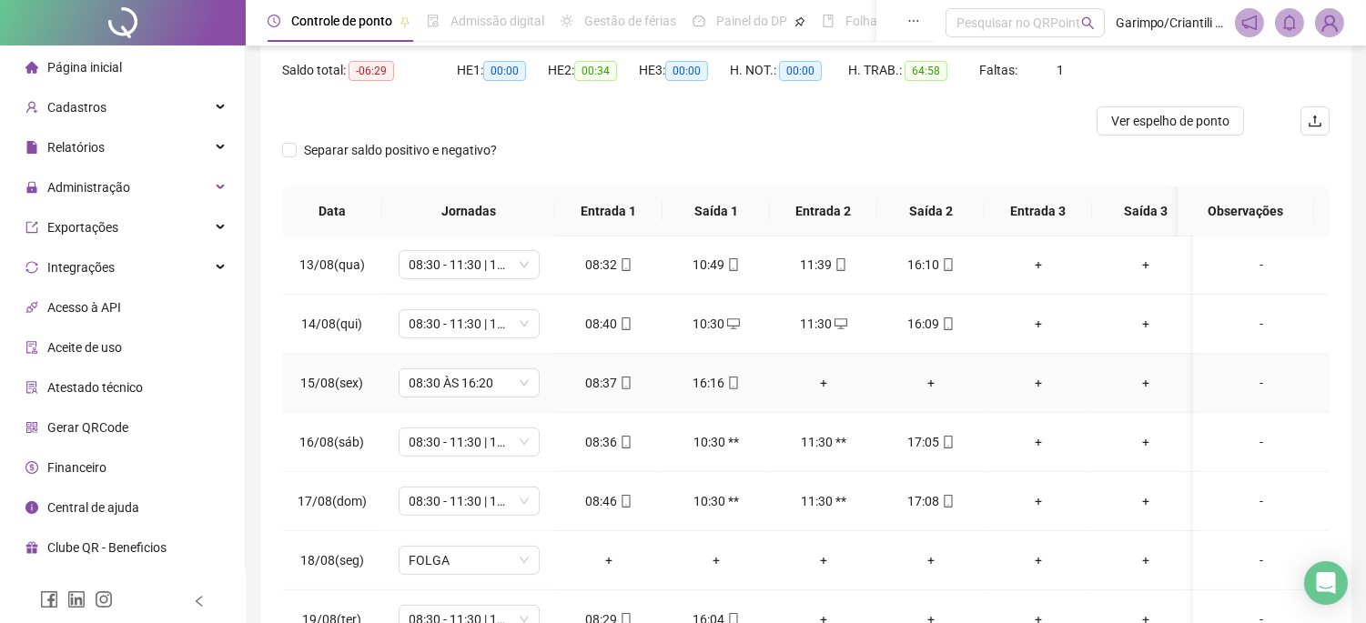
click at [830, 382] on div "+" at bounding box center [823, 383] width 78 height 20
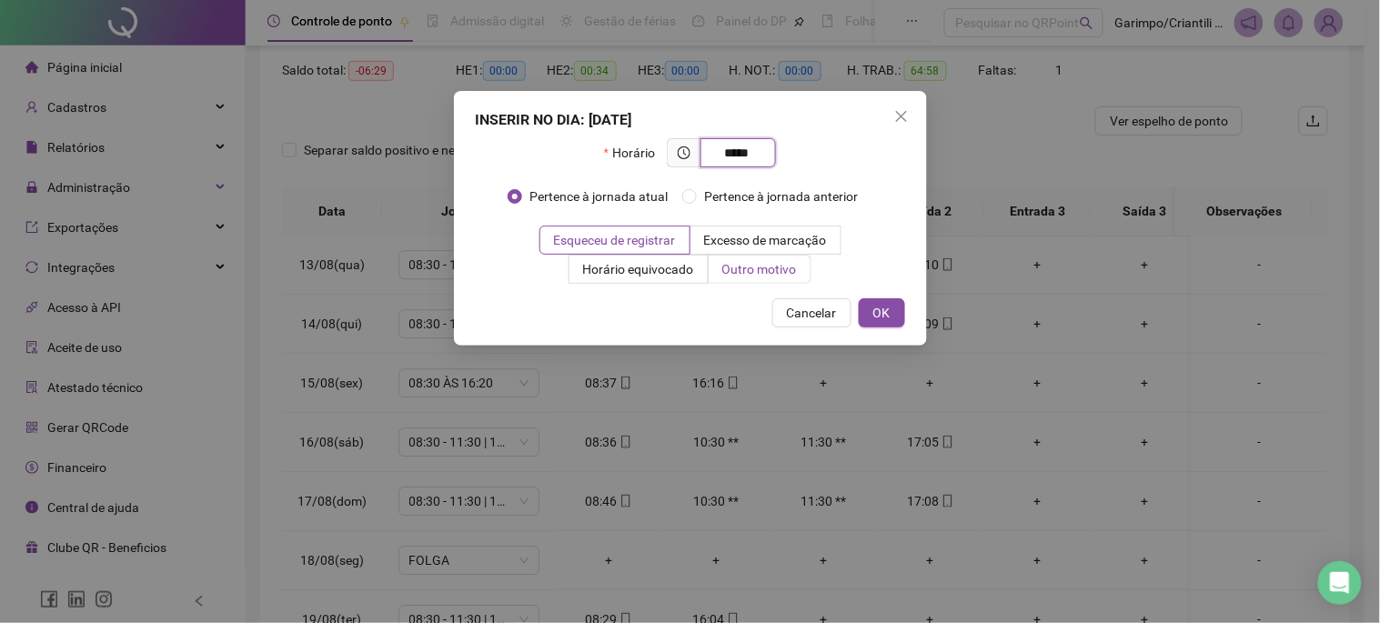
type input "*****"
click at [728, 257] on label "Outro motivo" at bounding box center [760, 269] width 103 height 29
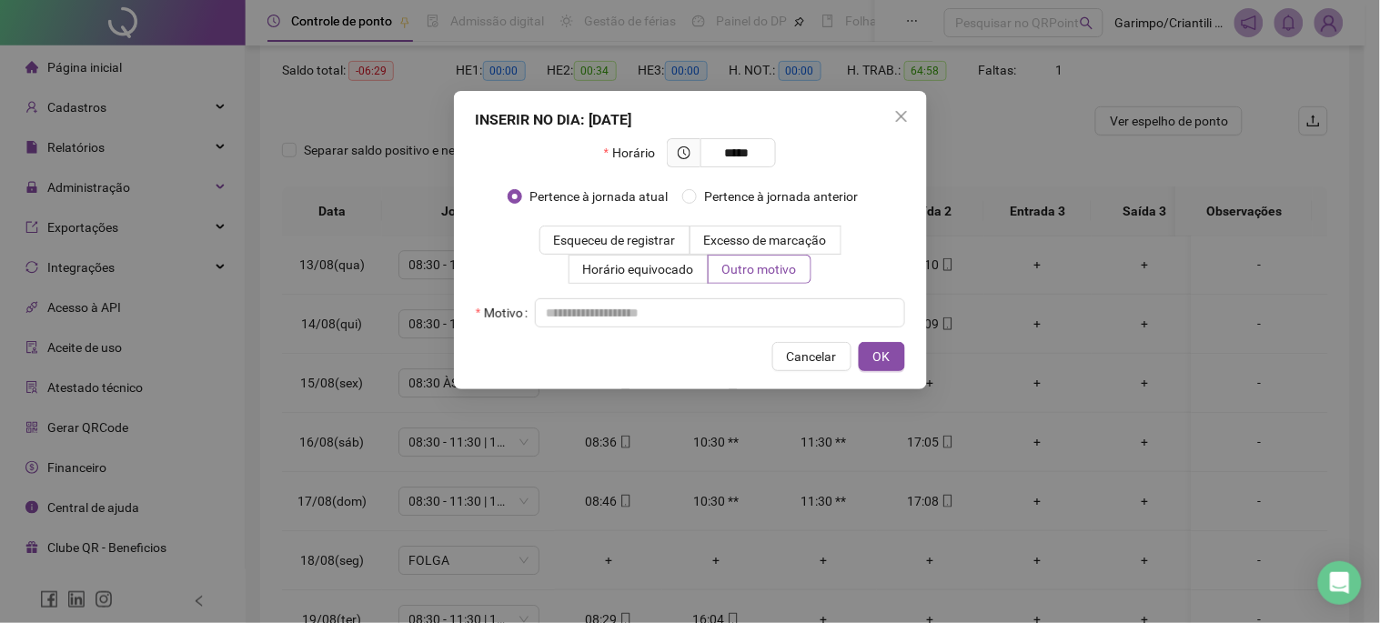
click at [699, 379] on div "INSERIR NO DIA : [DATE] Horário ***** Pertence à jornada atual Pertence à jorna…" at bounding box center [690, 240] width 473 height 298
click at [676, 320] on input "text" at bounding box center [720, 312] width 370 height 29
click at [890, 366] on button "OK" at bounding box center [882, 356] width 46 height 29
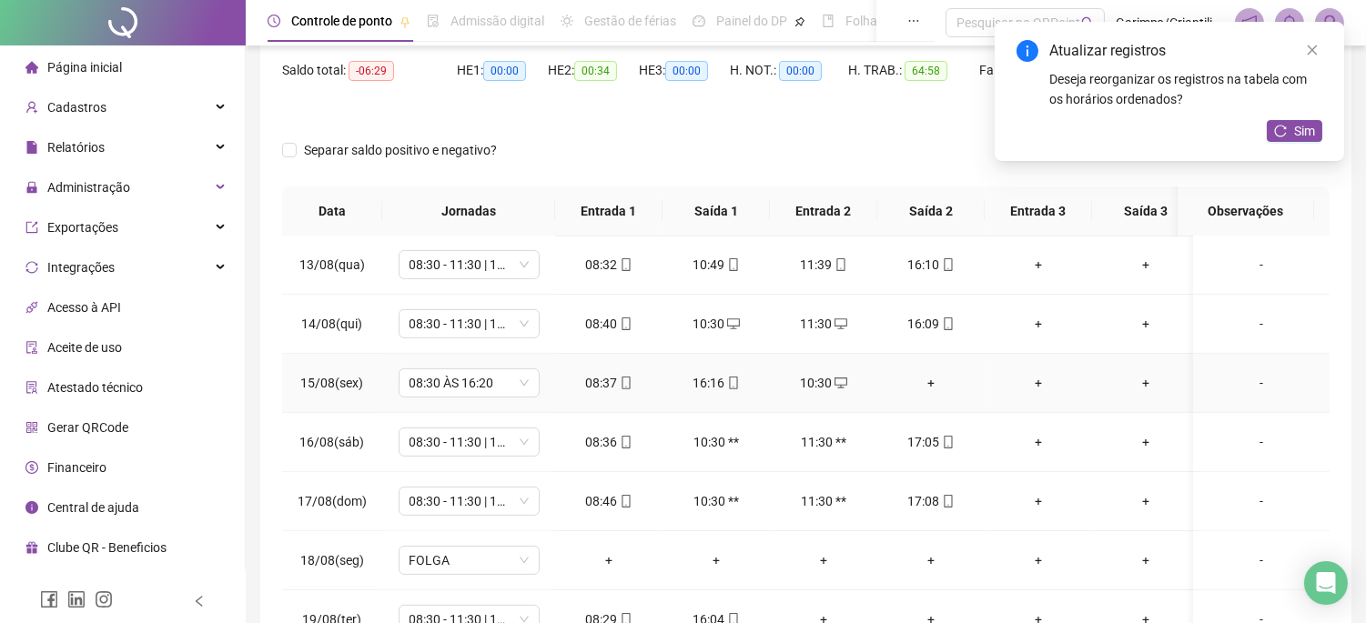
click at [925, 375] on div "+" at bounding box center [931, 383] width 78 height 20
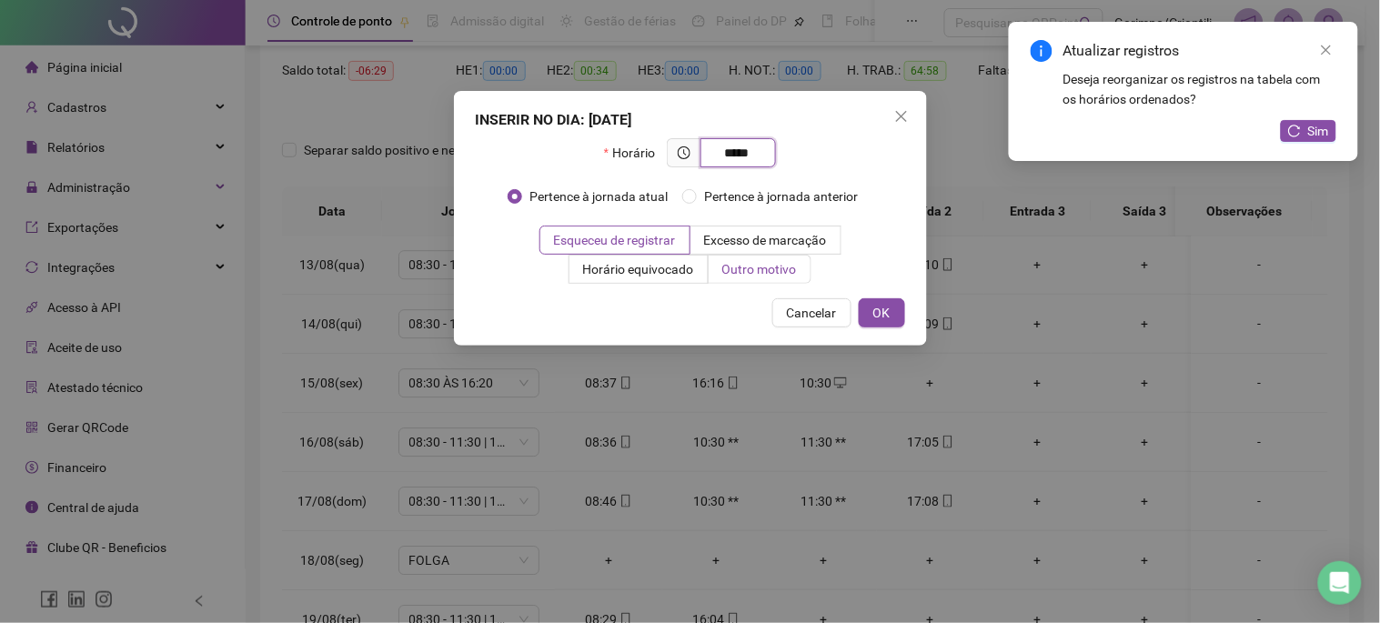
type input "*****"
click at [795, 274] on span "Outro motivo" at bounding box center [759, 269] width 75 height 15
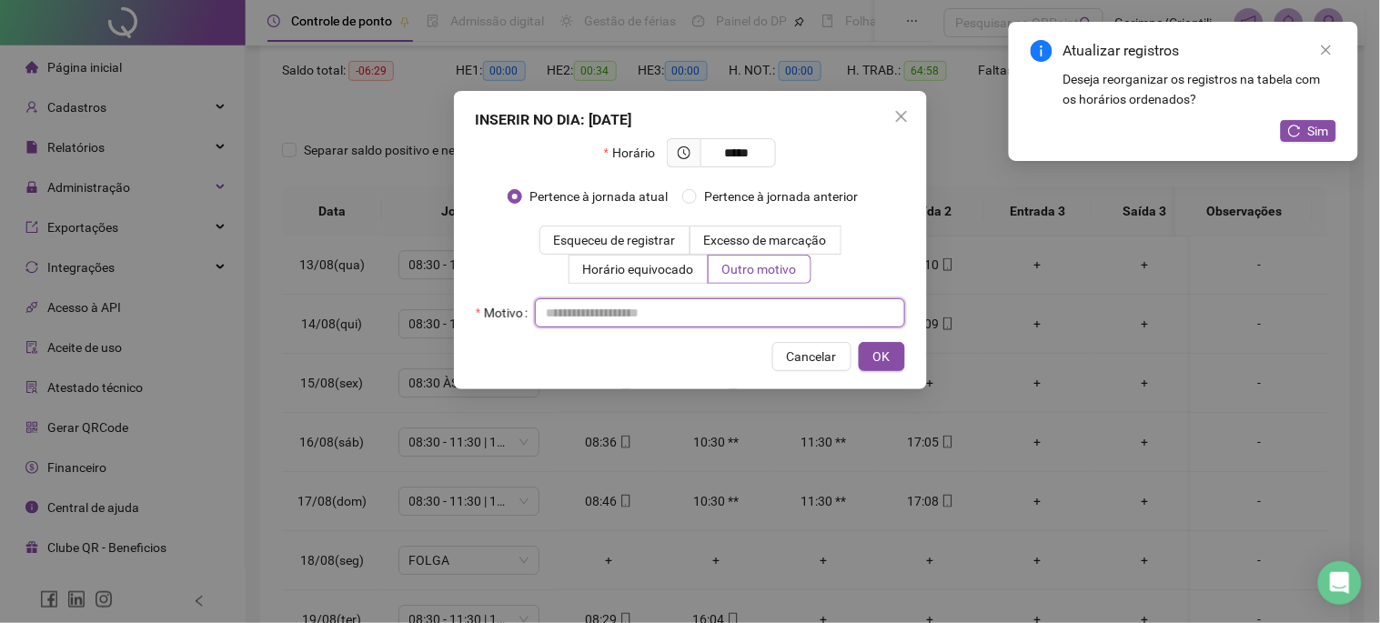
click at [787, 308] on input "text" at bounding box center [720, 312] width 370 height 29
click at [919, 357] on div "INSERIR NO DIA : [DATE] Horário ***** Pertence à jornada atual Pertence à jorna…" at bounding box center [690, 240] width 473 height 298
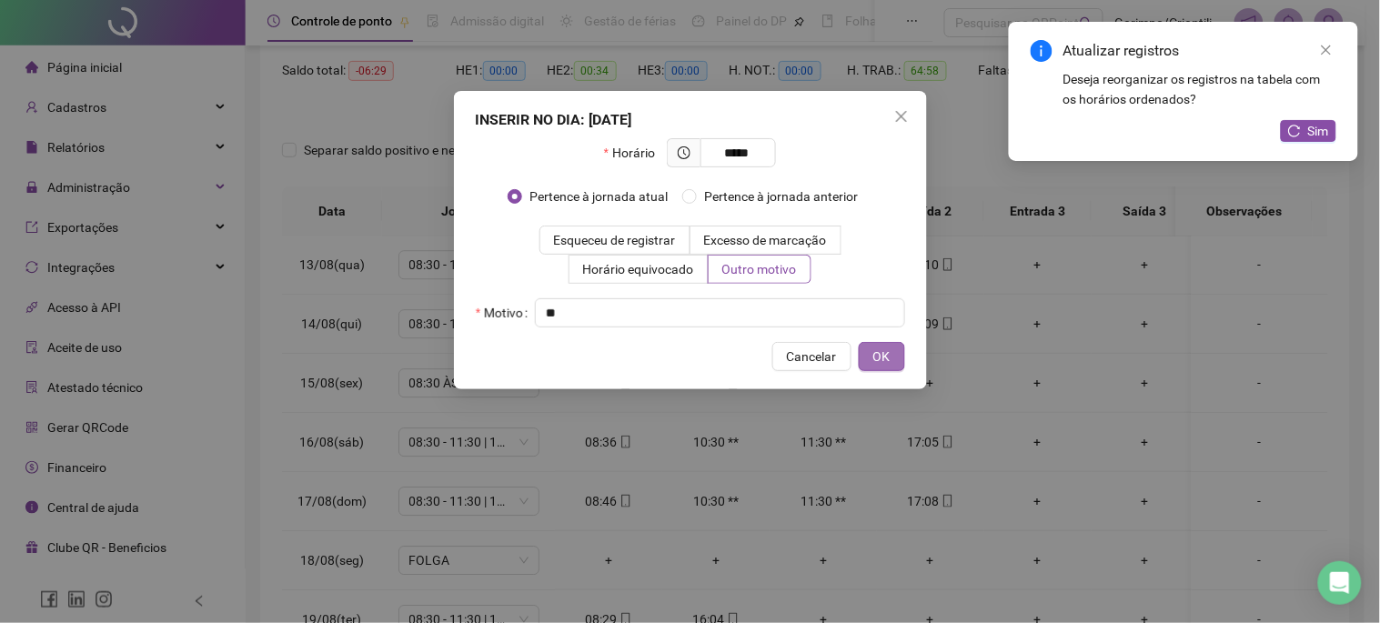
click at [899, 359] on button "OK" at bounding box center [882, 356] width 46 height 29
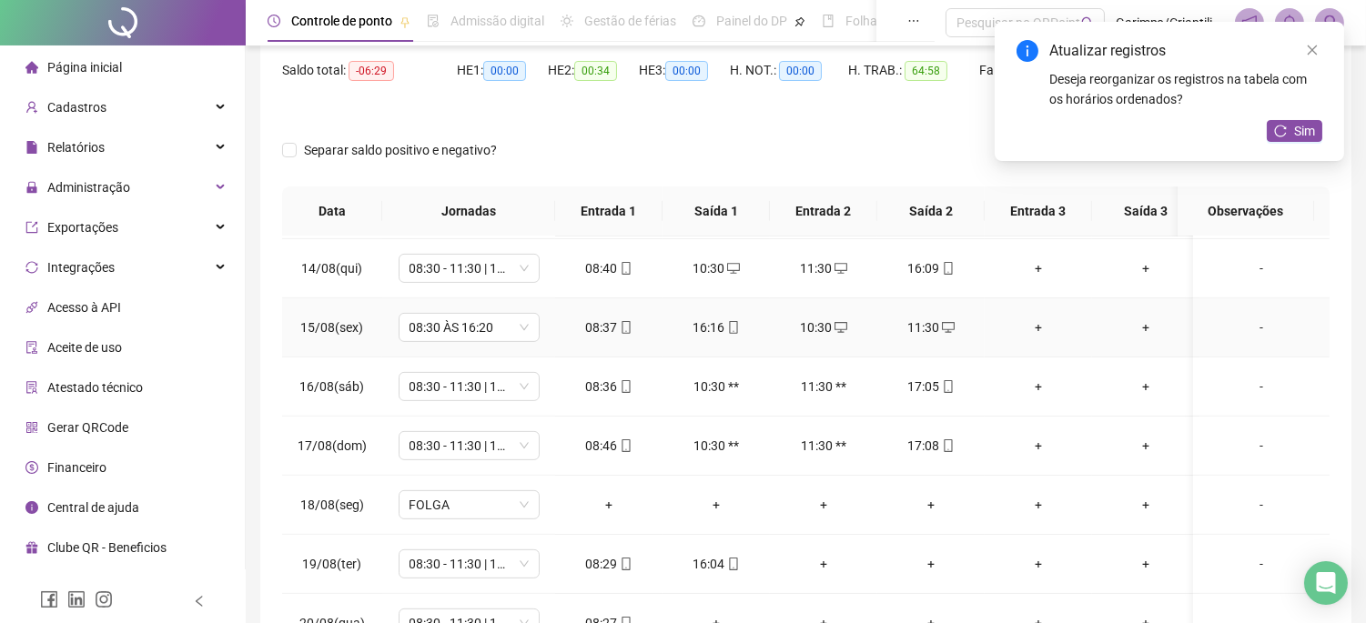
scroll to position [1462, 0]
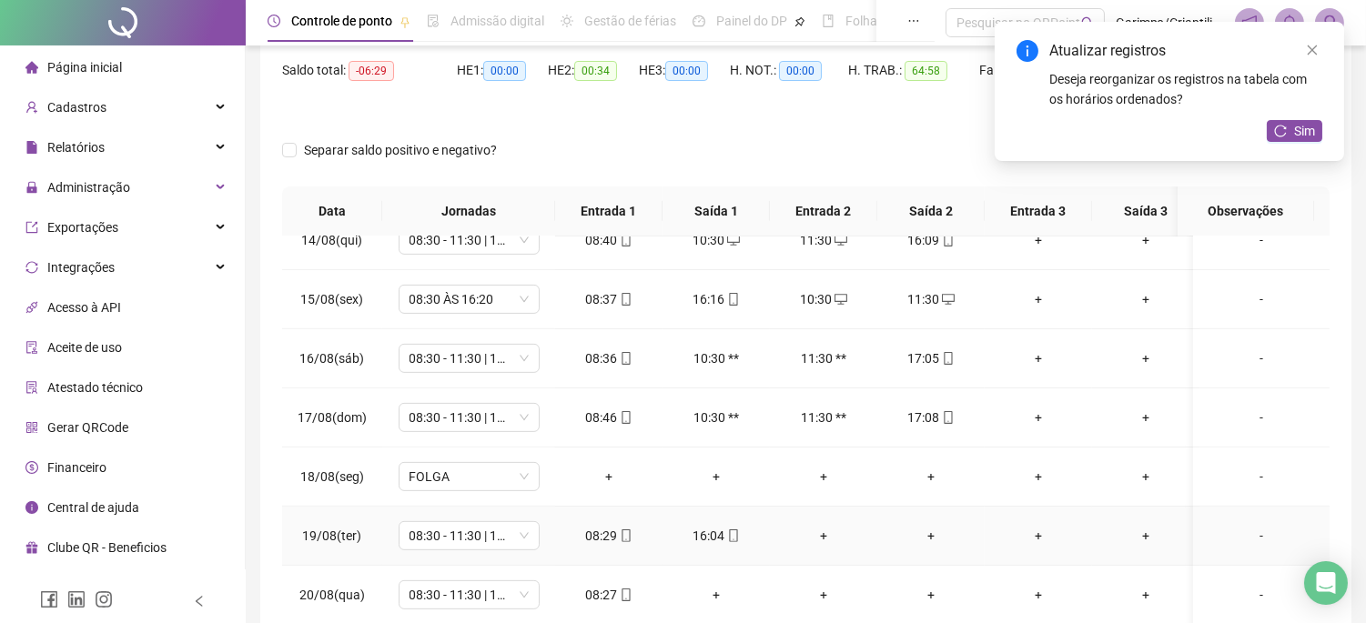
click at [825, 526] on div "+" at bounding box center [823, 536] width 78 height 20
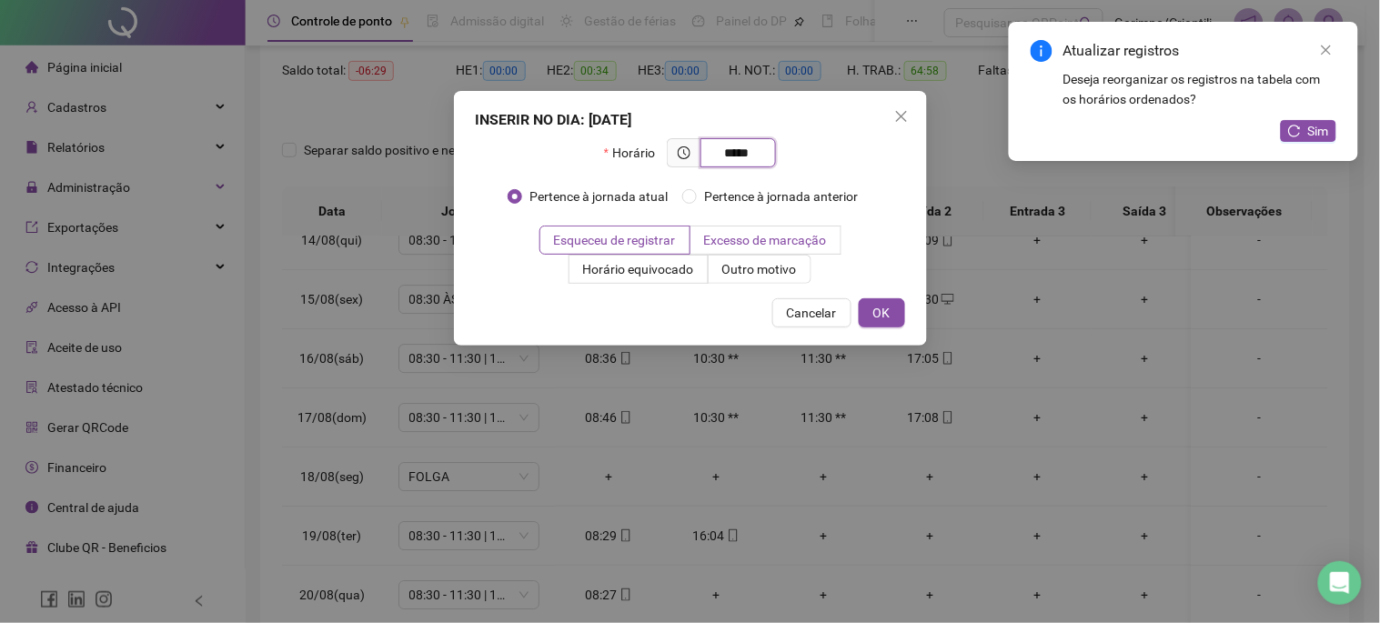
type input "*****"
click at [758, 246] on span "Excesso de marcação" at bounding box center [765, 240] width 123 height 15
click at [761, 277] on span "Outro motivo" at bounding box center [759, 269] width 75 height 15
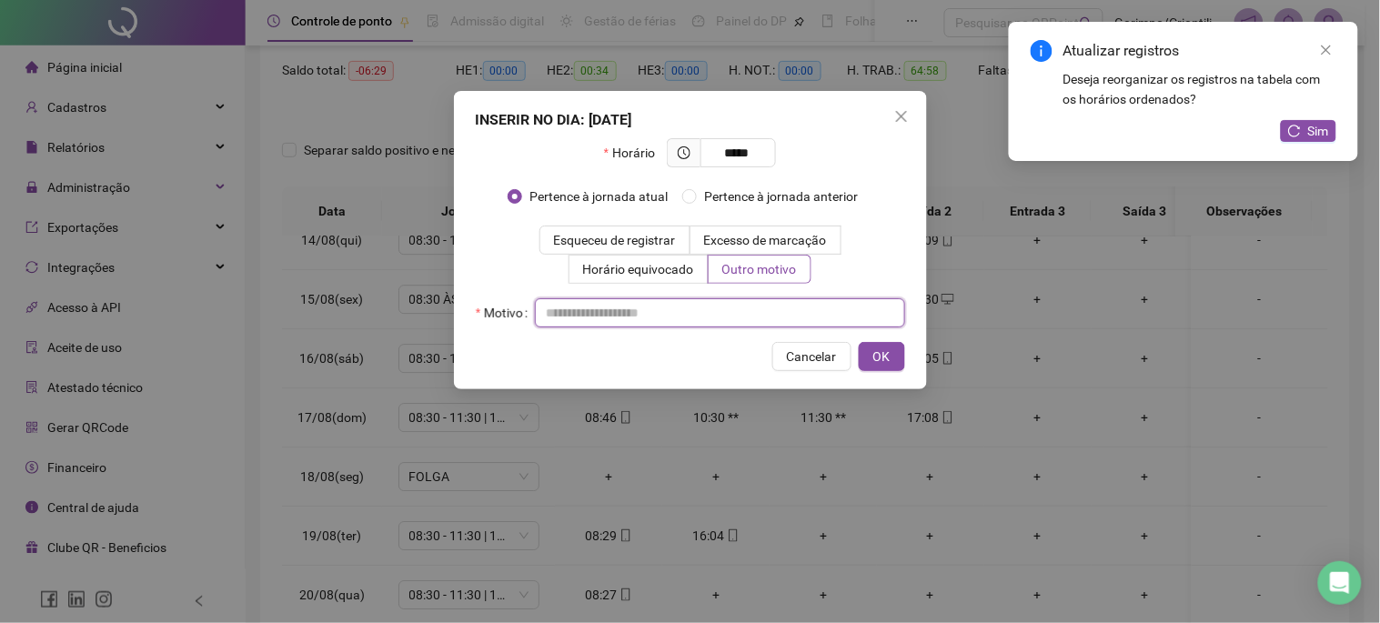
click at [706, 304] on input "text" at bounding box center [720, 312] width 370 height 29
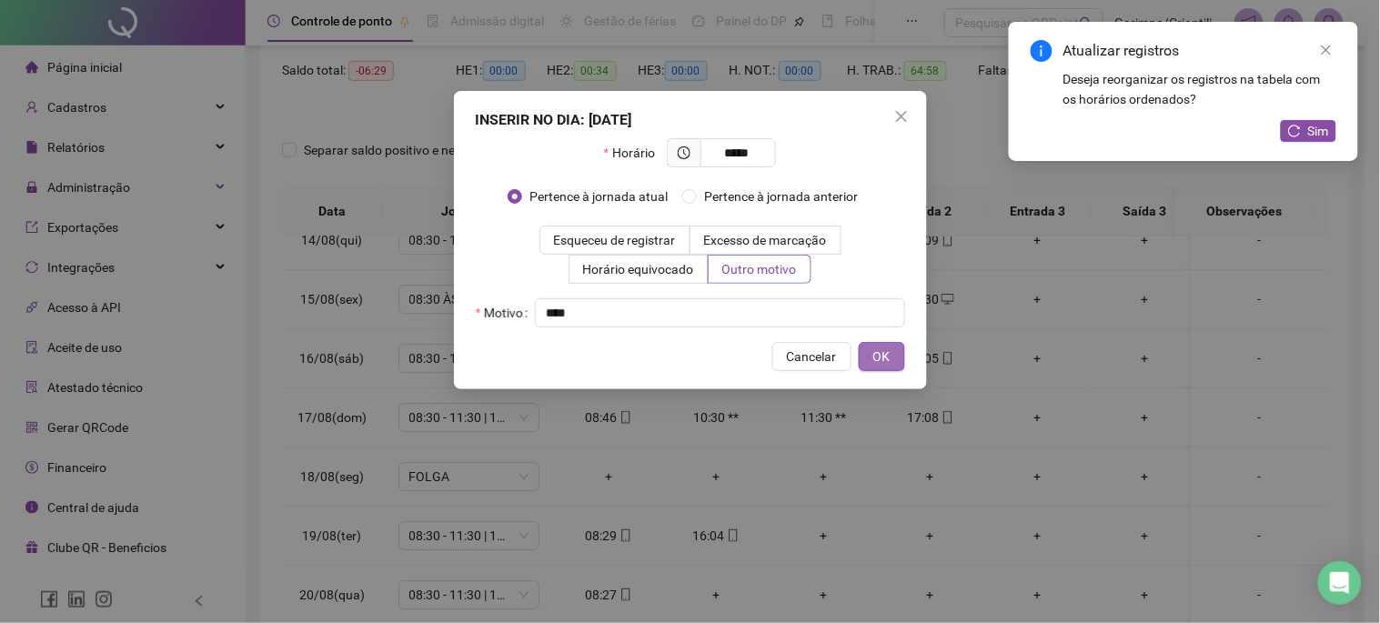
click at [859, 342] on button "OK" at bounding box center [882, 356] width 46 height 29
click at [886, 368] on button "OK" at bounding box center [879, 356] width 54 height 29
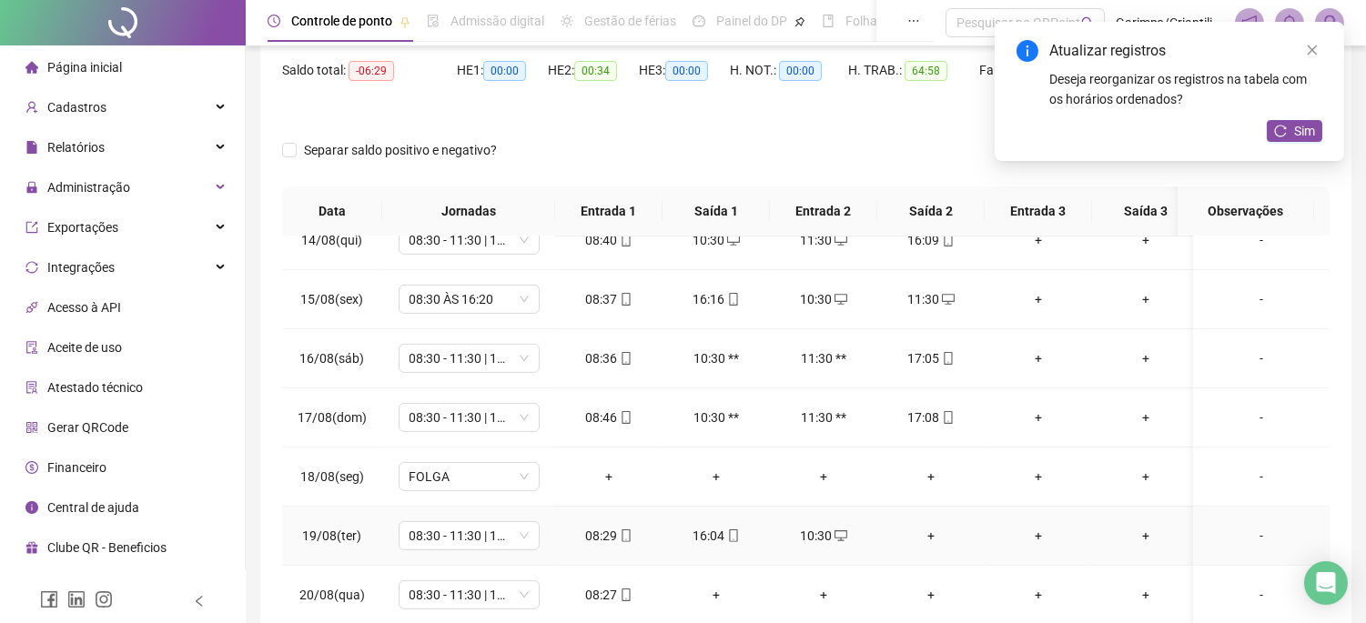
click at [942, 526] on div "+" at bounding box center [931, 536] width 78 height 20
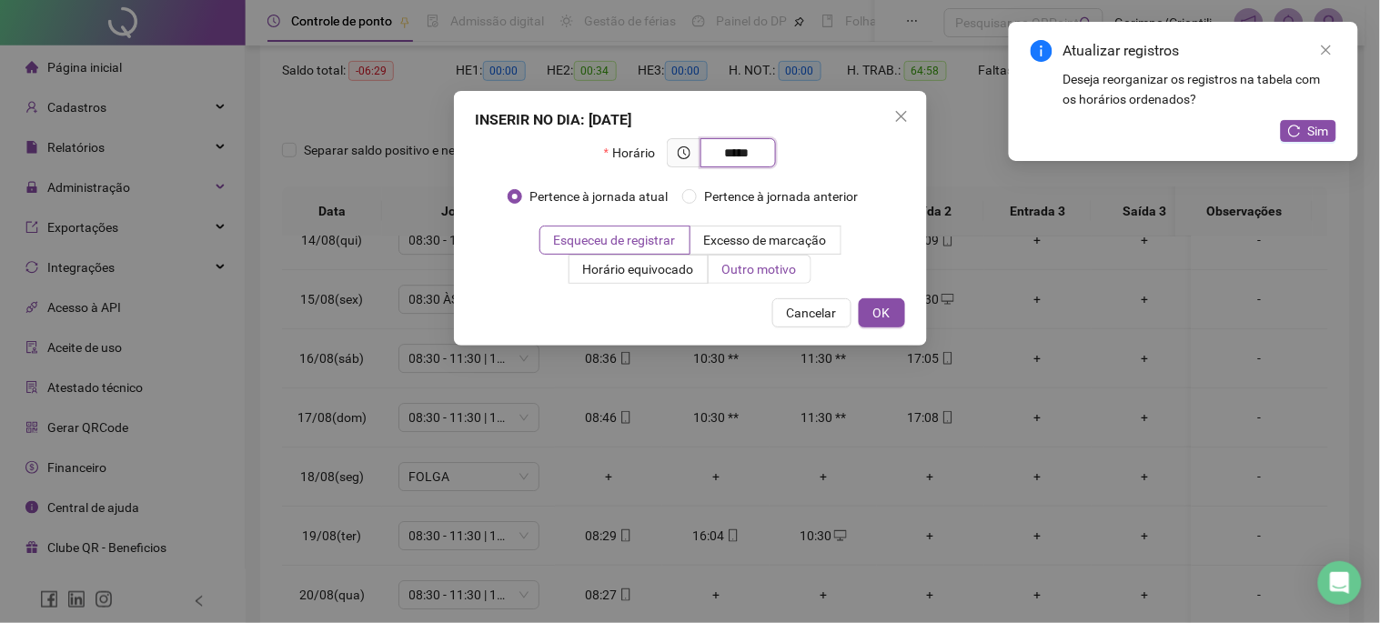
type input "*****"
click at [743, 259] on label "Outro motivo" at bounding box center [760, 269] width 103 height 29
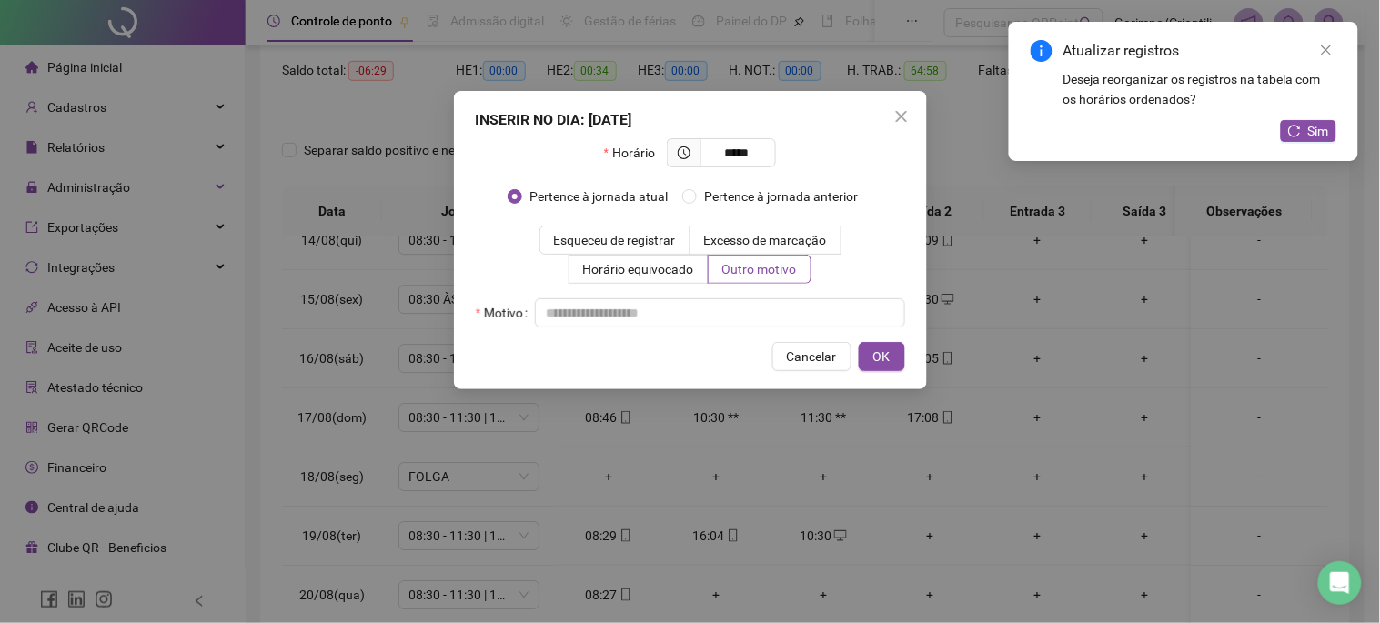
click at [734, 330] on div "INSERIR NO DIA : [DATE] Horário ***** Pertence à jornada atual Pertence à jorna…" at bounding box center [690, 240] width 473 height 298
click at [731, 318] on input "text" at bounding box center [720, 312] width 370 height 29
click at [893, 360] on button "OK" at bounding box center [882, 356] width 46 height 29
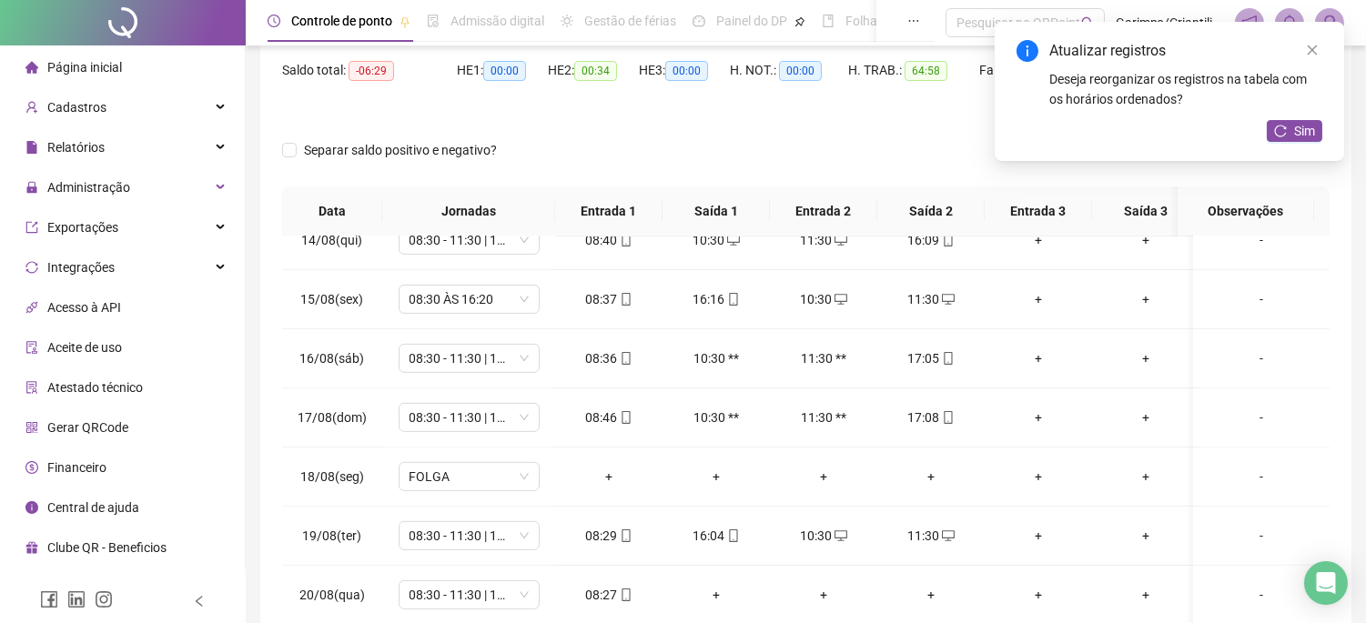
click at [1322, 136] on div "Atualizar registros Deseja reorganizar os registros na tabela com os horários o…" at bounding box center [1168, 91] width 349 height 139
click at [1279, 128] on icon "reload" at bounding box center [1280, 131] width 13 height 13
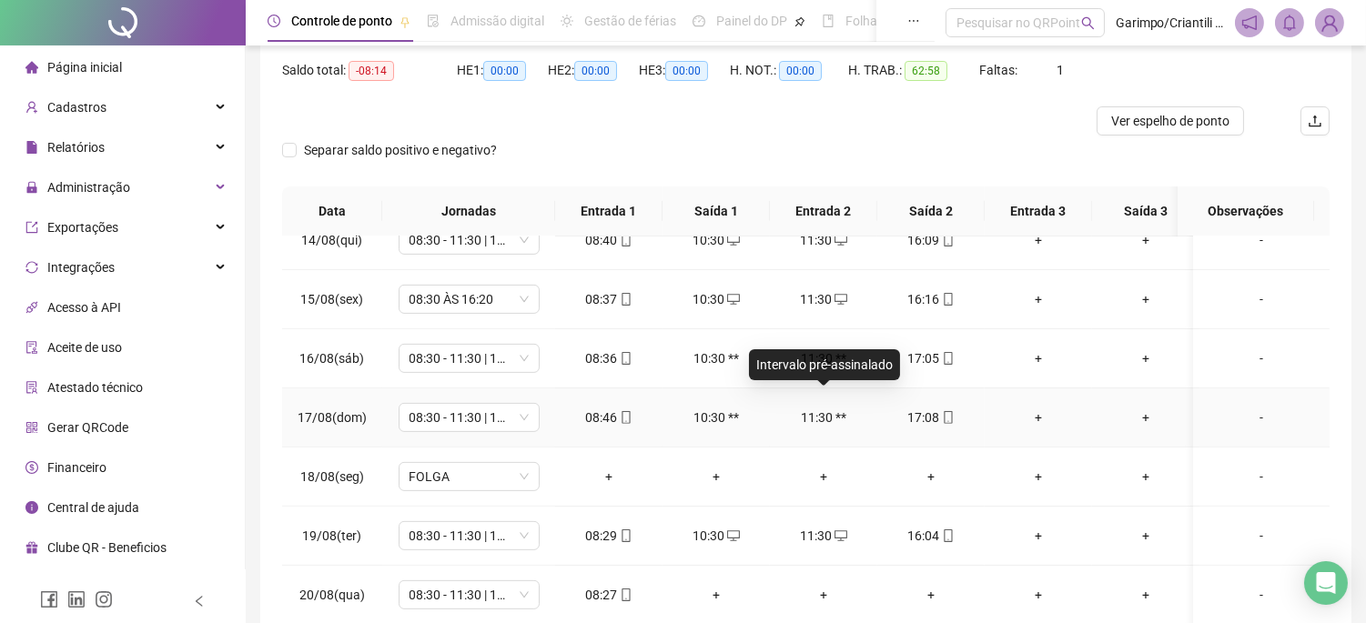
scroll to position [284, 0]
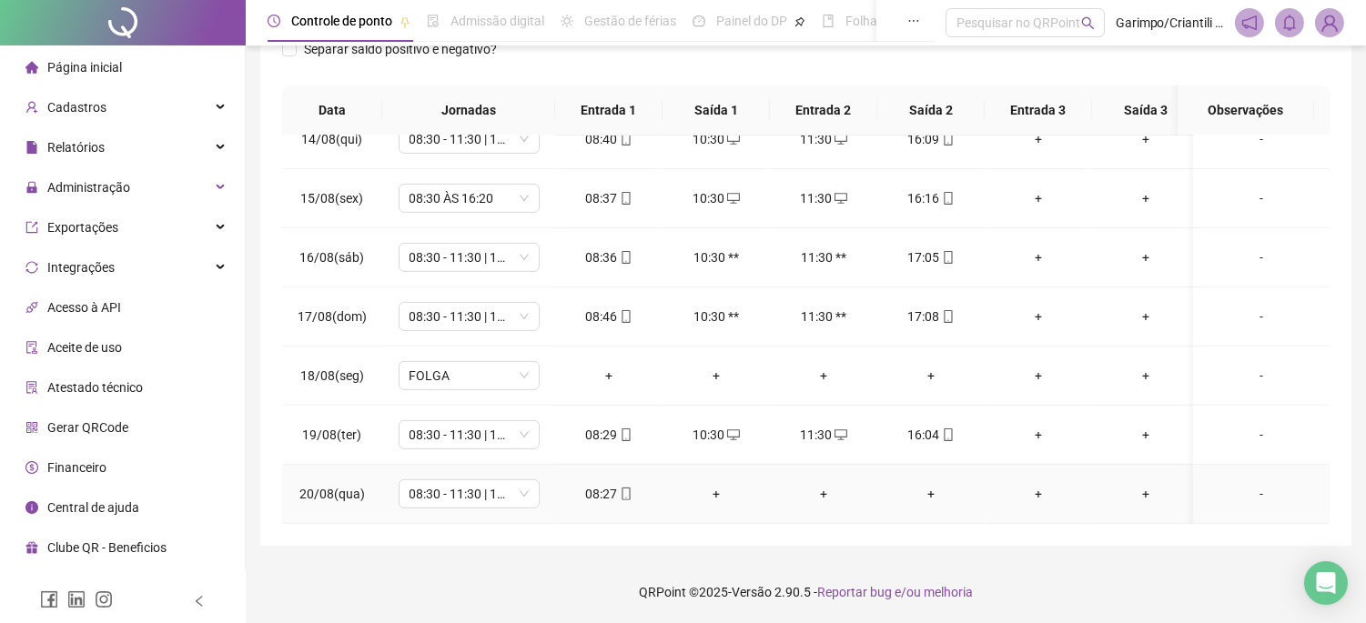
click at [731, 484] on div "+" at bounding box center [716, 494] width 78 height 20
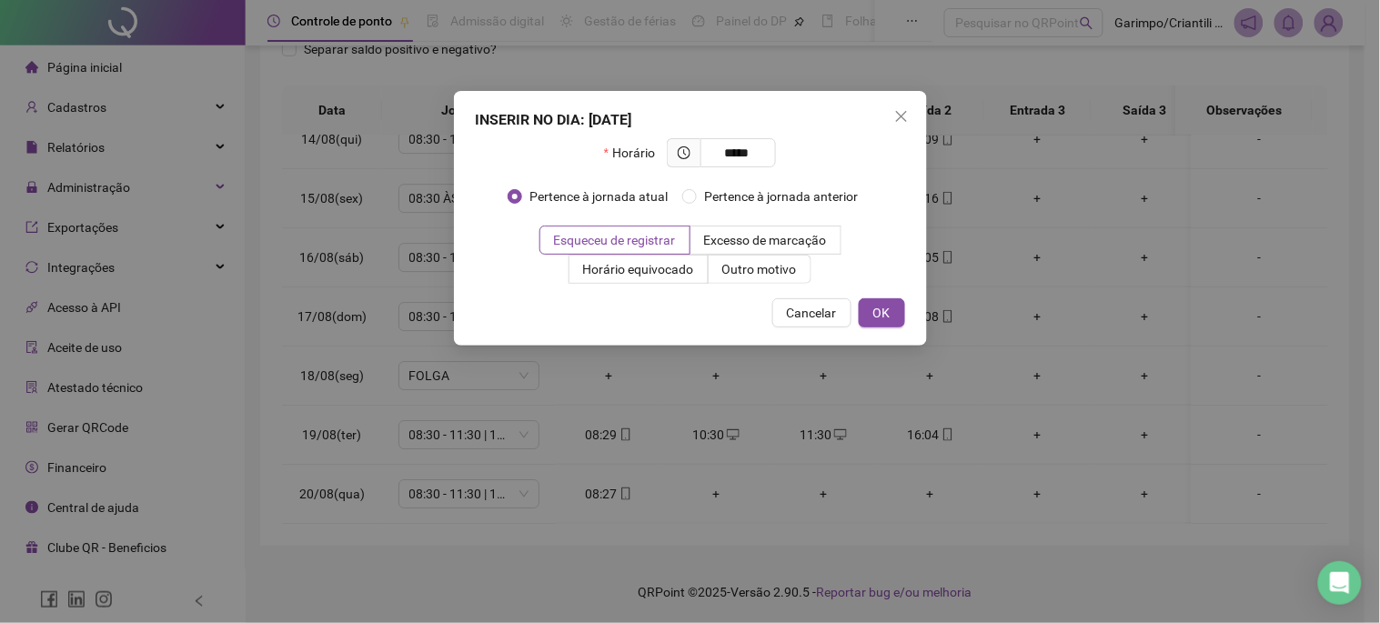
type input "*****"
click at [746, 292] on div "INSERIR NO DIA : [DATE] Horário ***** Pertence à jornada atual Pertence à jorna…" at bounding box center [690, 218] width 473 height 255
click at [746, 277] on span "Outro motivo" at bounding box center [759, 269] width 75 height 15
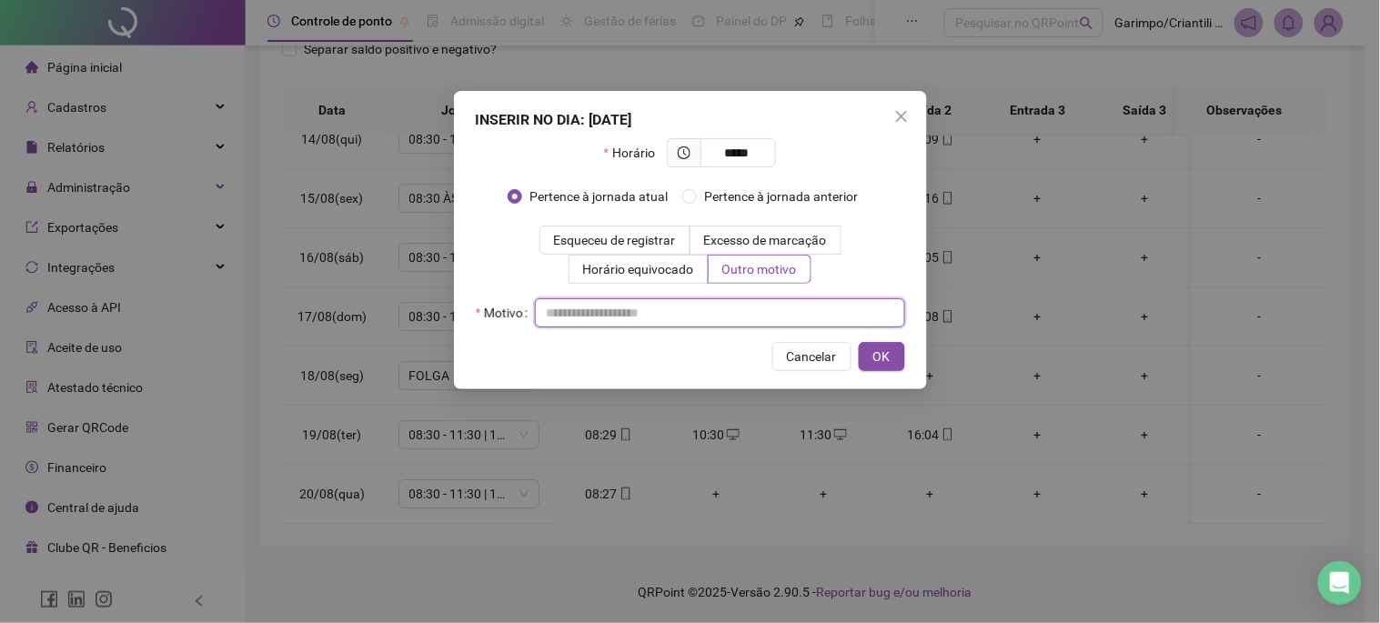
click at [708, 315] on input "text" at bounding box center [720, 312] width 370 height 29
click at [921, 346] on div "INSERIR NO DIA : [DATE] Horário ***** Pertence à jornada atual Pertence à jorna…" at bounding box center [690, 240] width 473 height 298
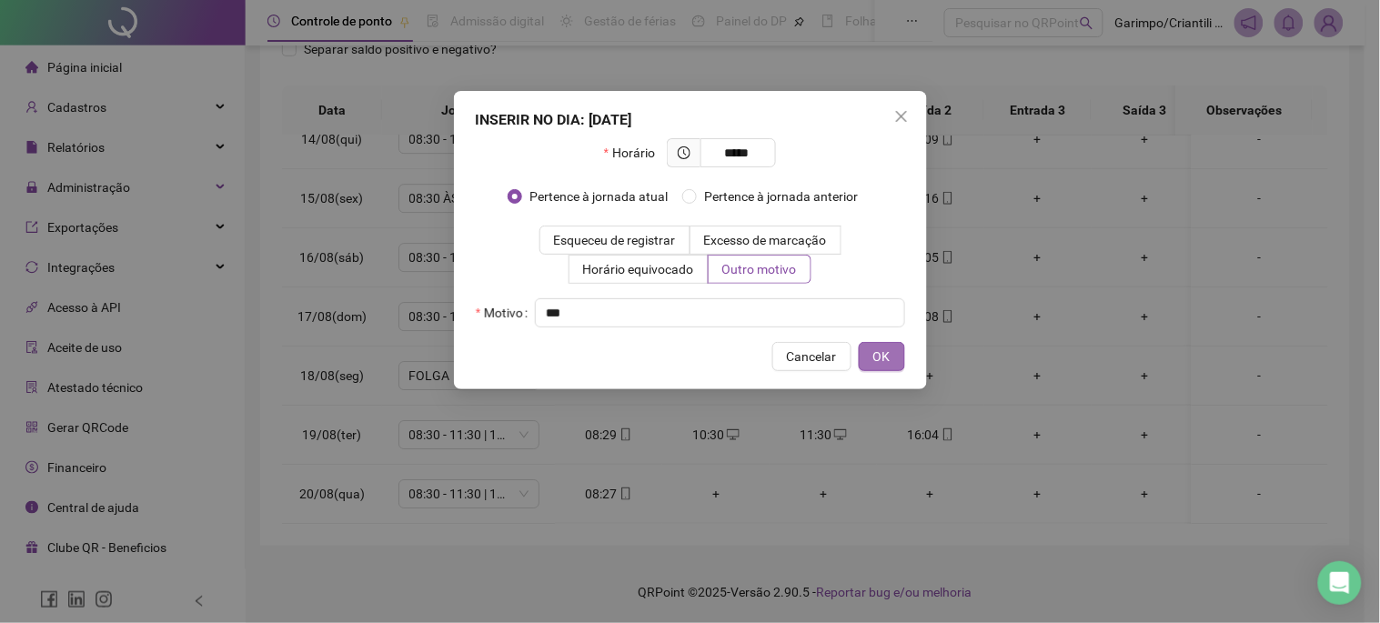
click at [896, 350] on button "OK" at bounding box center [882, 356] width 46 height 29
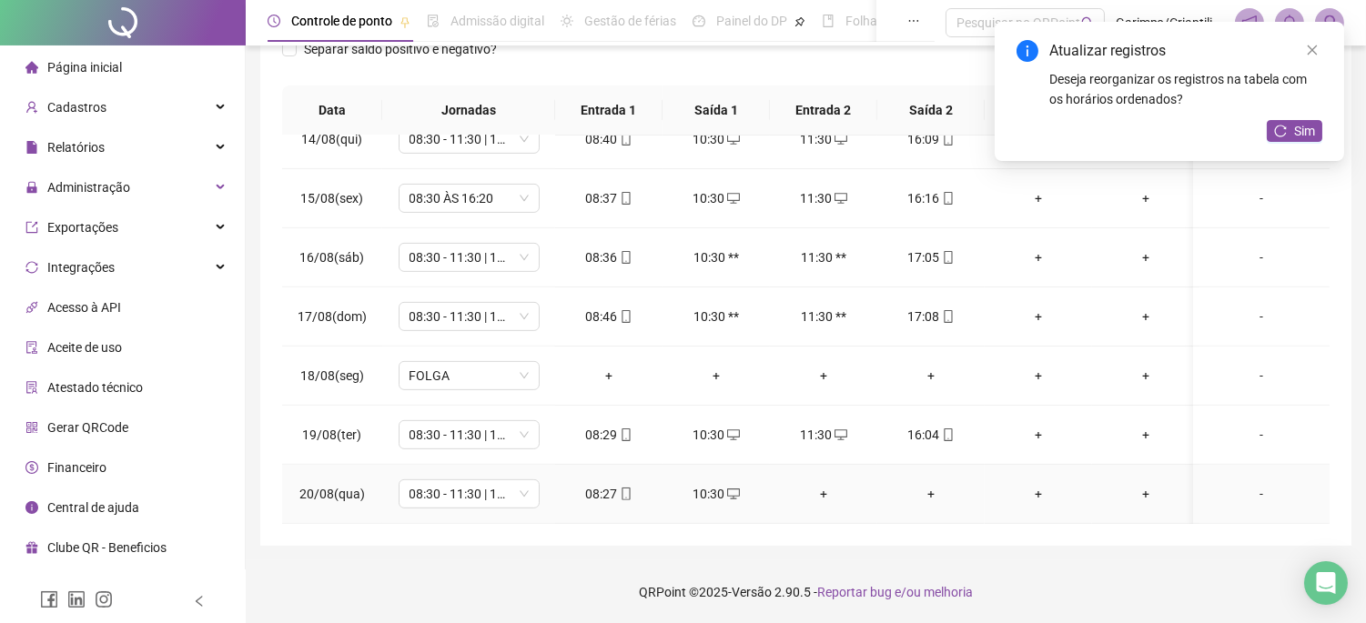
click at [823, 484] on div "+" at bounding box center [823, 494] width 78 height 20
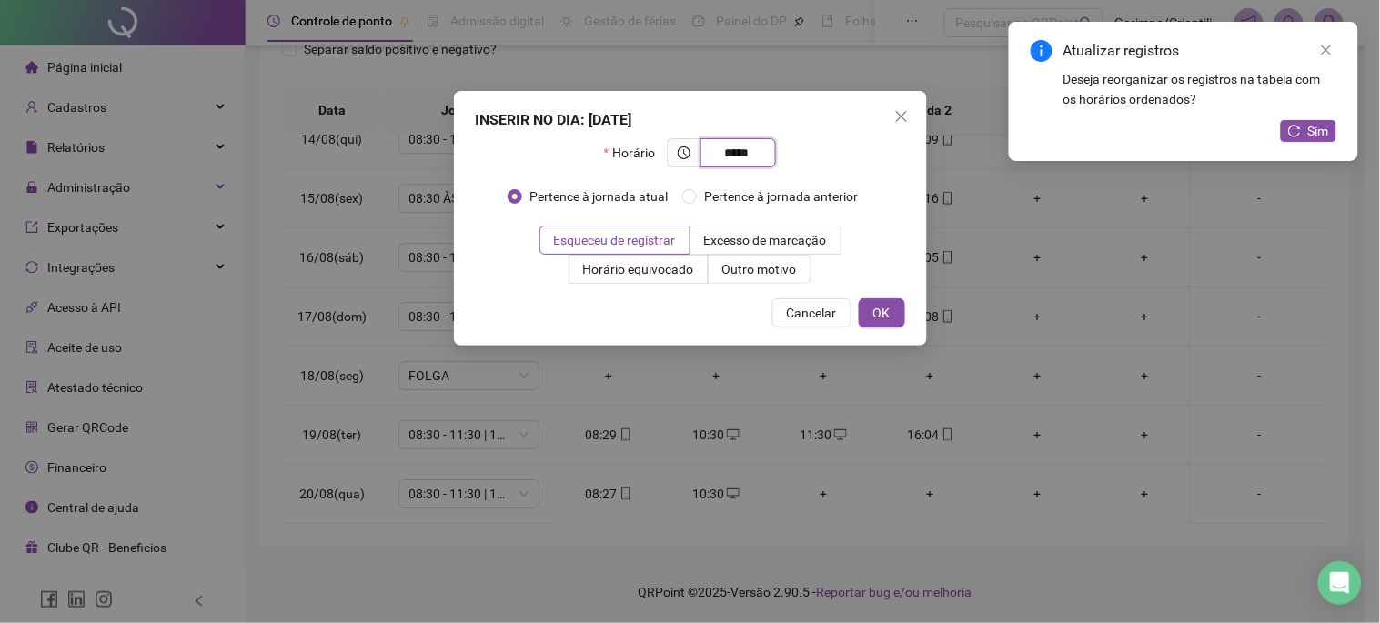
type input "*****"
click at [760, 285] on div "INSERIR NO DIA : [DATE] Horário ***** Pertence à jornada atual Pertence à jorna…" at bounding box center [690, 218] width 473 height 255
click at [760, 283] on label "Outro motivo" at bounding box center [760, 269] width 103 height 29
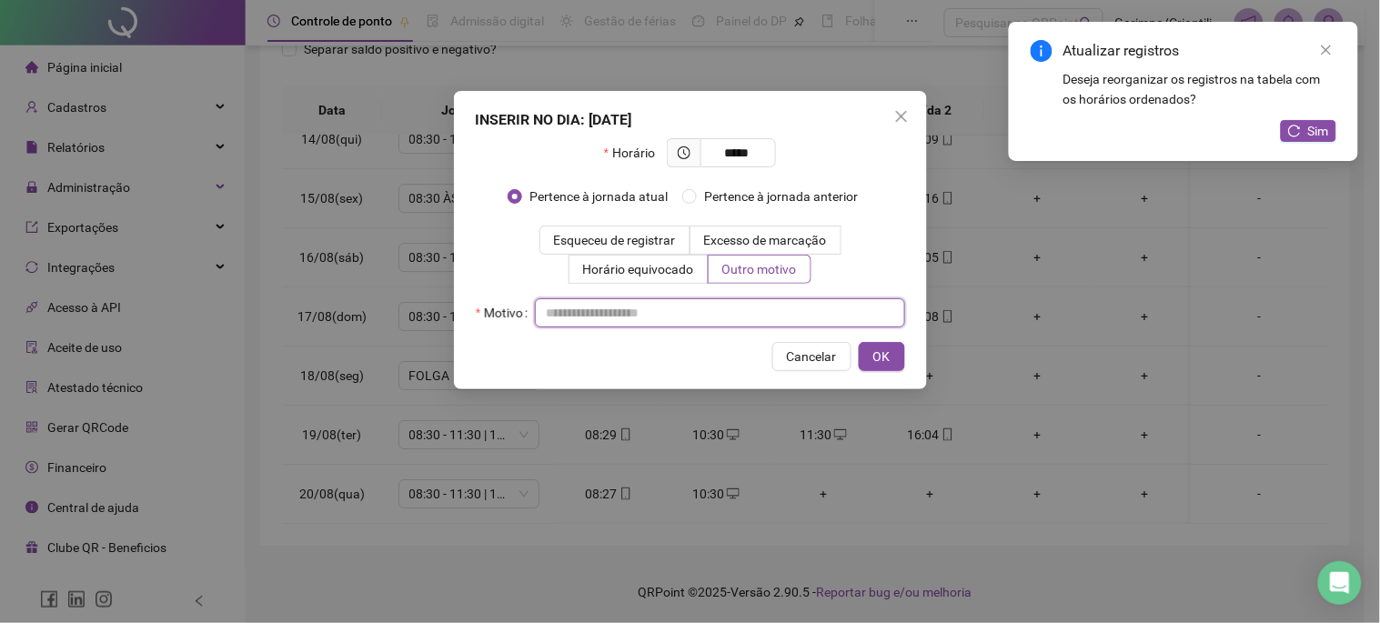
click at [731, 323] on input "text" at bounding box center [720, 312] width 370 height 29
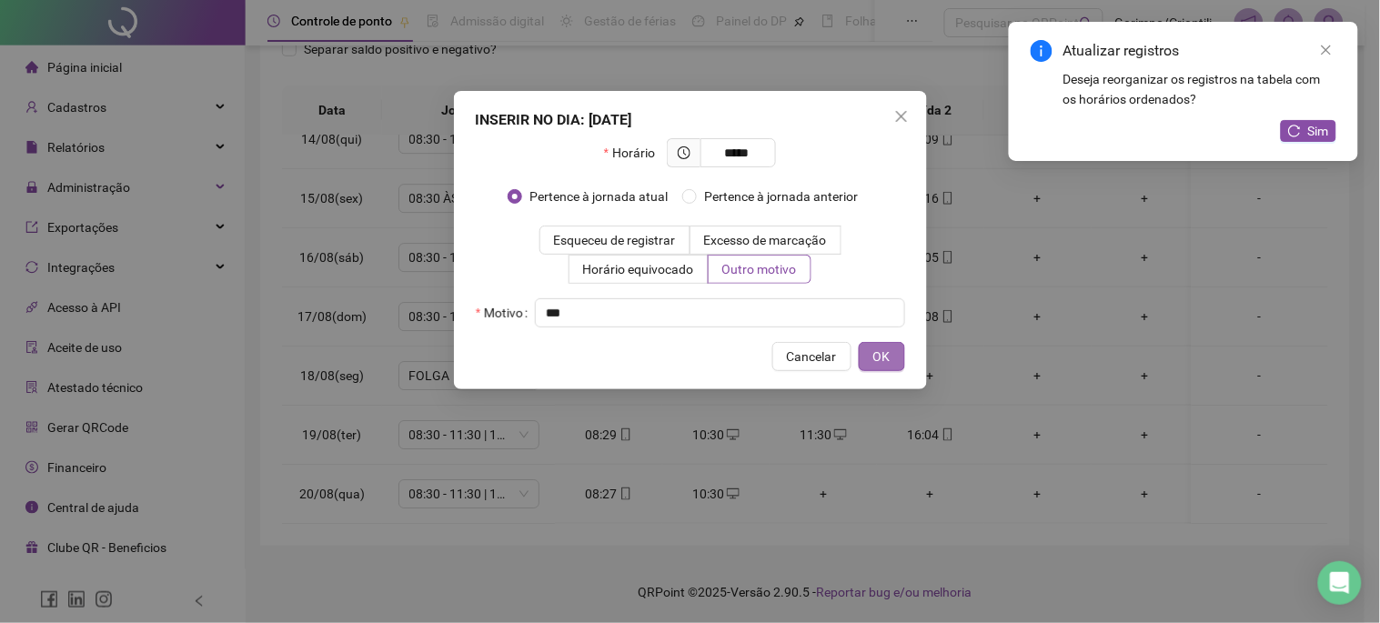
click at [902, 366] on button "OK" at bounding box center [882, 356] width 46 height 29
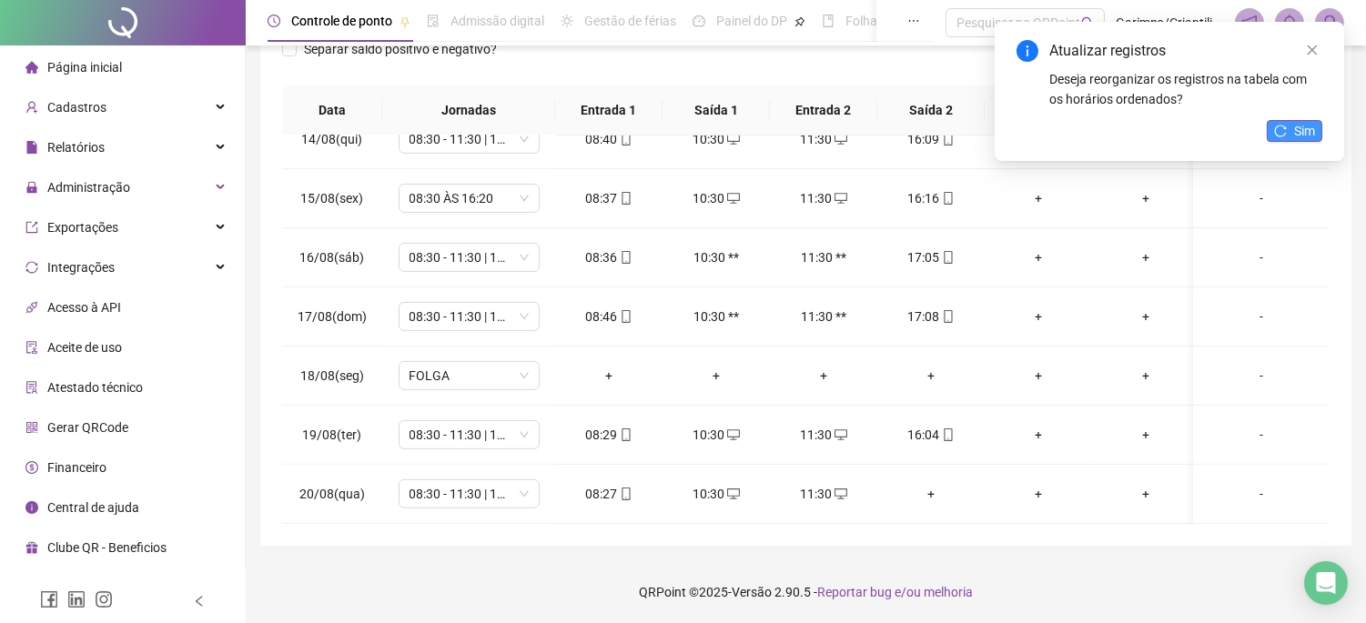
click at [1286, 121] on button "Sim" at bounding box center [1293, 131] width 55 height 22
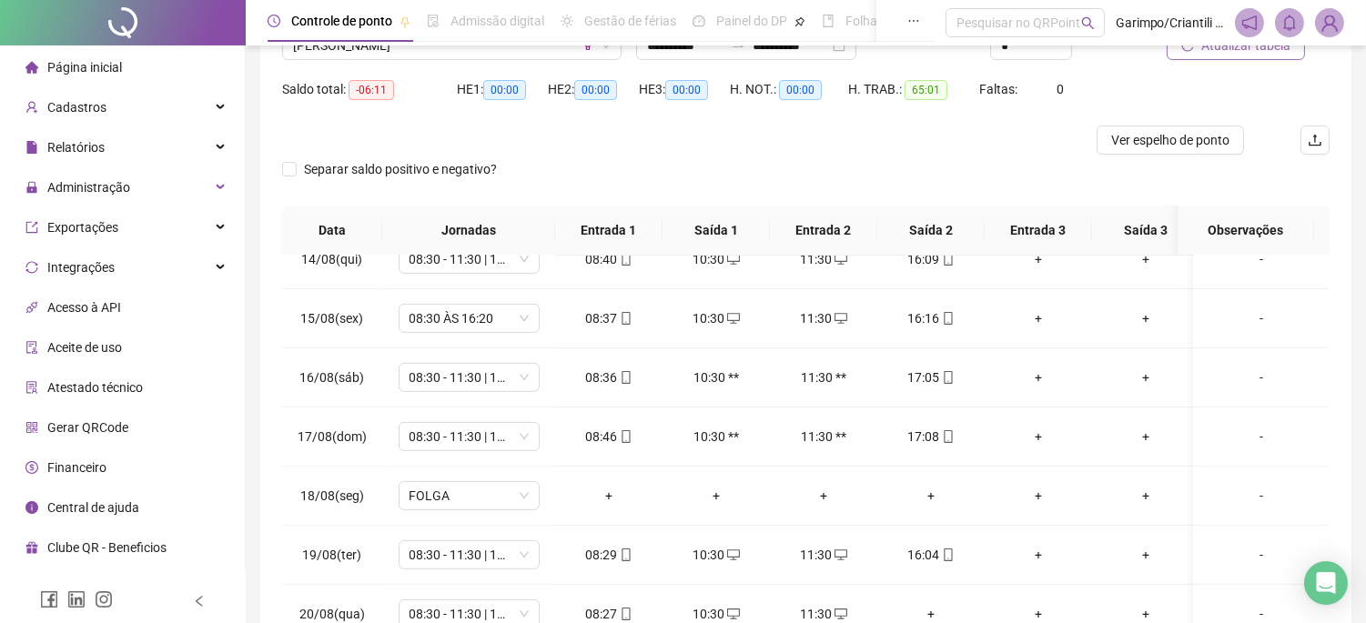
scroll to position [0, 0]
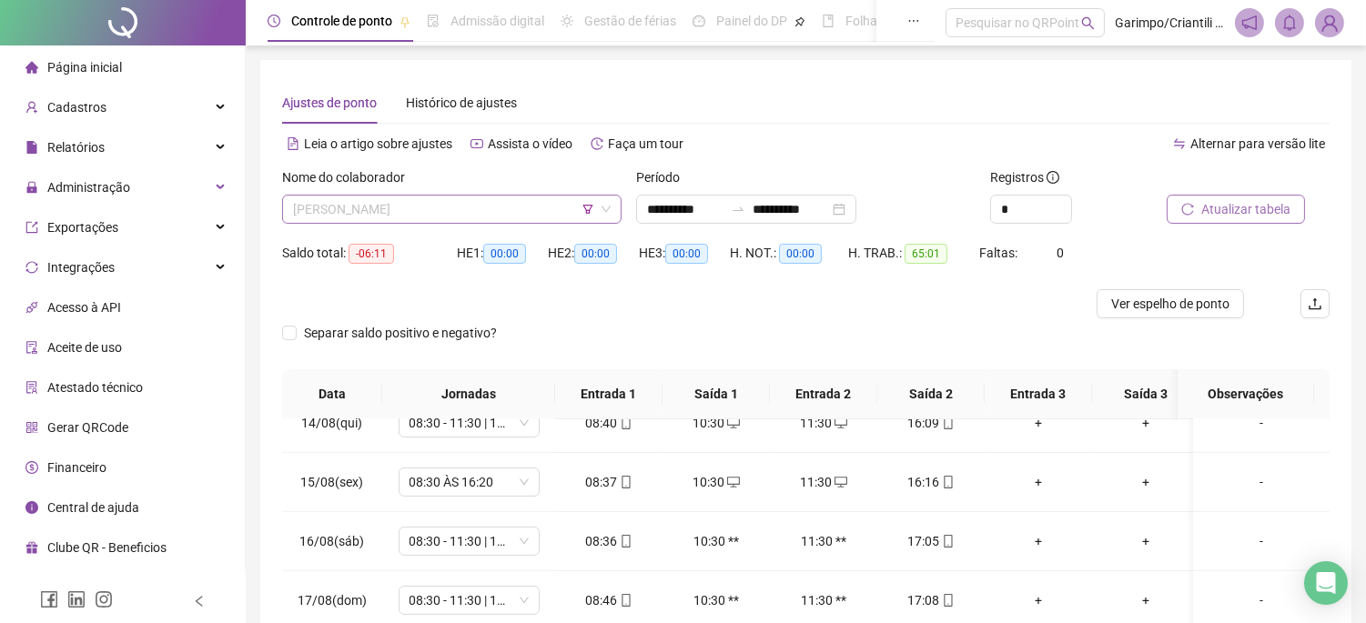
click at [415, 195] on div "[PERSON_NAME]" at bounding box center [451, 209] width 339 height 29
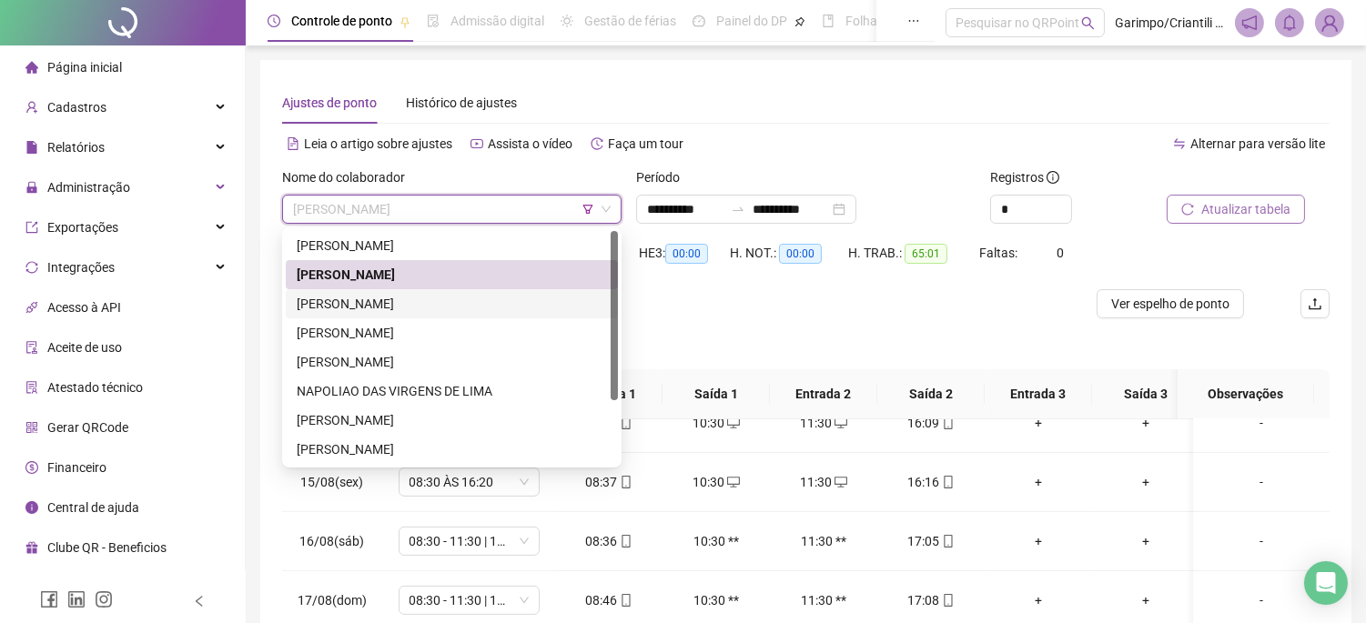
click at [409, 310] on div "[PERSON_NAME]" at bounding box center [452, 304] width 310 height 20
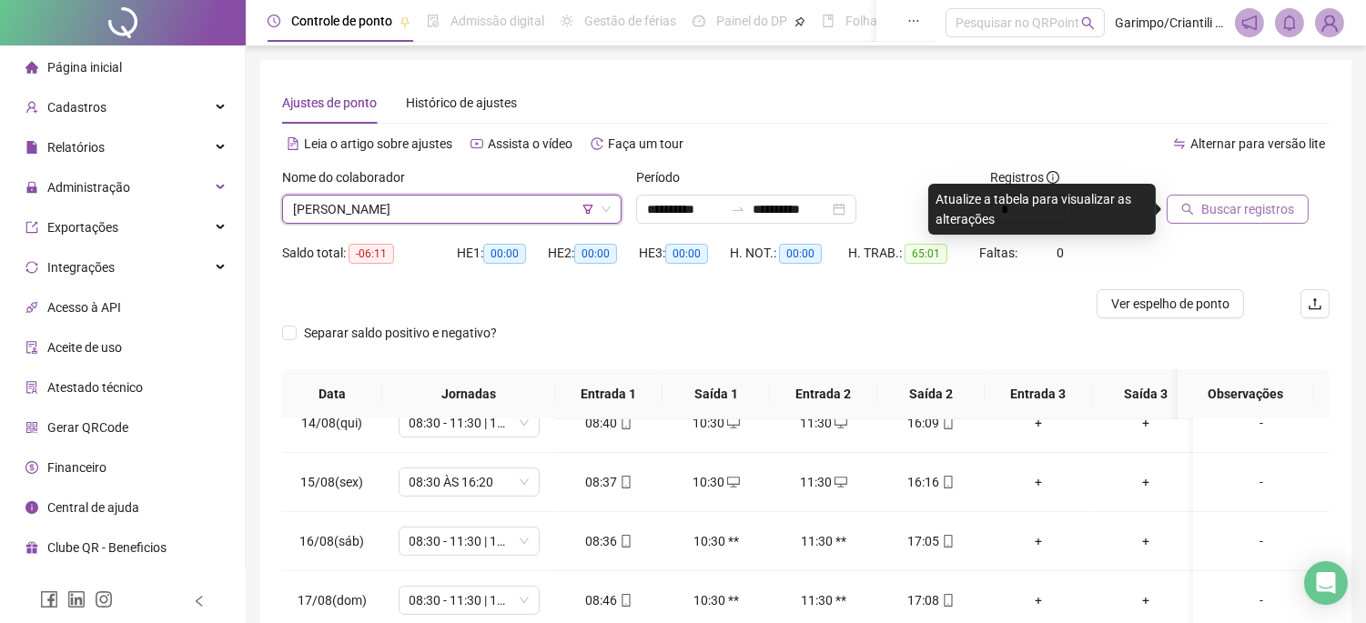
click at [1215, 195] on button "Buscar registros" at bounding box center [1237, 209] width 142 height 29
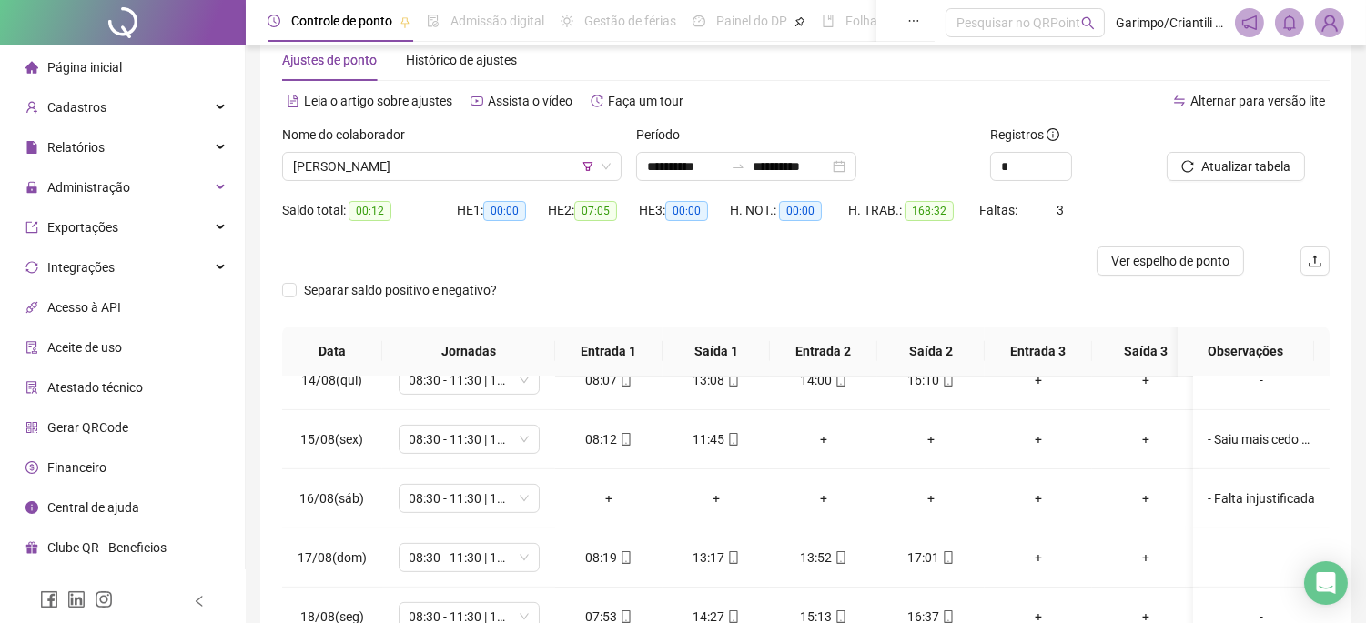
scroll to position [284, 0]
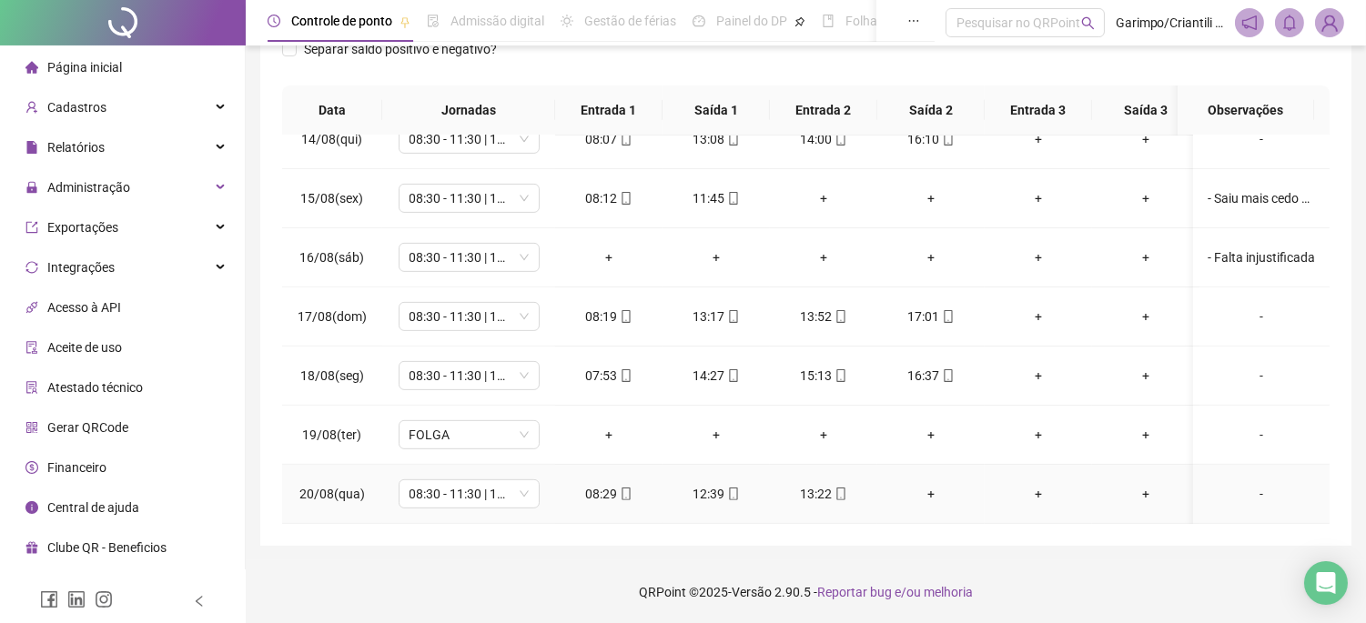
click at [742, 484] on div "12:39" at bounding box center [716, 494] width 78 height 20
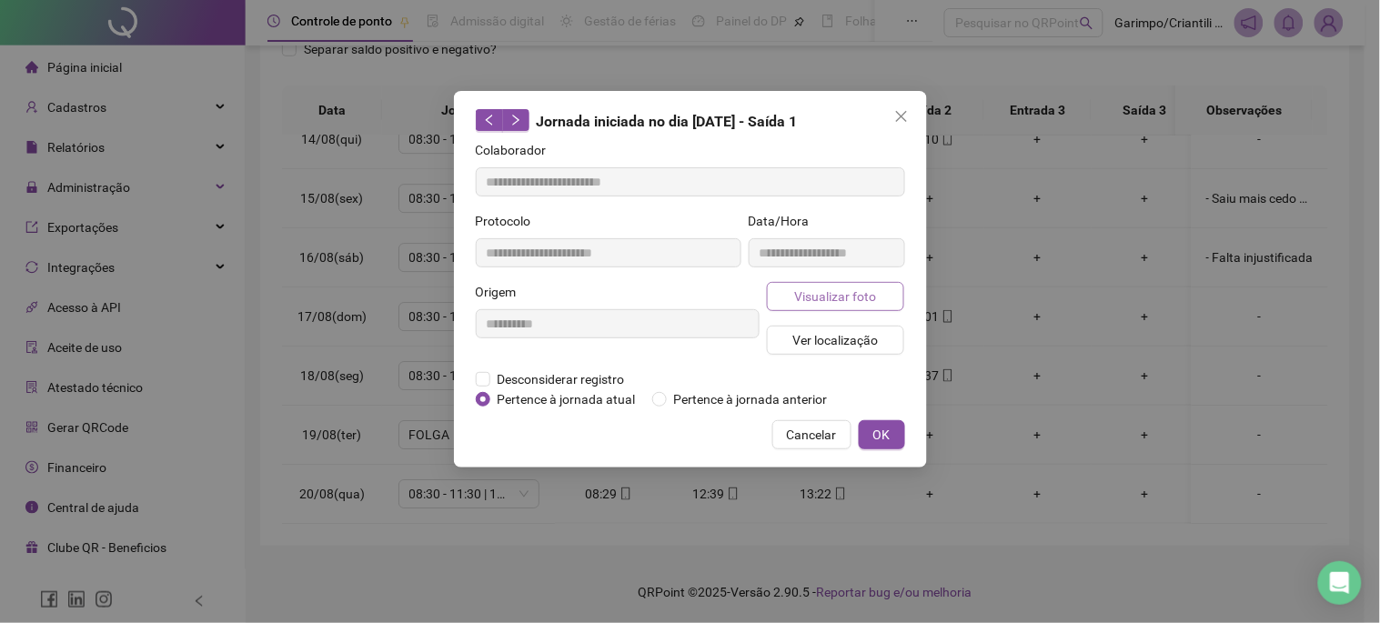
type input "**********"
click at [796, 305] on span "Visualizar foto" at bounding box center [835, 297] width 82 height 20
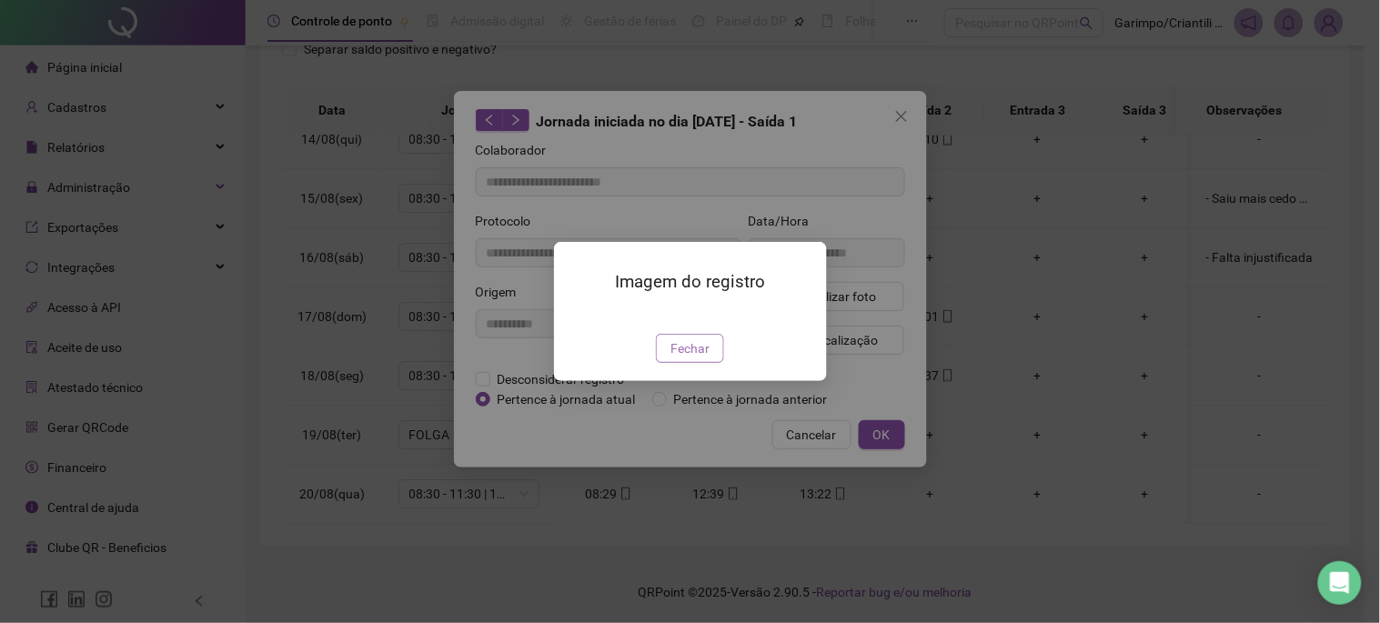
click at [691, 358] on span "Fechar" at bounding box center [690, 348] width 39 height 20
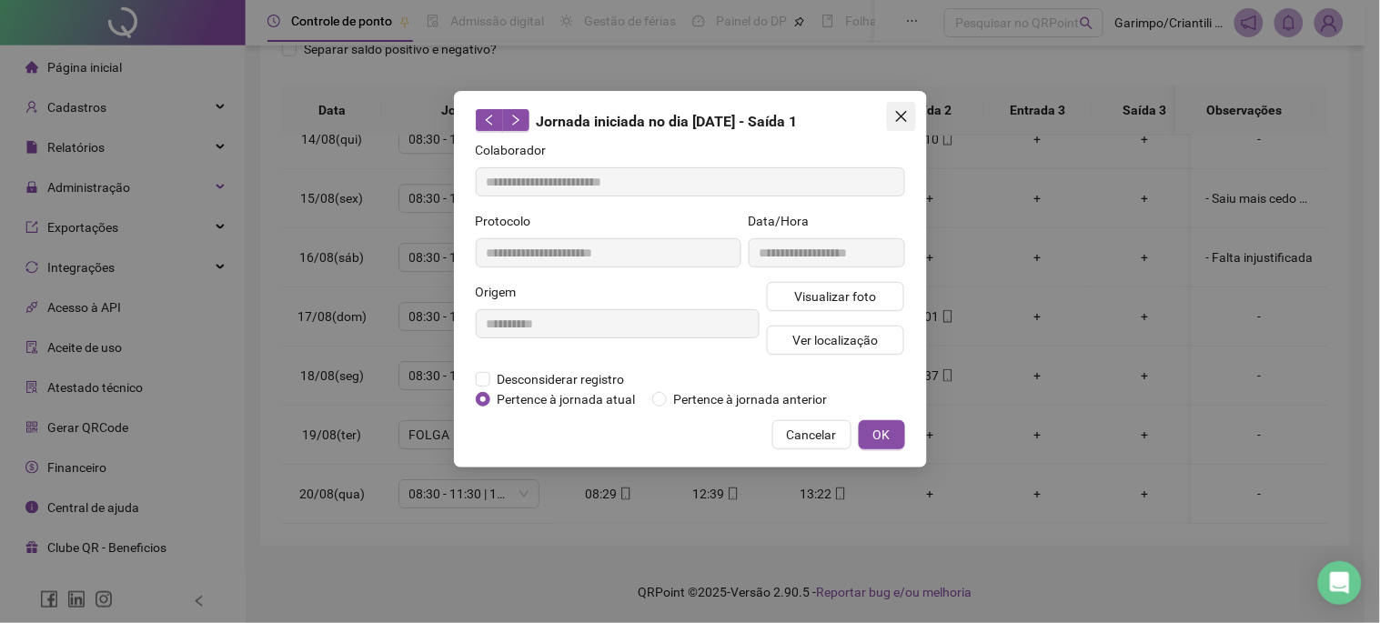
click at [911, 124] on button "Close" at bounding box center [901, 116] width 29 height 29
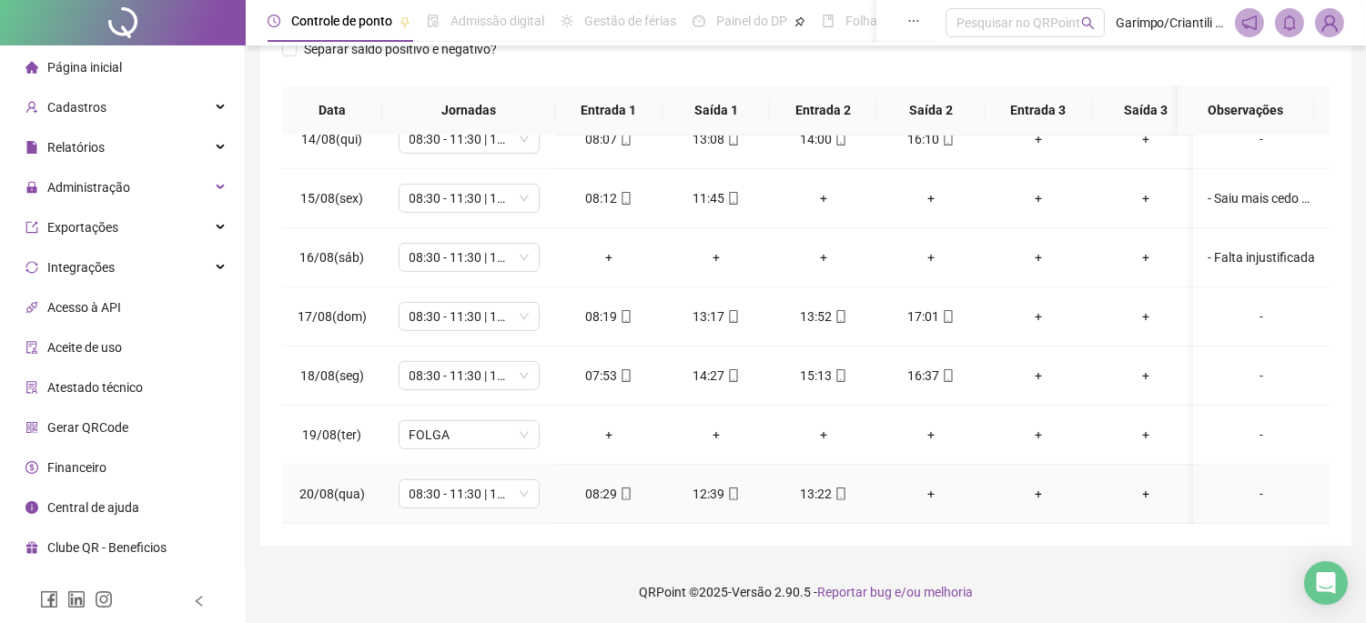
drag, startPoint x: 828, startPoint y: 479, endPoint x: 815, endPoint y: 444, distance: 37.7
click at [828, 484] on div "13:22" at bounding box center [823, 494] width 78 height 20
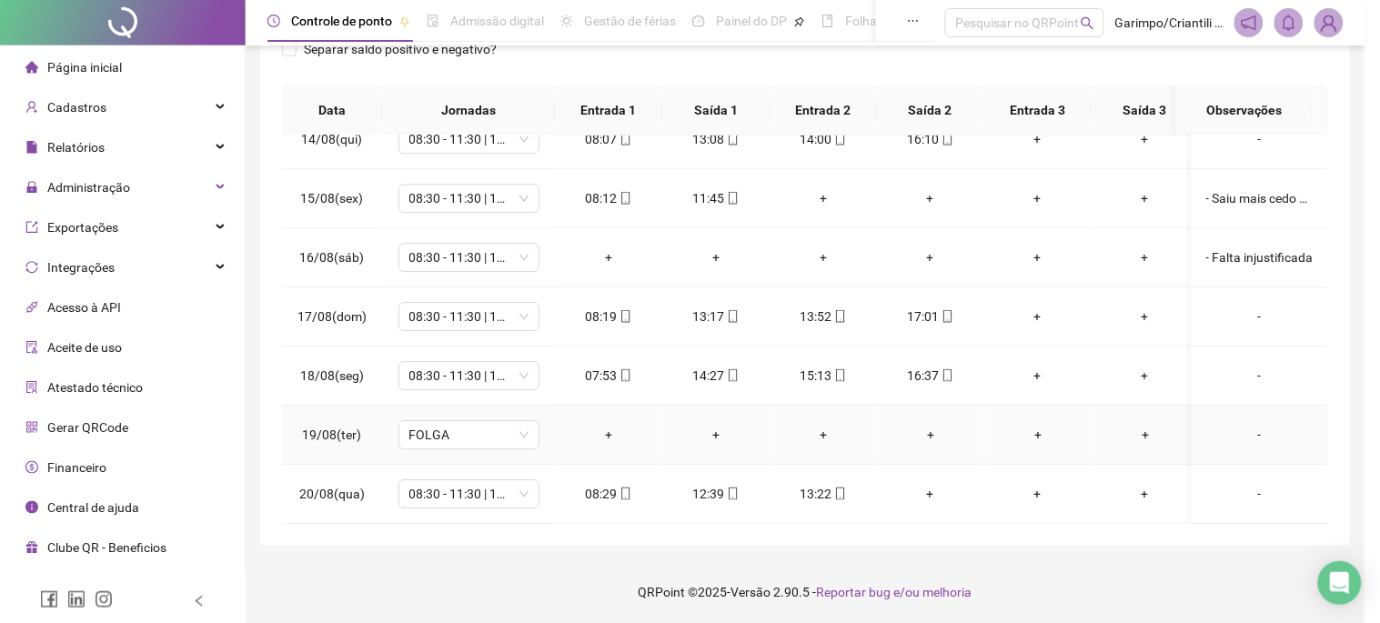
type input "**********"
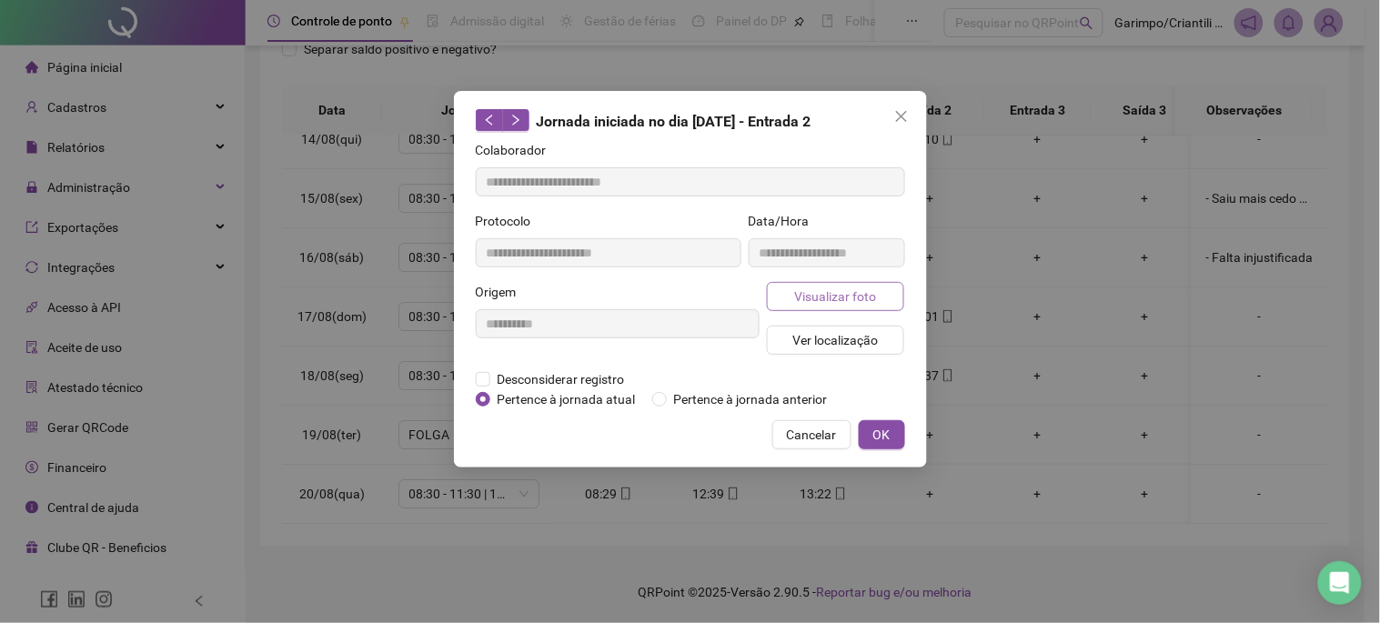
click at [841, 295] on span "Visualizar foto" at bounding box center [835, 297] width 82 height 20
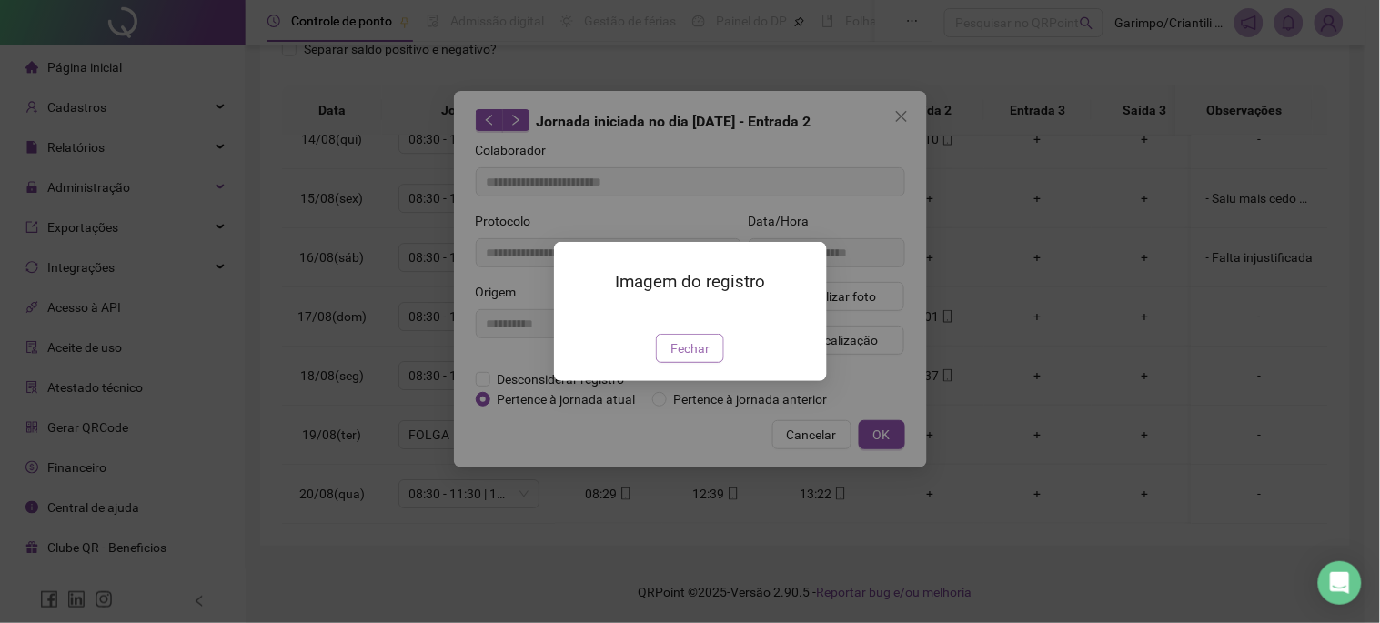
click at [684, 358] on span "Fechar" at bounding box center [690, 348] width 39 height 20
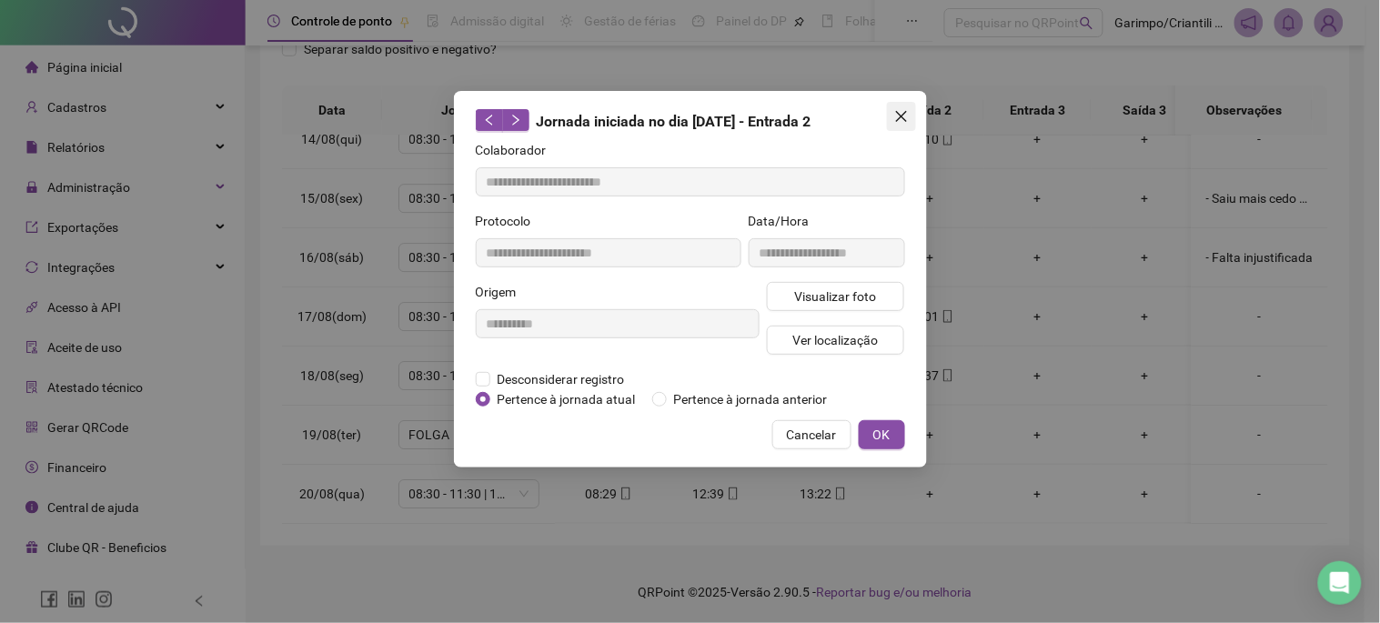
drag, startPoint x: 906, startPoint y: 100, endPoint x: 903, endPoint y: 111, distance: 11.3
click at [904, 105] on div "**********" at bounding box center [690, 279] width 473 height 377
click at [903, 111] on icon "close" at bounding box center [901, 116] width 15 height 15
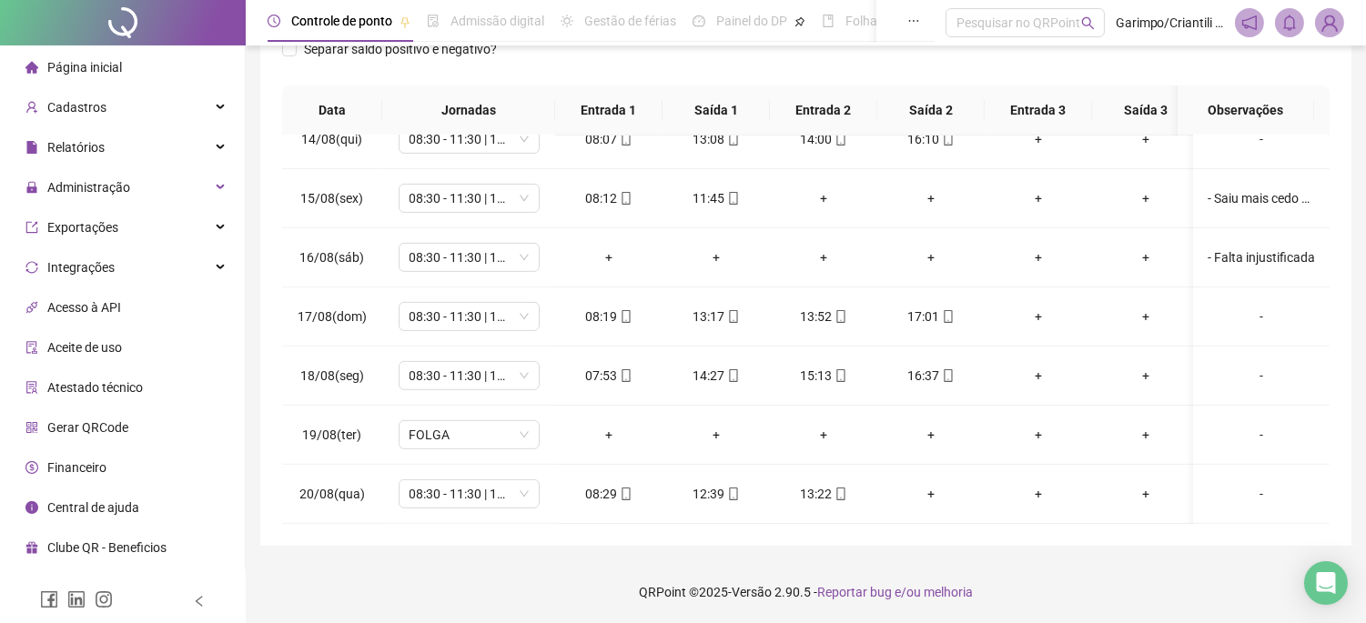
scroll to position [101, 0]
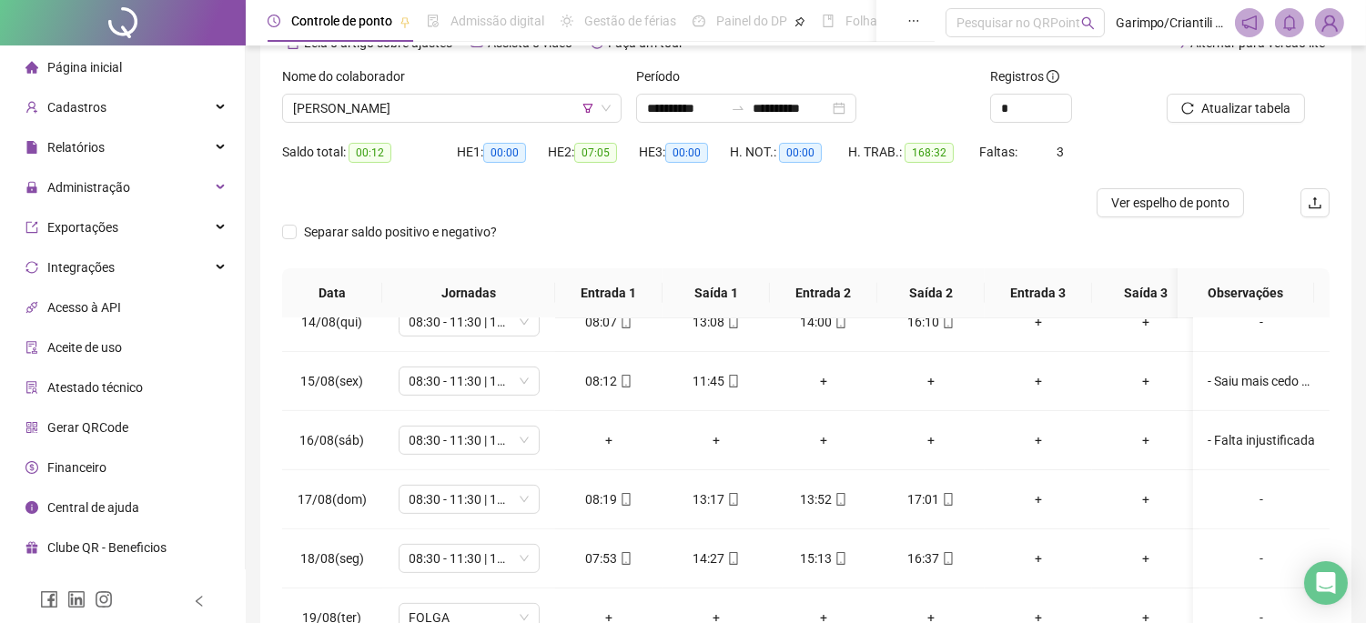
click at [880, 267] on div "Separar saldo positivo e negativo?" at bounding box center [805, 242] width 1047 height 51
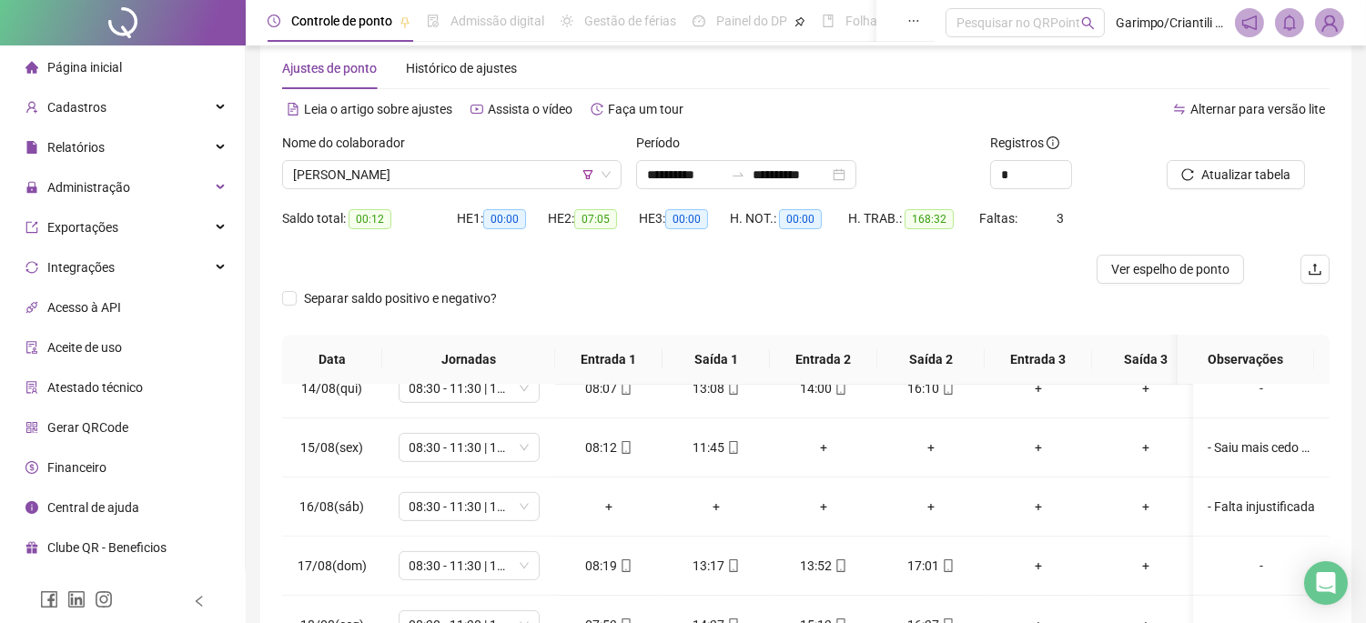
scroll to position [0, 0]
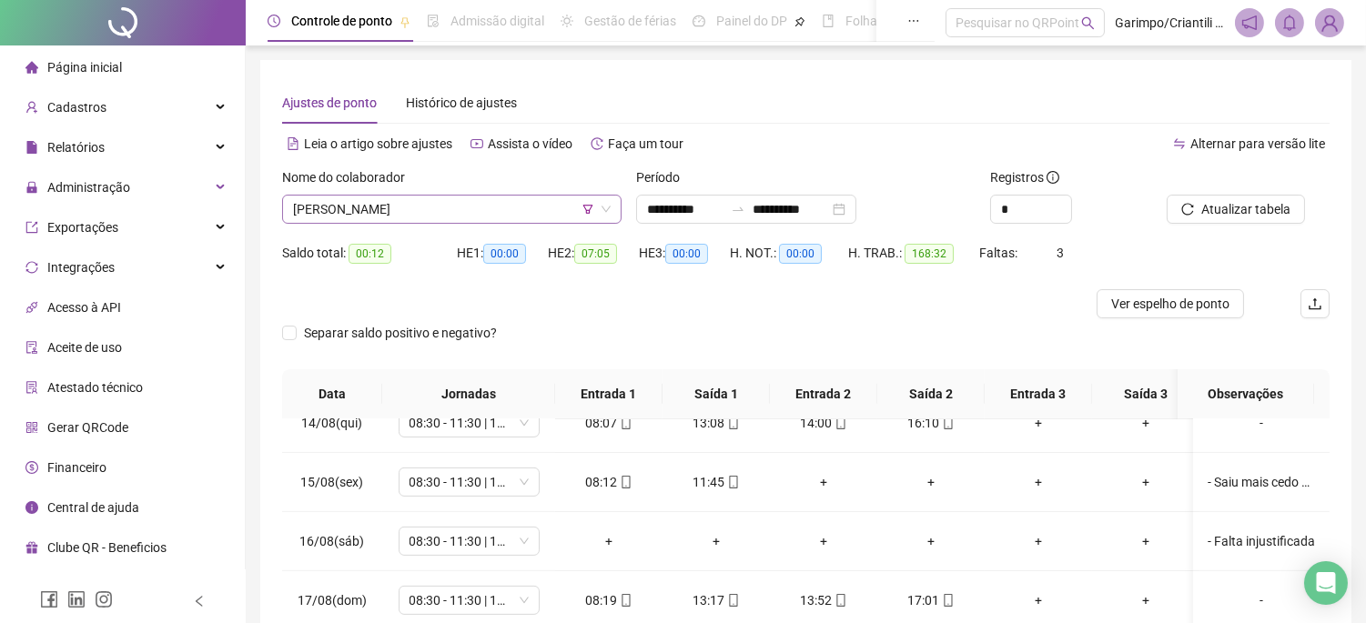
click at [464, 207] on span "[PERSON_NAME]" at bounding box center [452, 209] width 318 height 27
click at [735, 338] on div "Separar saldo positivo e negativo?" at bounding box center [805, 343] width 1047 height 51
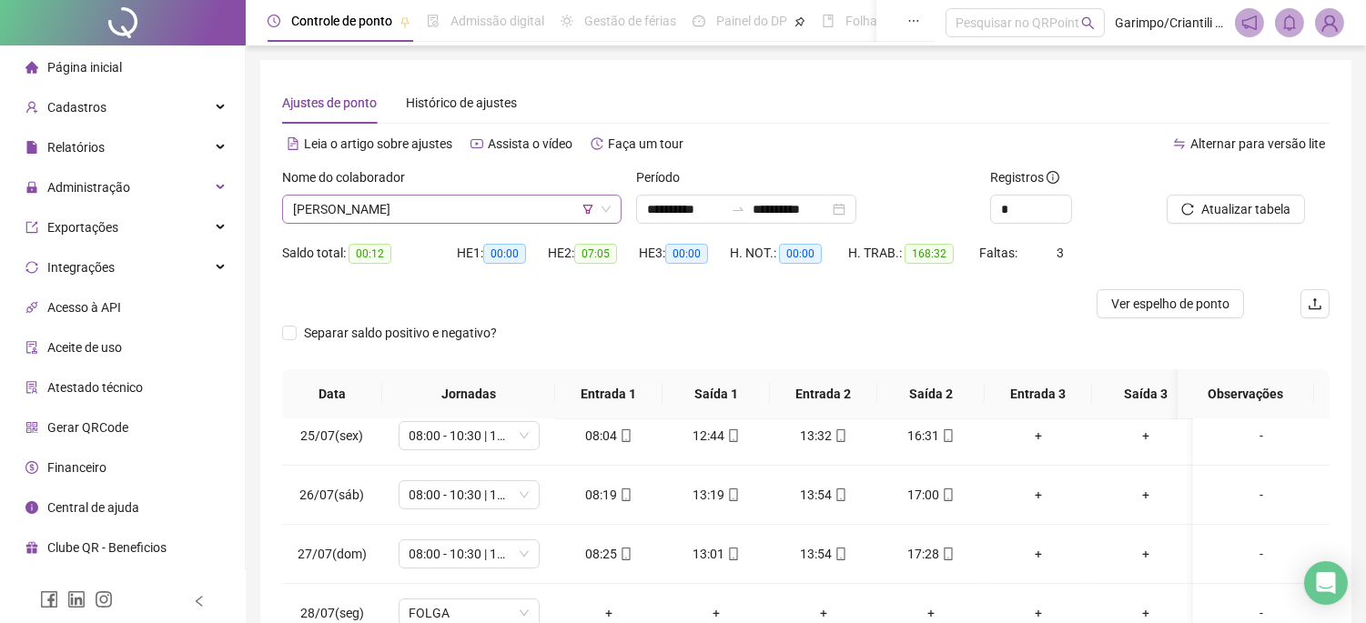
click at [428, 200] on span "[PERSON_NAME]" at bounding box center [452, 209] width 318 height 27
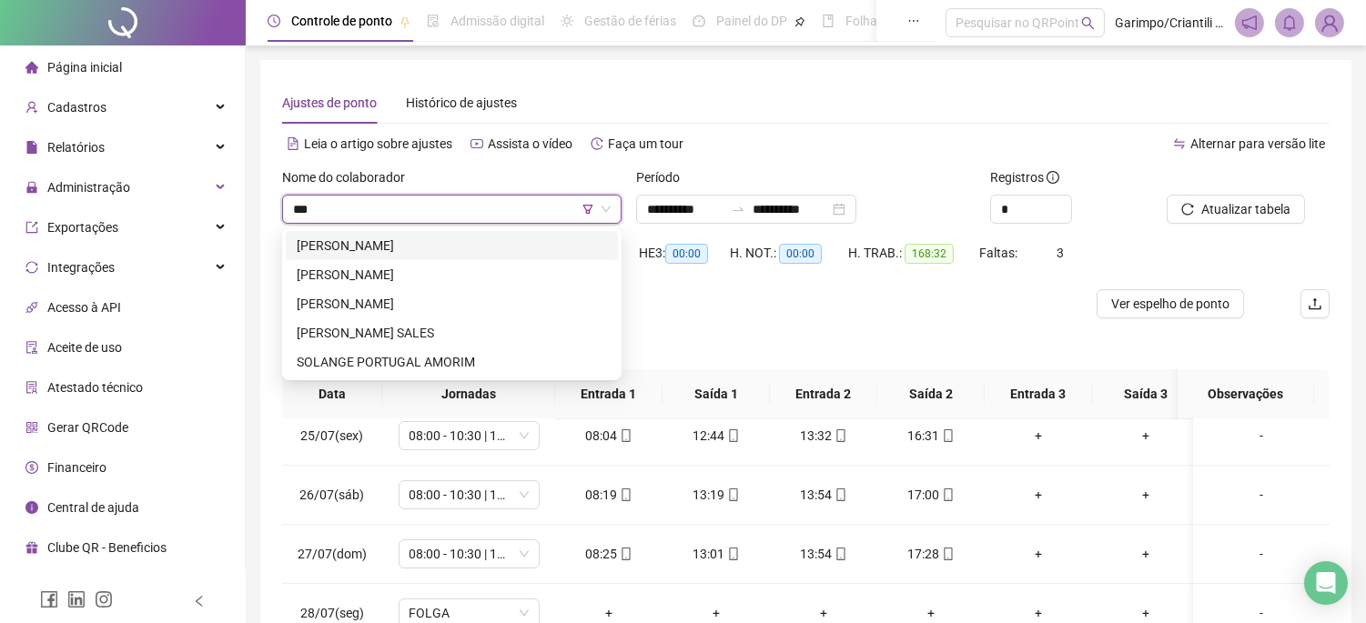
type input "****"
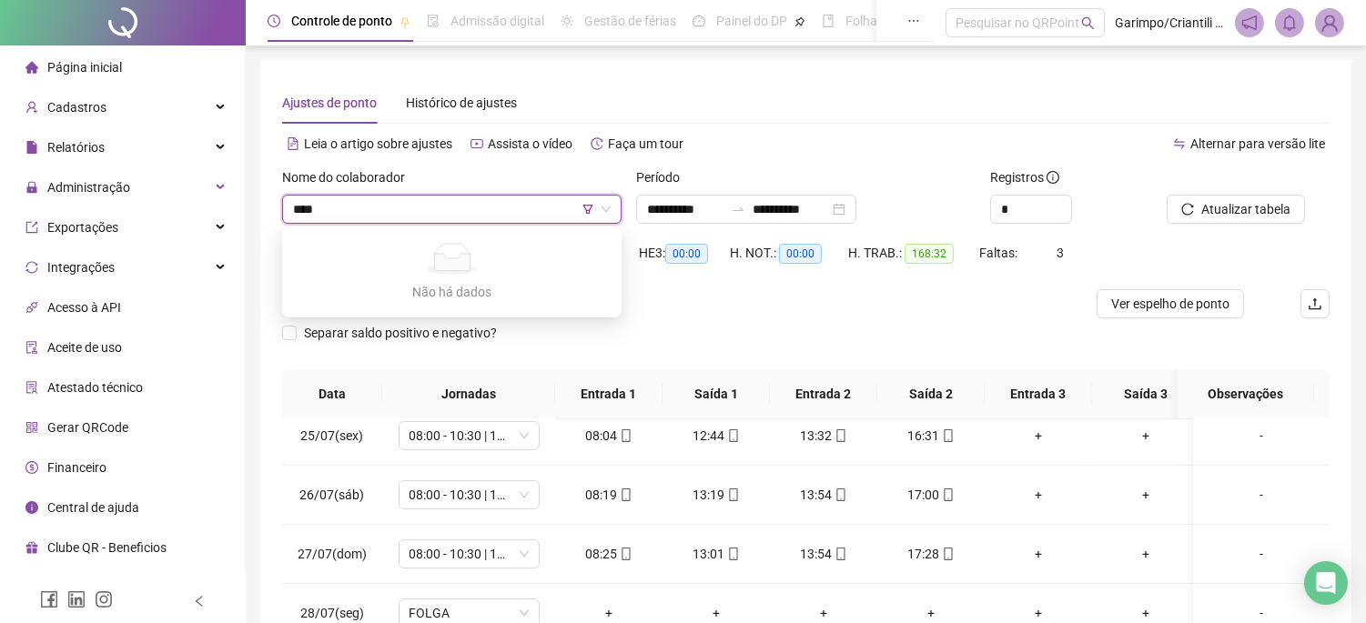
click at [580, 207] on input "****" at bounding box center [443, 209] width 301 height 27
click at [598, 207] on span "[PERSON_NAME]" at bounding box center [452, 209] width 318 height 27
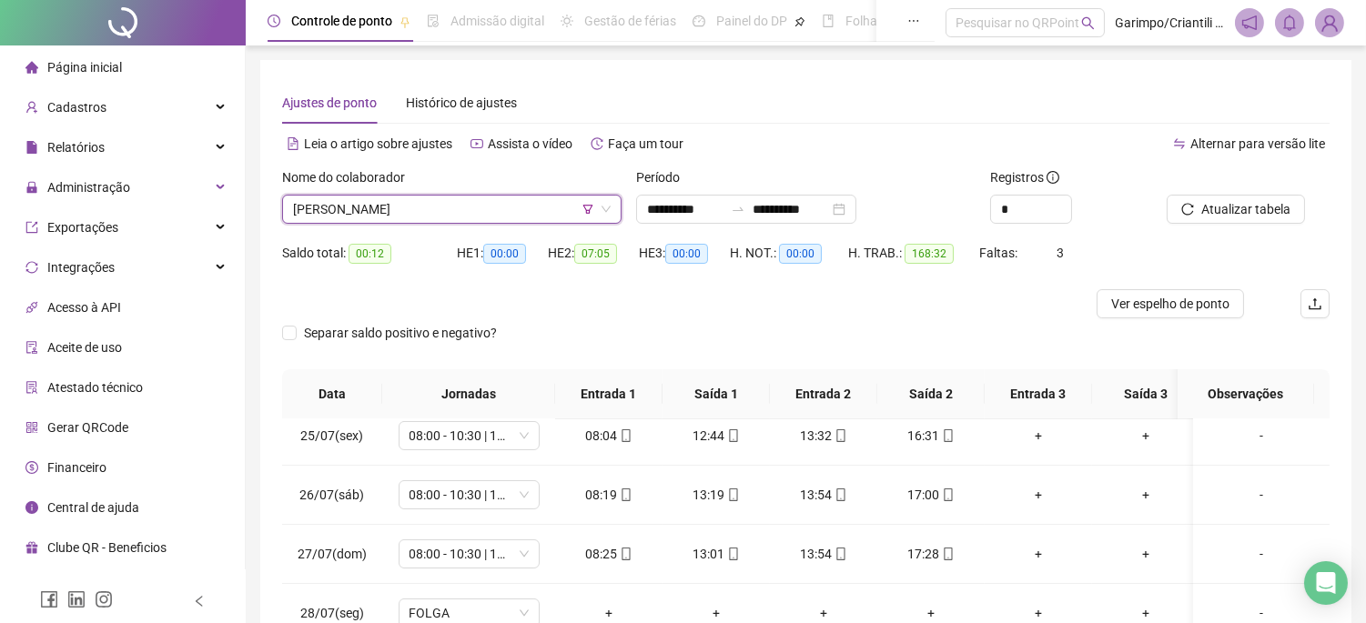
click at [591, 207] on icon "filter" at bounding box center [588, 209] width 10 height 9
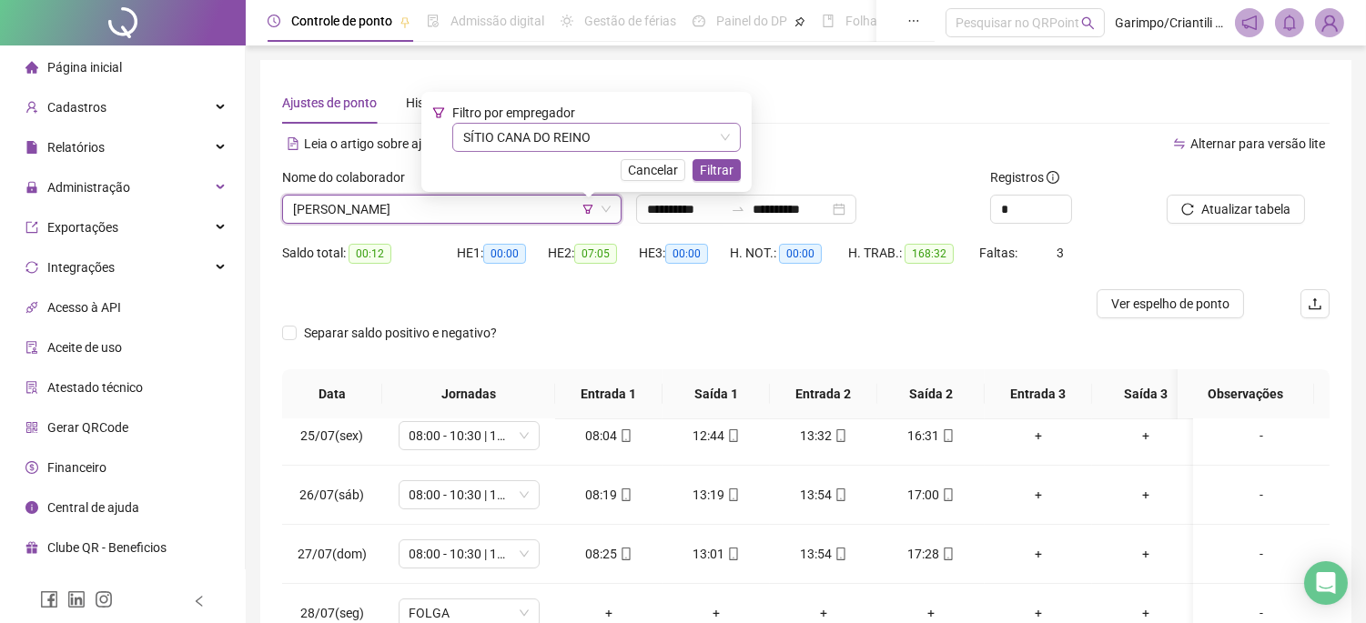
click at [530, 125] on span "SÍTIO CANA DO REINO" at bounding box center [596, 137] width 267 height 27
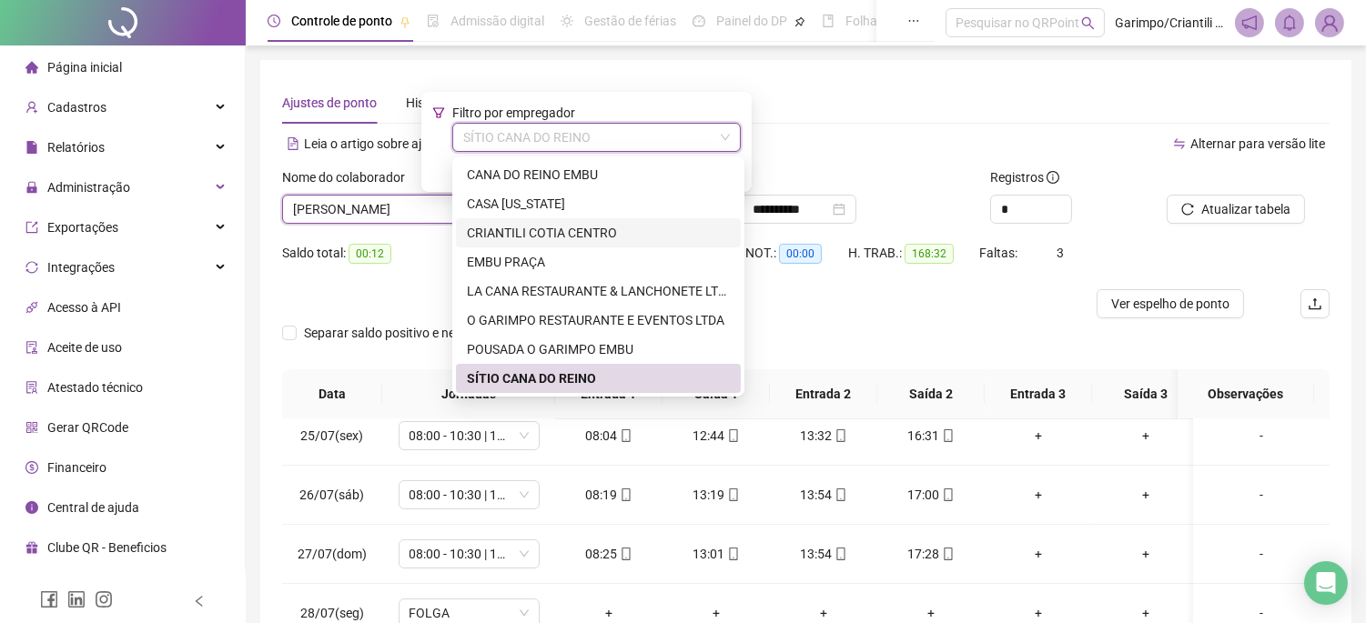
click at [524, 240] on div "CRIANTILI COTIA CENTRO" at bounding box center [598, 233] width 263 height 20
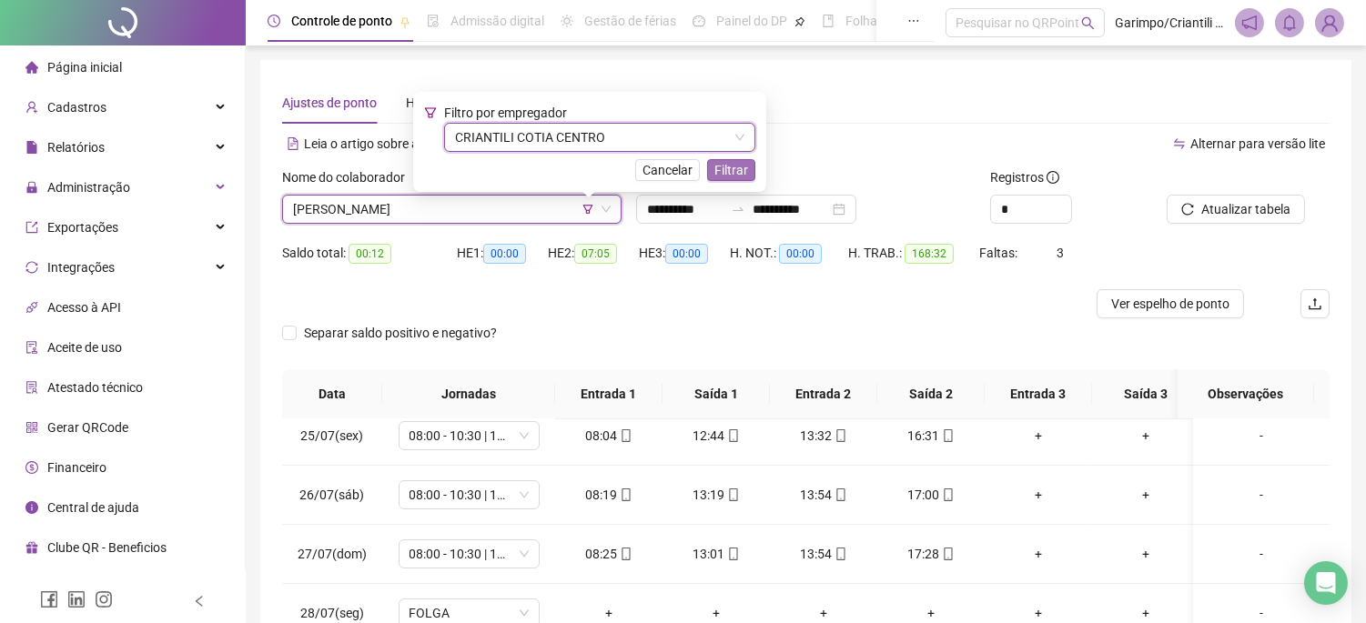
click at [731, 175] on span "Filtrar" at bounding box center [731, 170] width 34 height 20
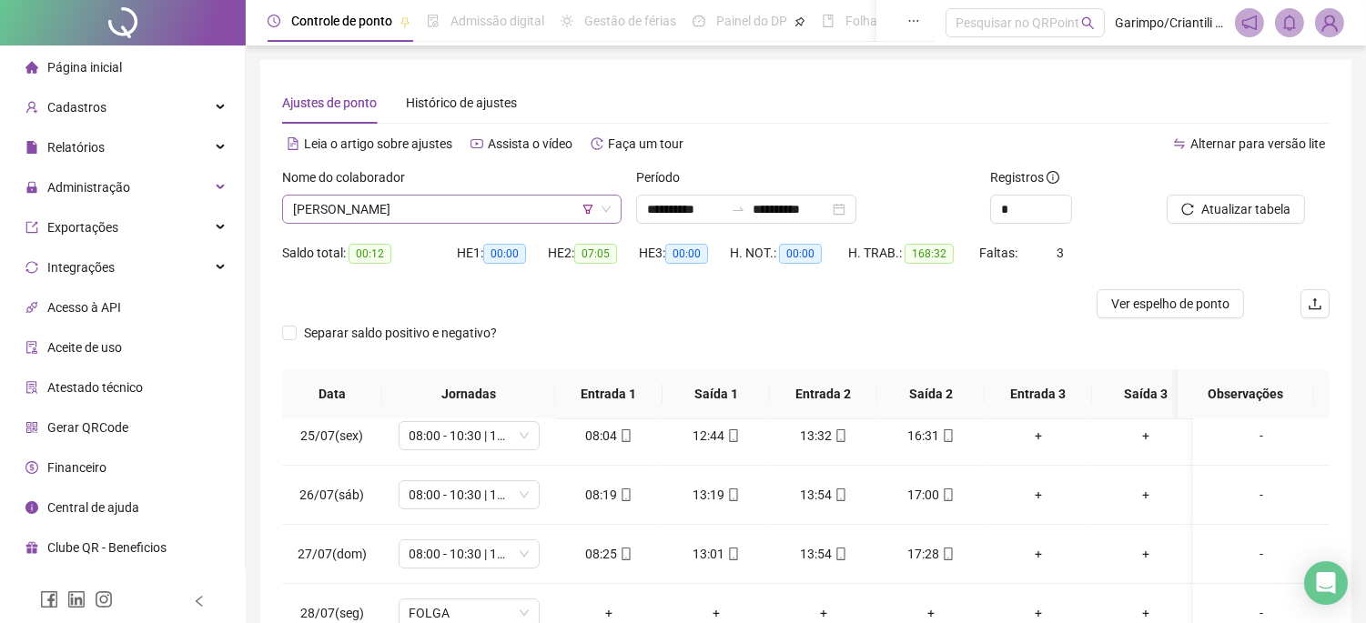
click at [444, 213] on span "[PERSON_NAME]" at bounding box center [452, 209] width 318 height 27
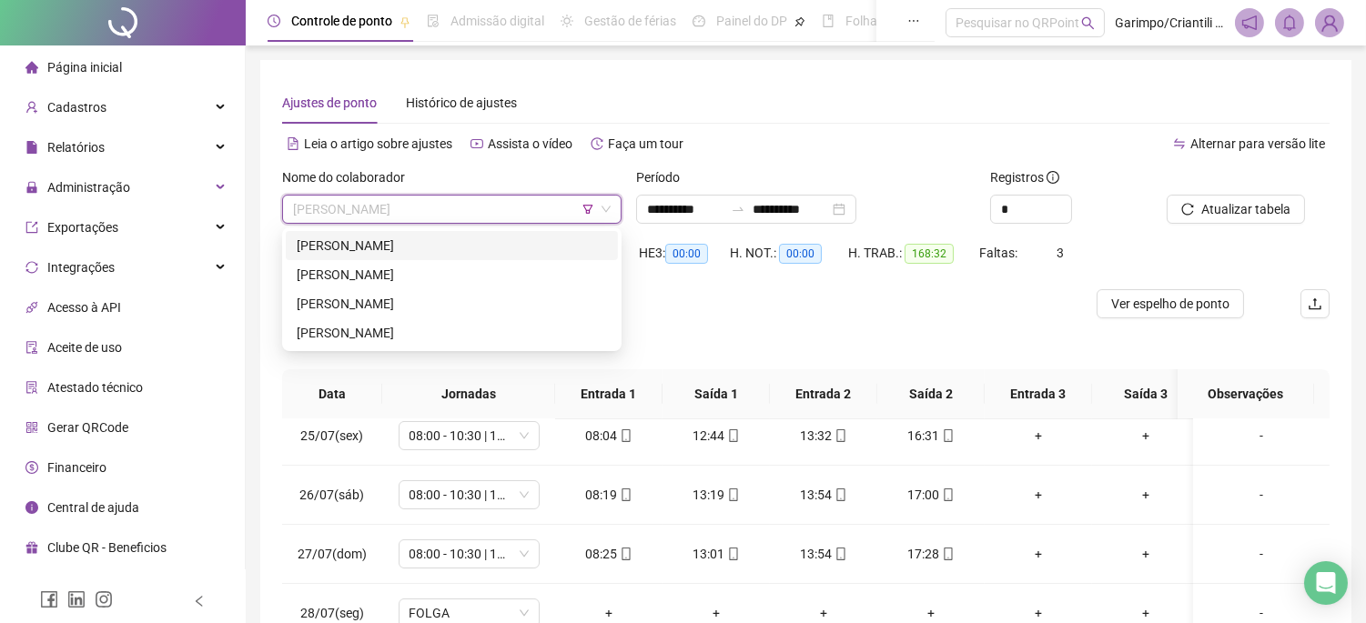
click at [584, 207] on icon "filter" at bounding box center [587, 209] width 11 height 11
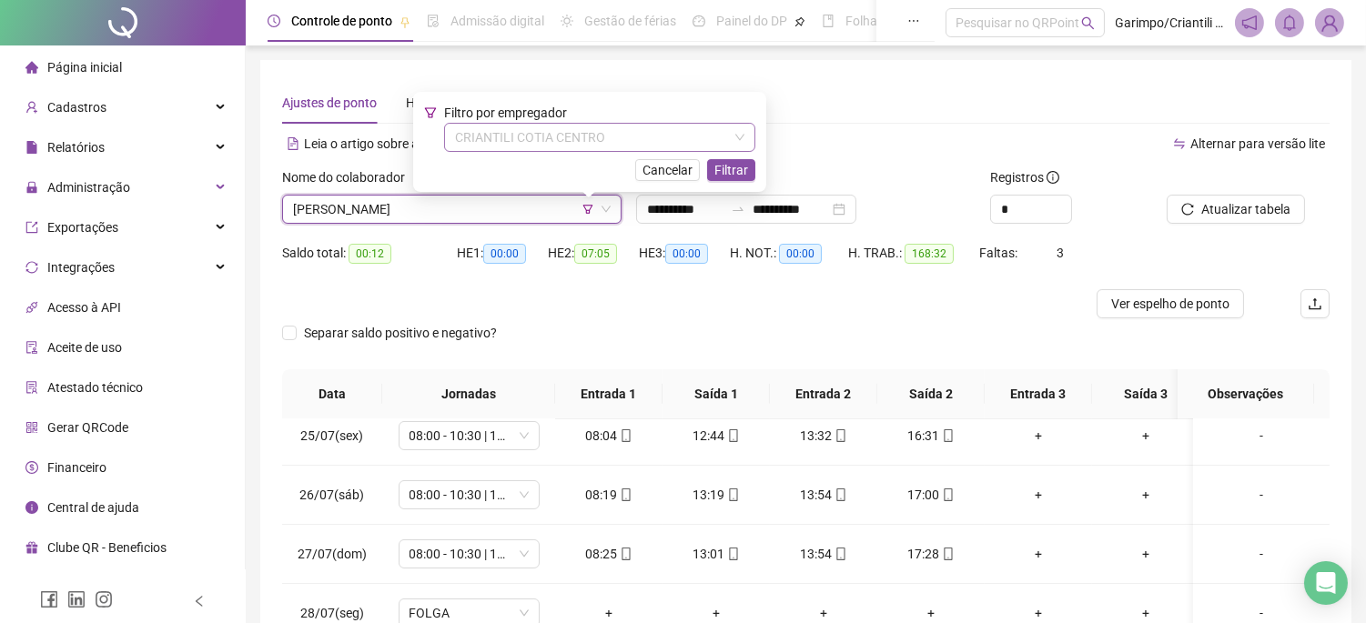
click at [580, 146] on span "CRIANTILI COTIA CENTRO" at bounding box center [599, 137] width 289 height 27
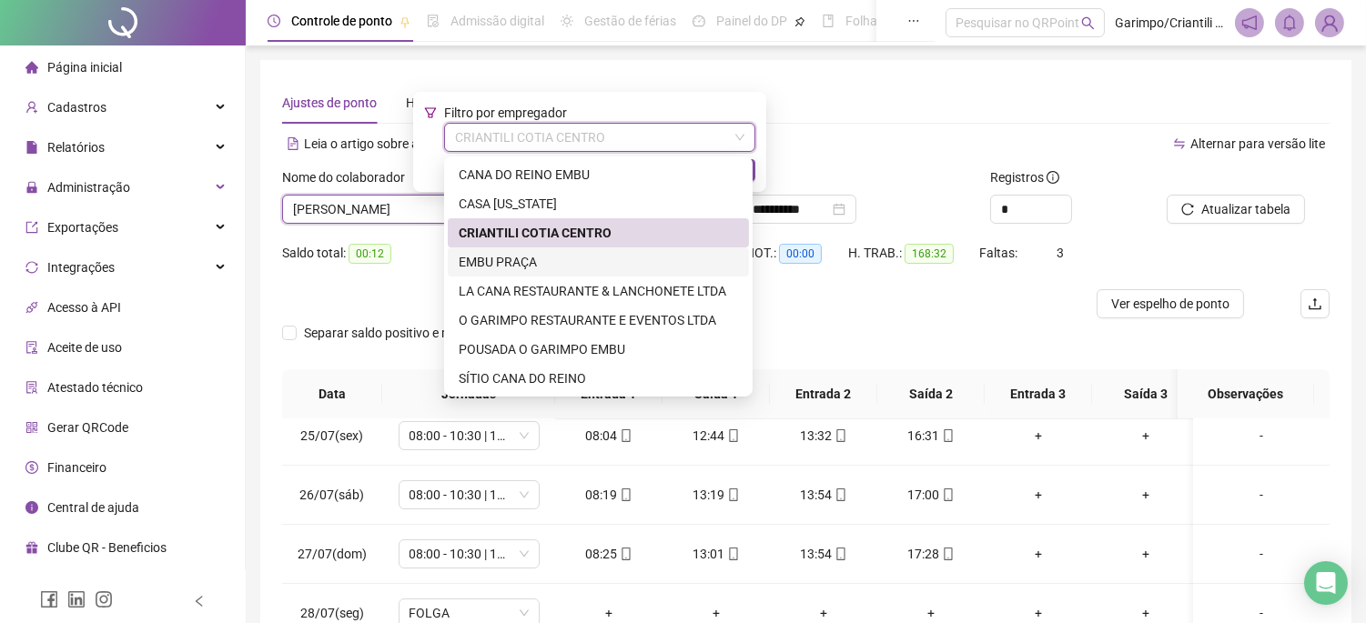
click at [550, 261] on div "EMBU PRAÇA" at bounding box center [598, 262] width 279 height 20
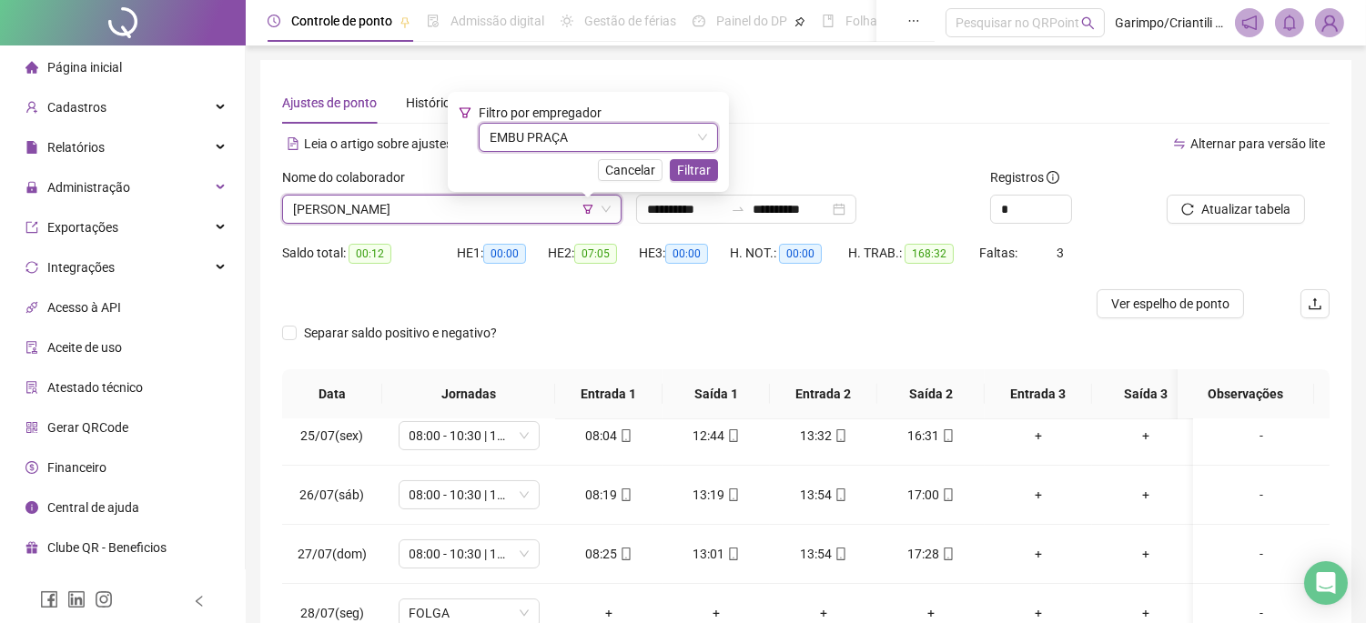
click at [634, 131] on span "EMBU PRAÇA" at bounding box center [597, 137] width 217 height 27
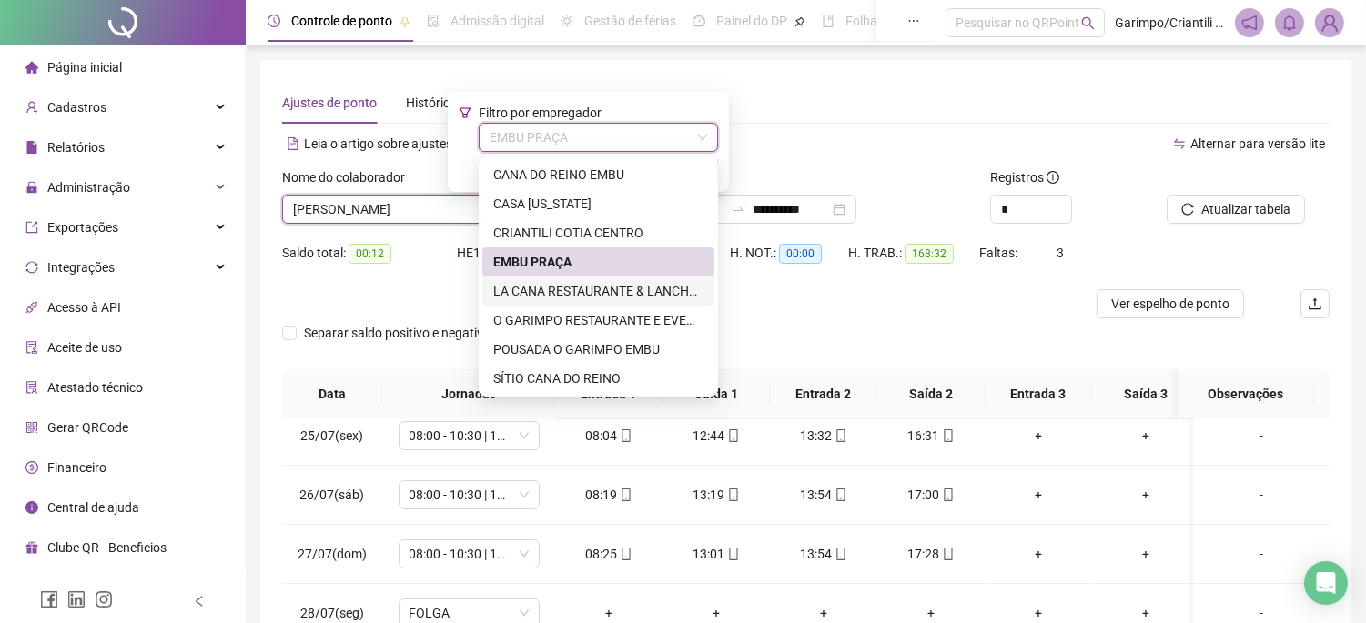
click at [570, 287] on div "LA CANA RESTAURANTE & LANCHONETE LTDA" at bounding box center [598, 291] width 210 height 20
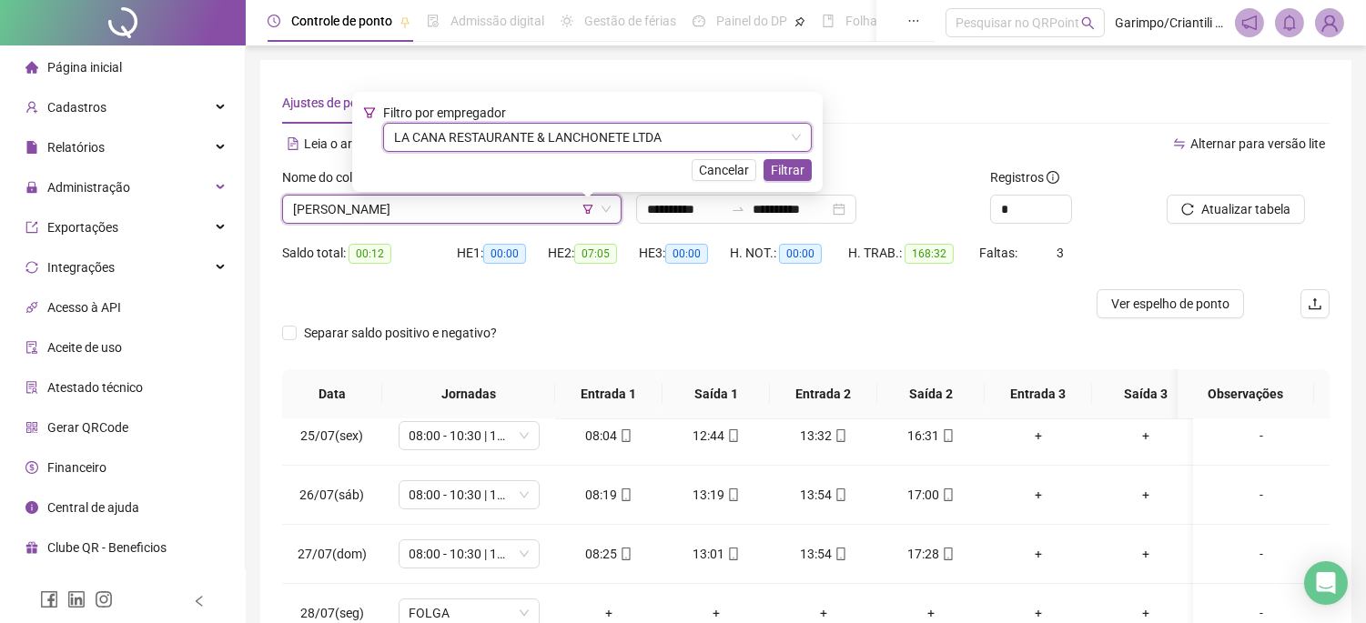
click at [804, 161] on span "Filtrar" at bounding box center [788, 170] width 34 height 20
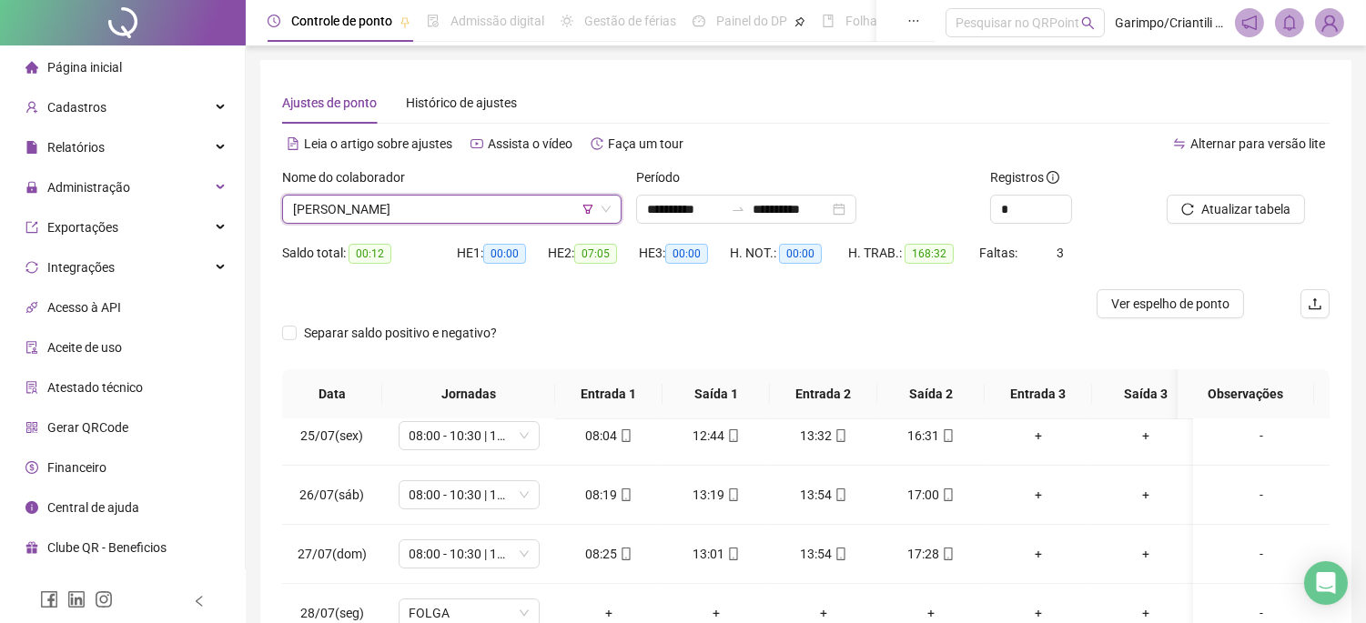
click at [491, 214] on span "[PERSON_NAME]" at bounding box center [452, 209] width 318 height 27
click at [547, 205] on span "[PERSON_NAME]" at bounding box center [452, 209] width 318 height 27
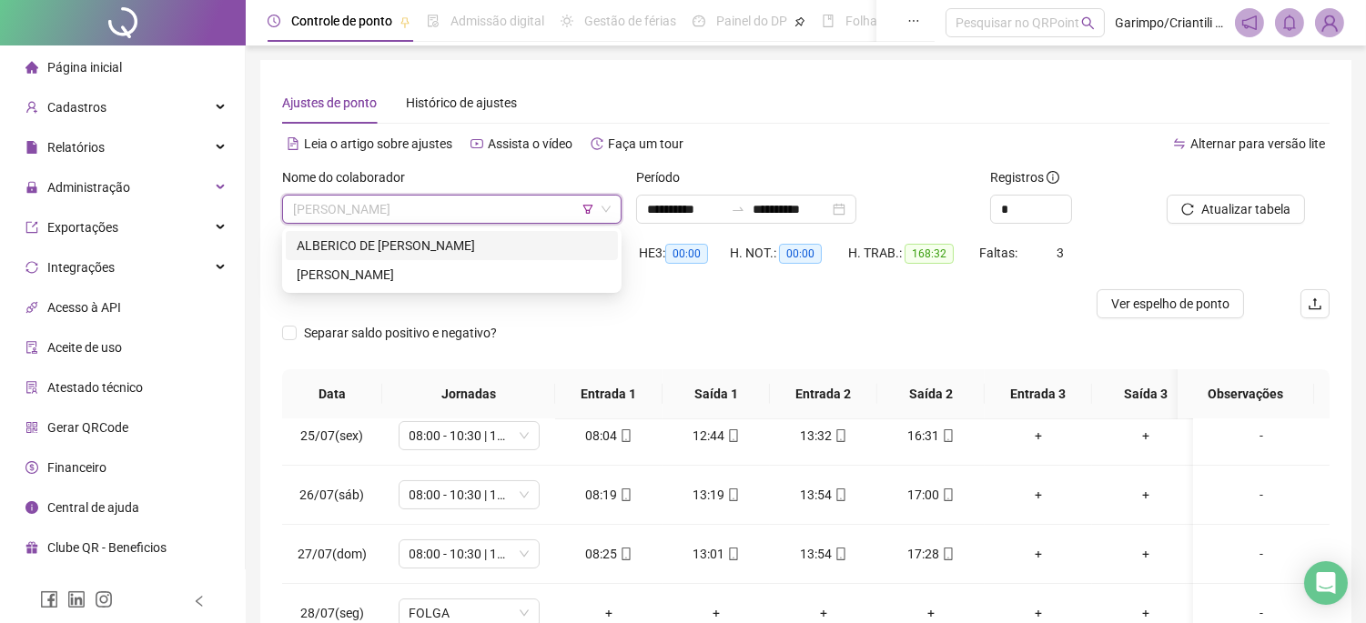
click at [504, 250] on div "ALBERICO DE [PERSON_NAME]" at bounding box center [452, 246] width 310 height 20
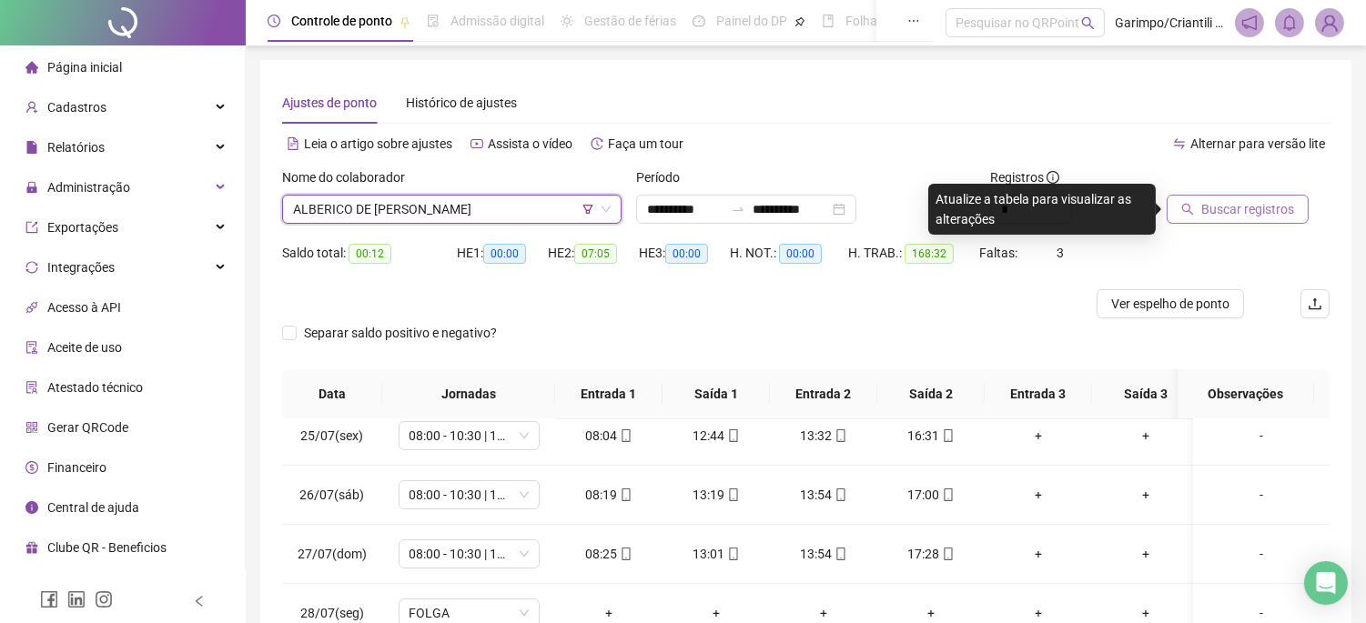
click at [1202, 223] on button "Buscar registros" at bounding box center [1237, 209] width 142 height 29
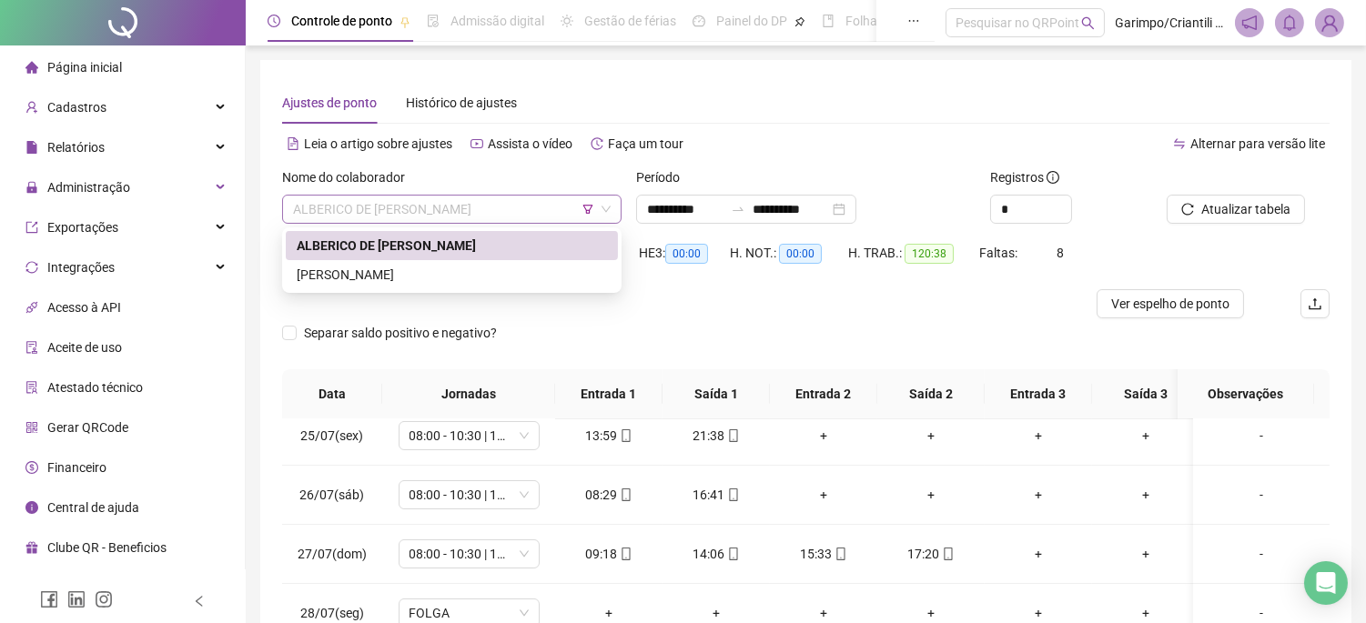
click at [428, 207] on span "ALBERICO DE [PERSON_NAME]" at bounding box center [452, 209] width 318 height 27
click at [557, 207] on span "ALBERICO DE [PERSON_NAME]" at bounding box center [452, 209] width 318 height 27
drag, startPoint x: 557, startPoint y: 207, endPoint x: 294, endPoint y: 205, distance: 262.9
click at [304, 205] on span "ALBERICO DE [PERSON_NAME]" at bounding box center [452, 209] width 318 height 27
click at [294, 205] on span "ALBERICO DE [PERSON_NAME]" at bounding box center [452, 209] width 318 height 27
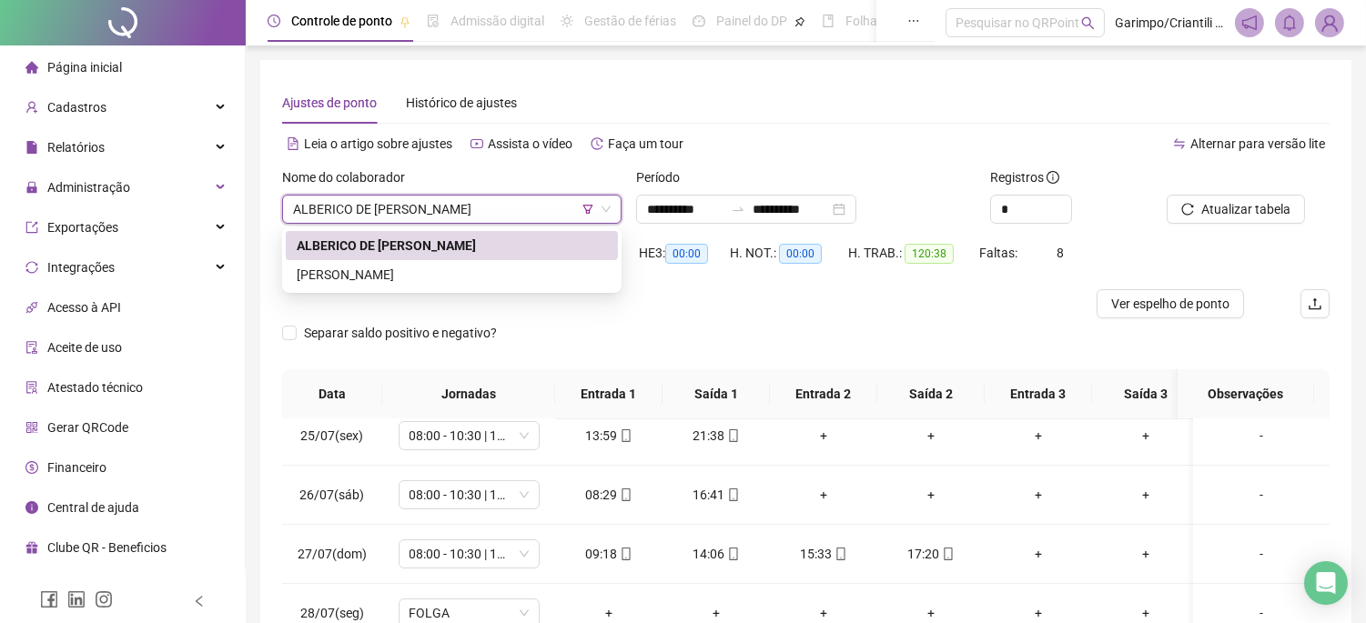
click at [294, 205] on span "ALBERICO DE [PERSON_NAME]" at bounding box center [452, 209] width 318 height 27
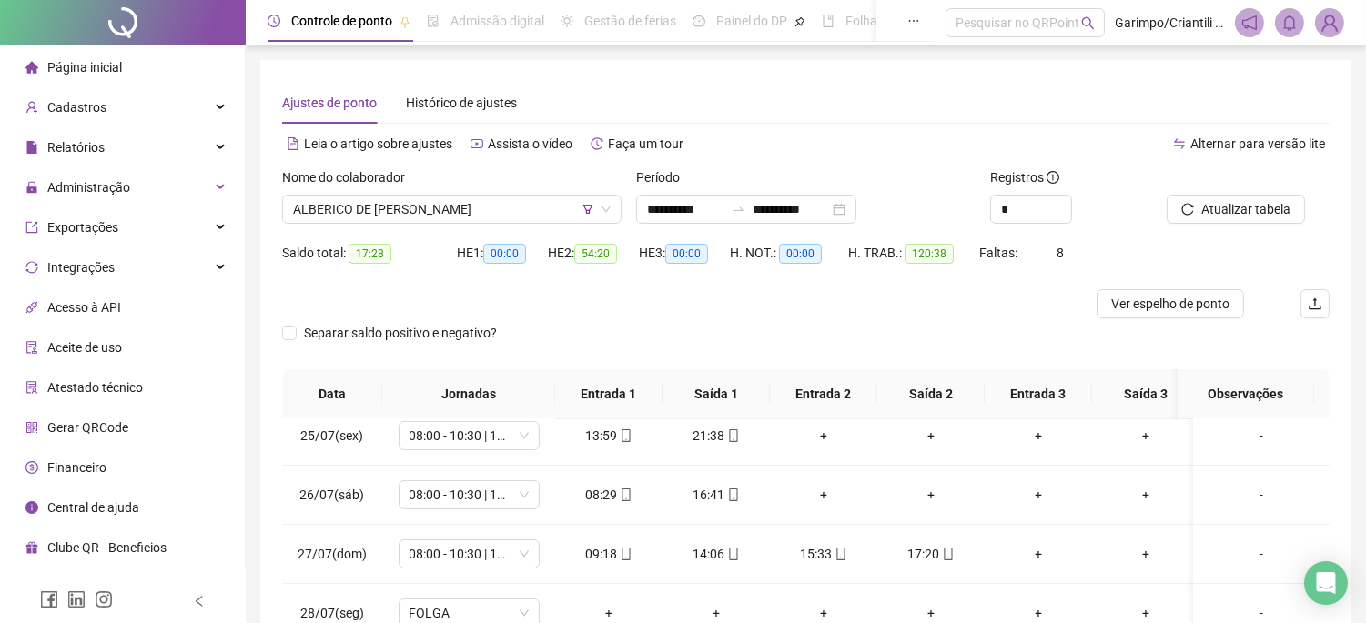
click at [1086, 64] on div "**********" at bounding box center [805, 445] width 1091 height 770
